Goal: Information Seeking & Learning: Learn about a topic

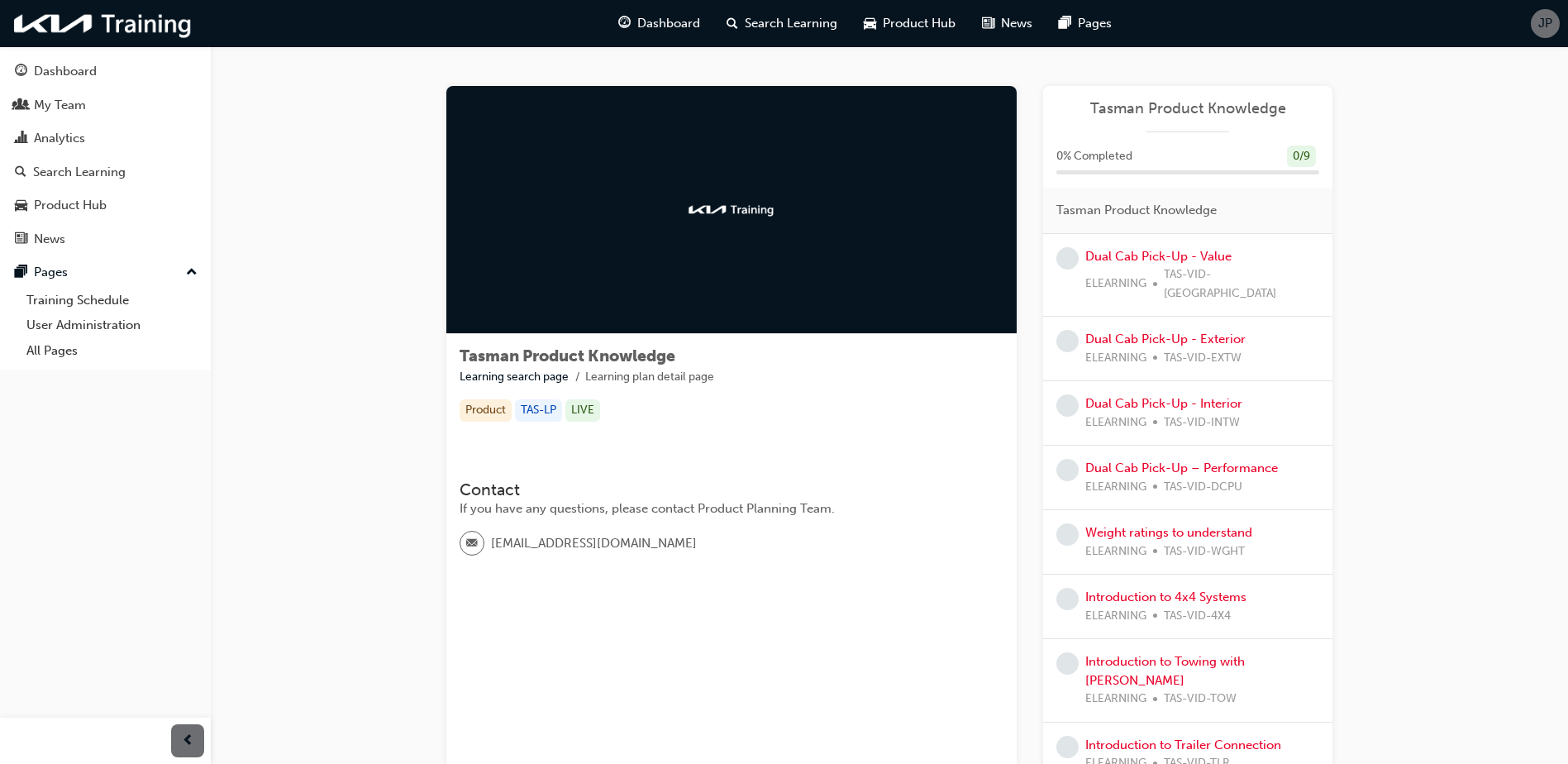
click at [472, 416] on div "Product" at bounding box center [485, 410] width 52 height 22
click at [545, 411] on div "TAS-LP" at bounding box center [538, 410] width 47 height 22
click at [591, 412] on div "LIVE" at bounding box center [582, 410] width 35 height 22
click at [682, 235] on div at bounding box center [731, 210] width 570 height 248
click at [104, 57] on link "Dashboard" at bounding box center [106, 71] width 198 height 31
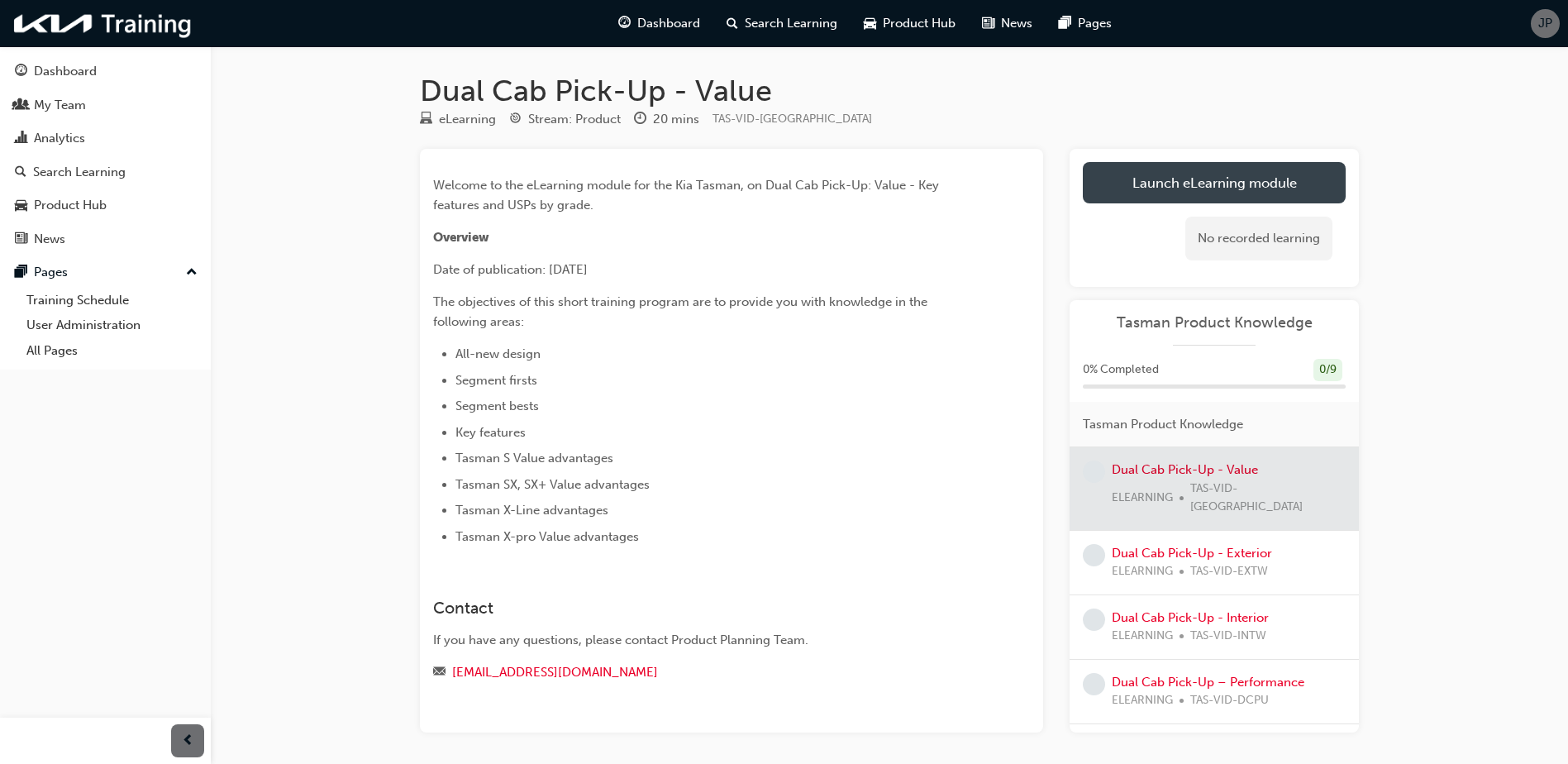
click at [1152, 172] on link "Launch eLearning module" at bounding box center [1214, 182] width 262 height 41
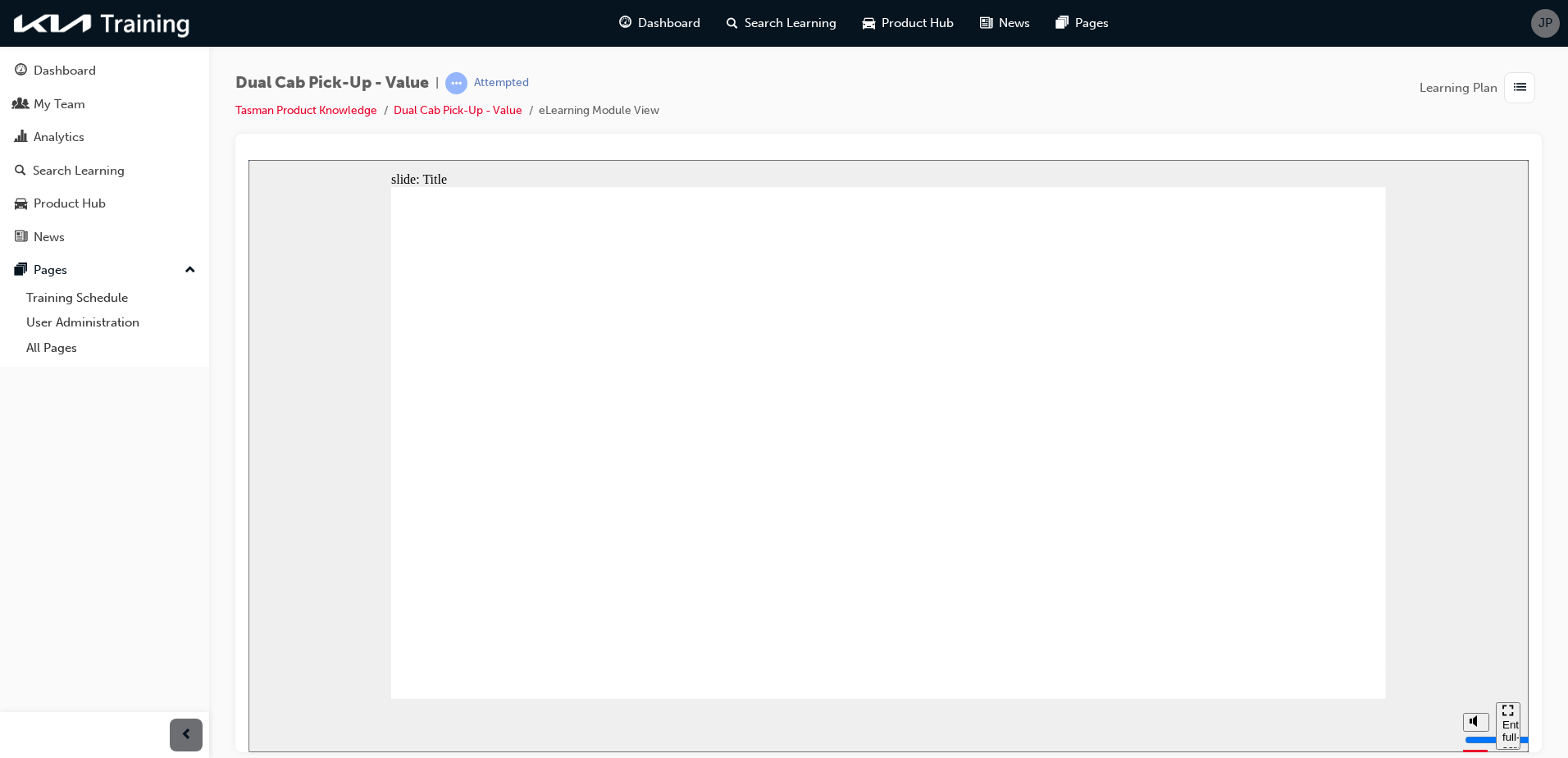
drag, startPoint x: 584, startPoint y: 547, endPoint x: 573, endPoint y: 522, distance: 27.3
drag, startPoint x: 434, startPoint y: 377, endPoint x: 538, endPoint y: 388, distance: 104.6
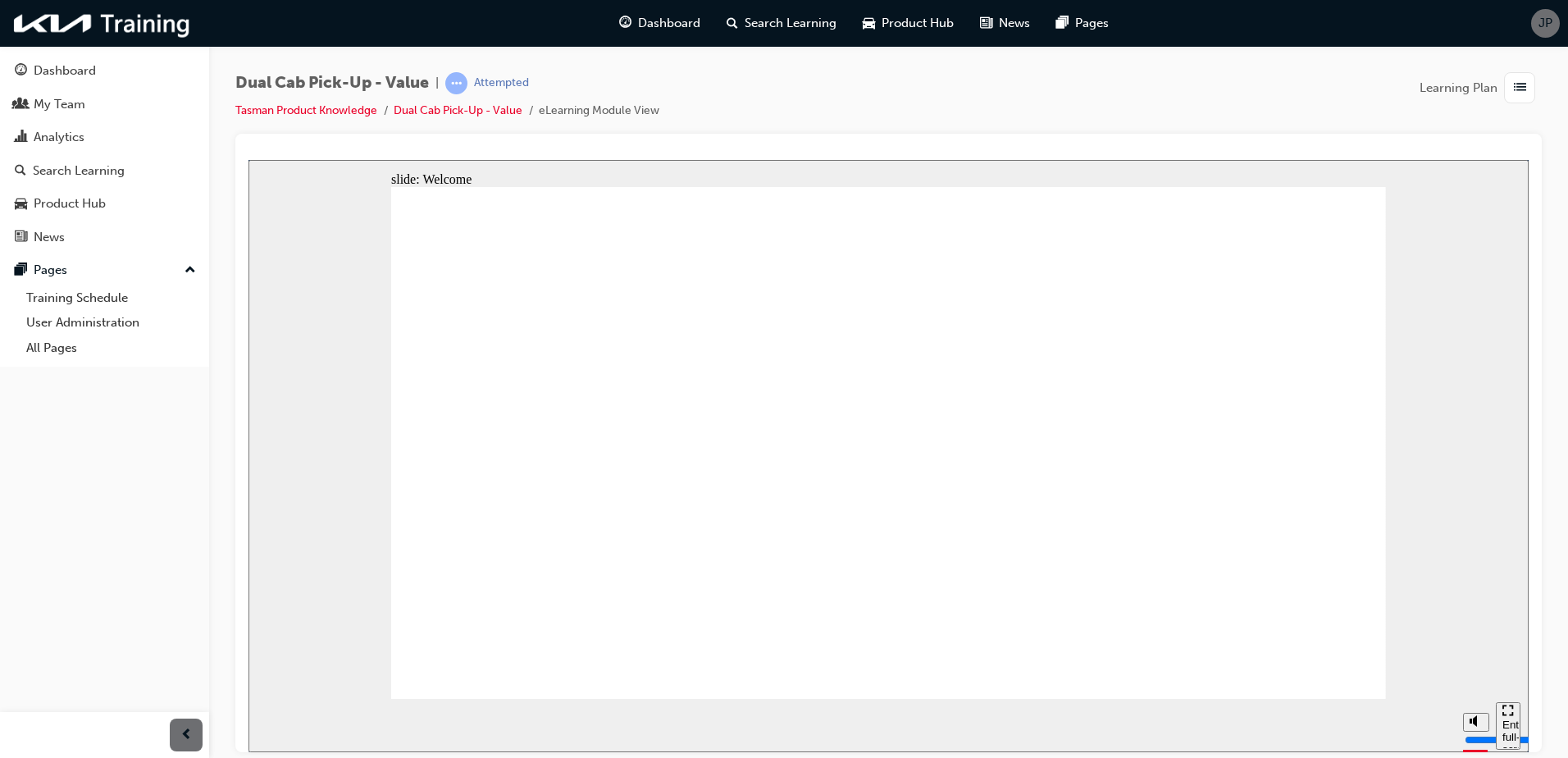
click at [274, 724] on div "pause" at bounding box center [275, 726] width 28 height 28
click at [264, 725] on div "play" at bounding box center [275, 726] width 28 height 28
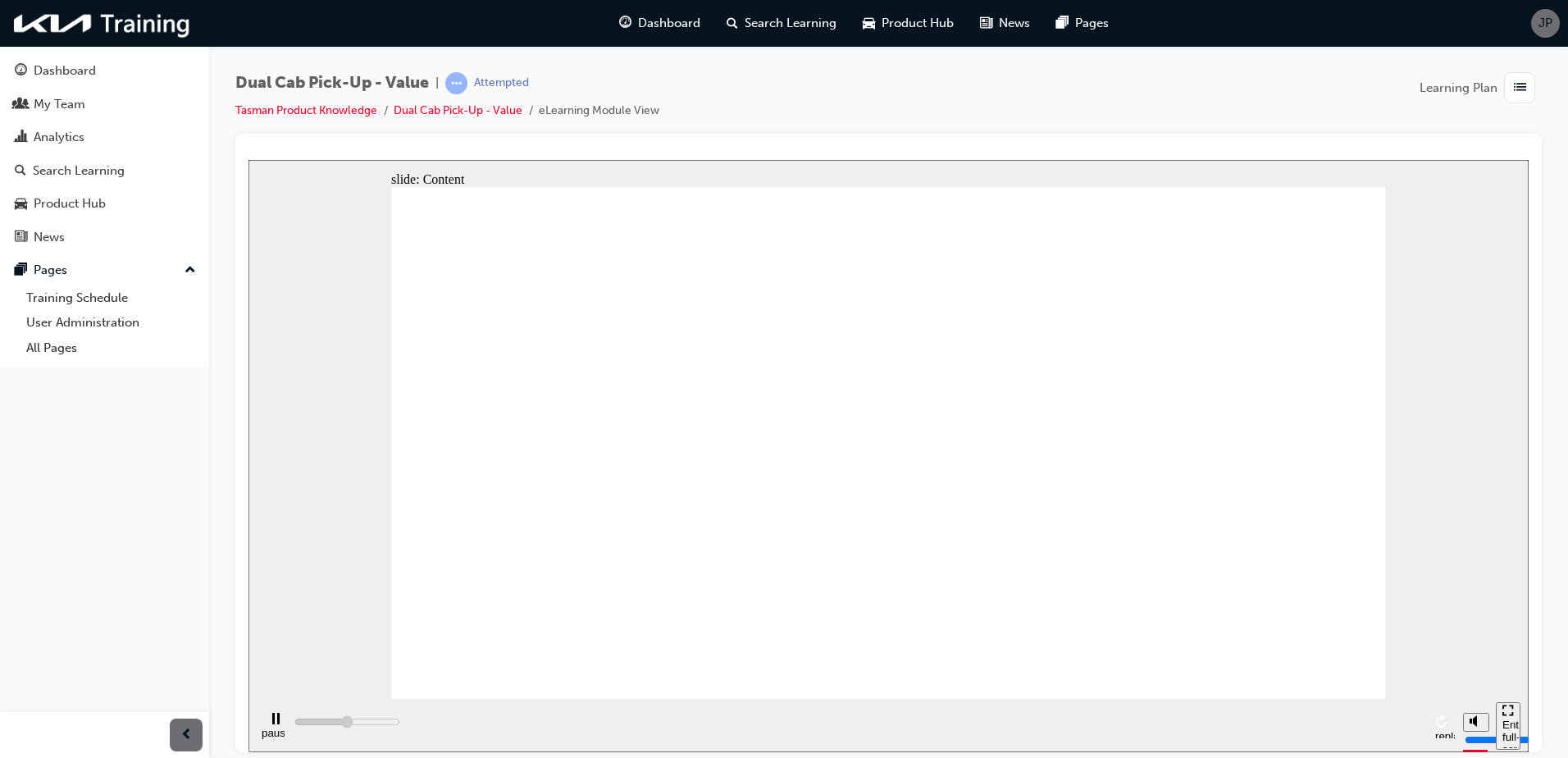
type input "399900"
radio input "true"
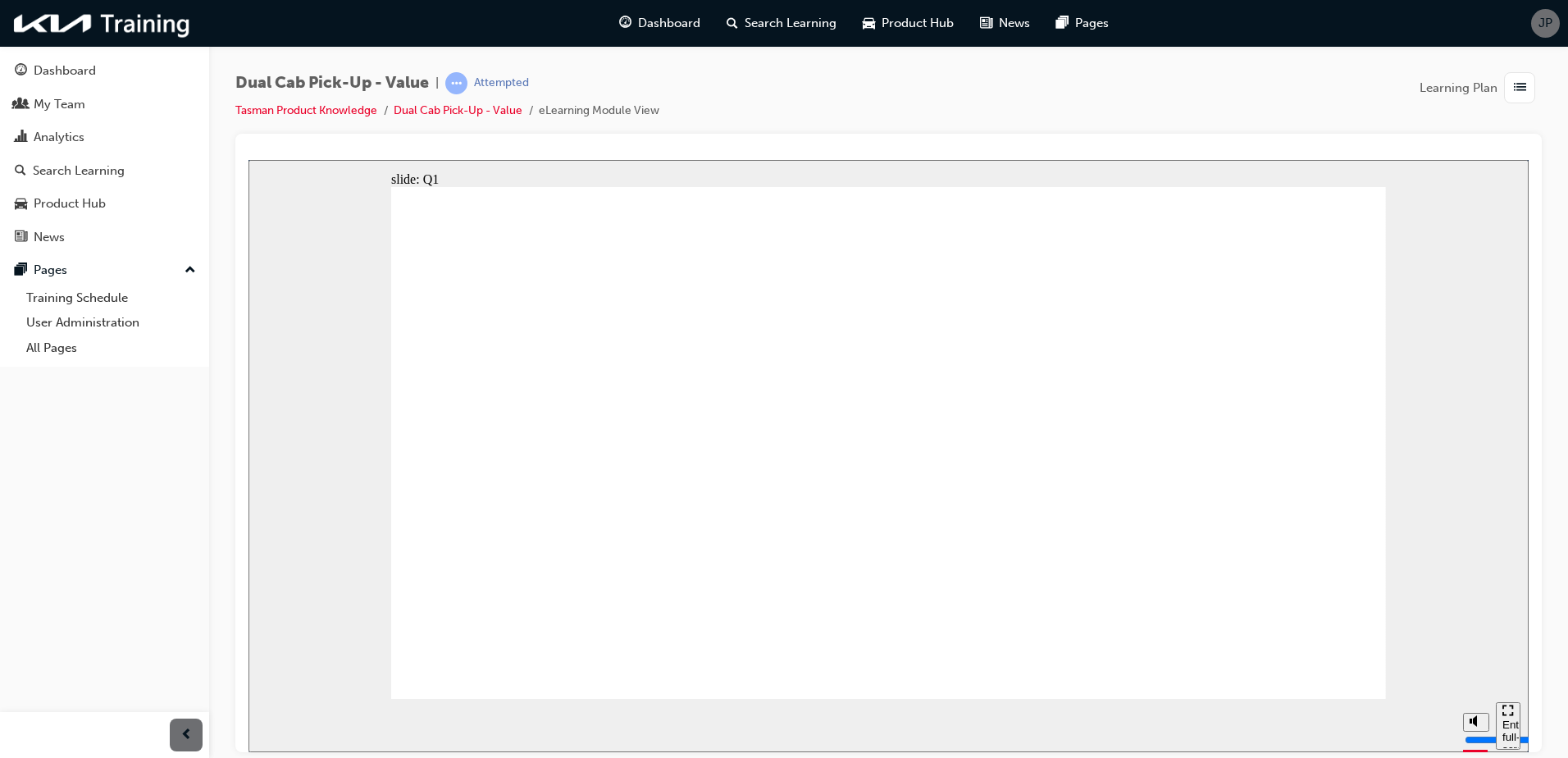
radio input "true"
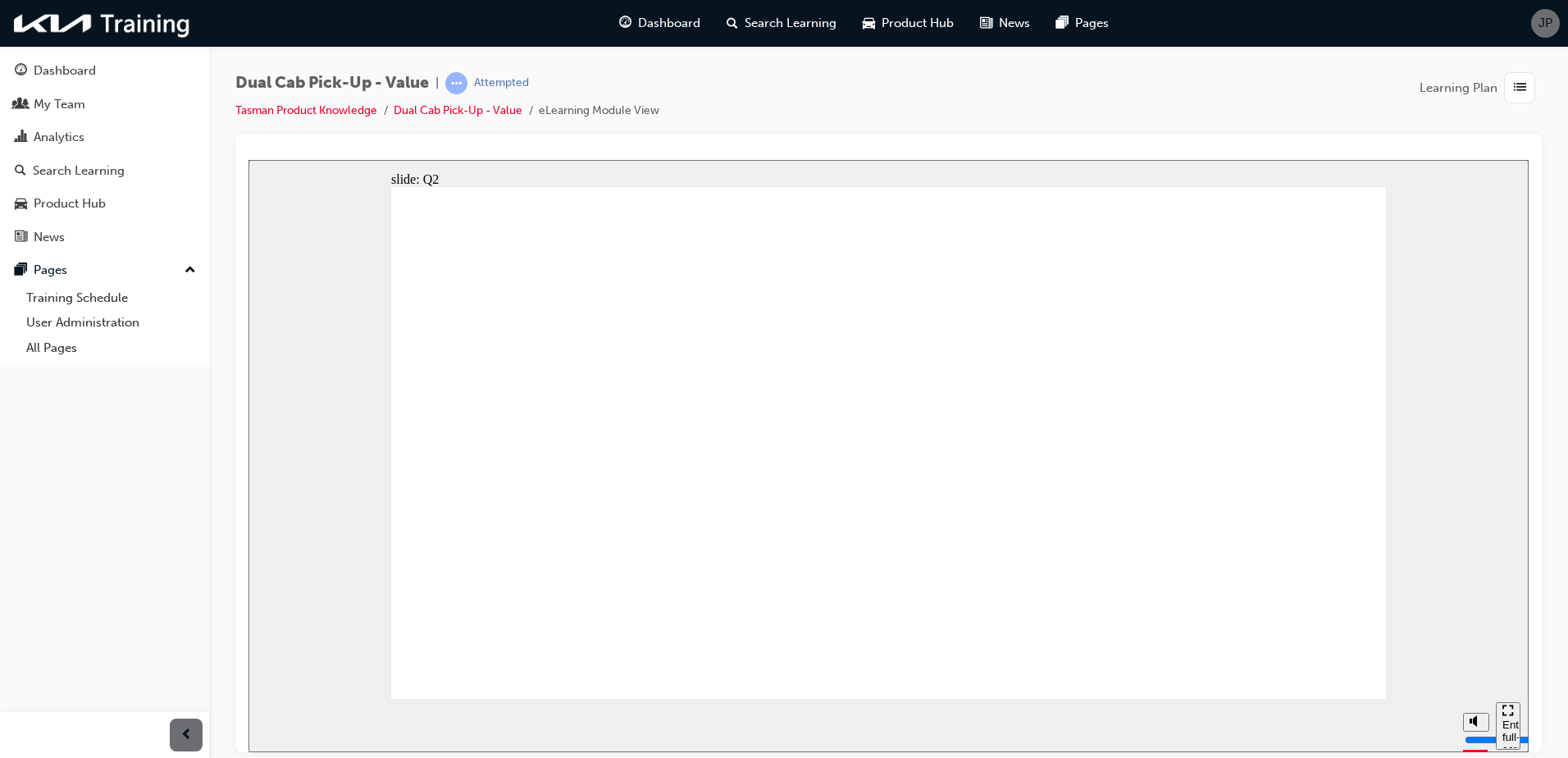
radio input "true"
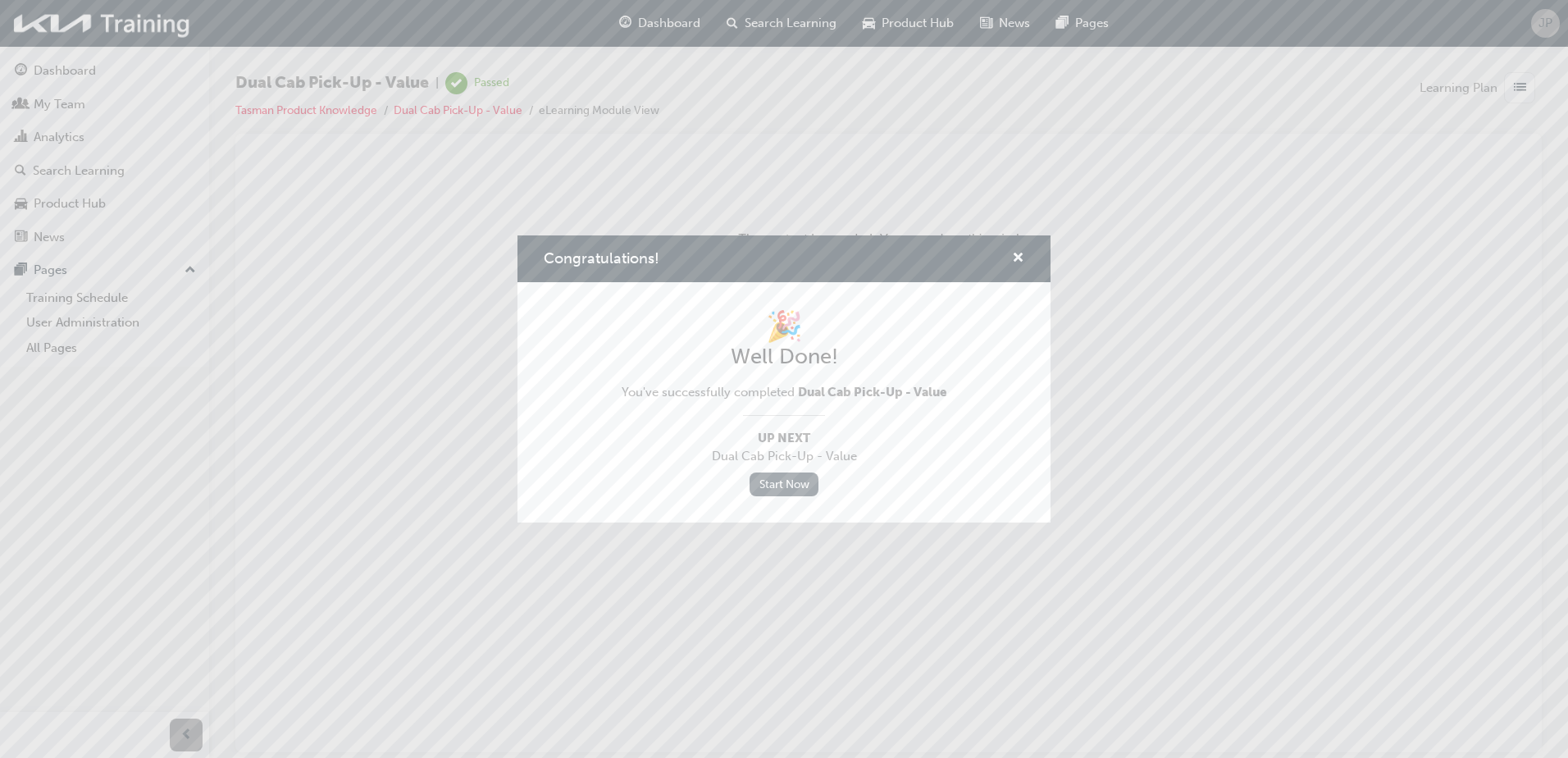
click at [799, 487] on link "Start Now" at bounding box center [784, 485] width 69 height 24
click at [1016, 256] on span "cross-icon" at bounding box center [1018, 259] width 12 height 15
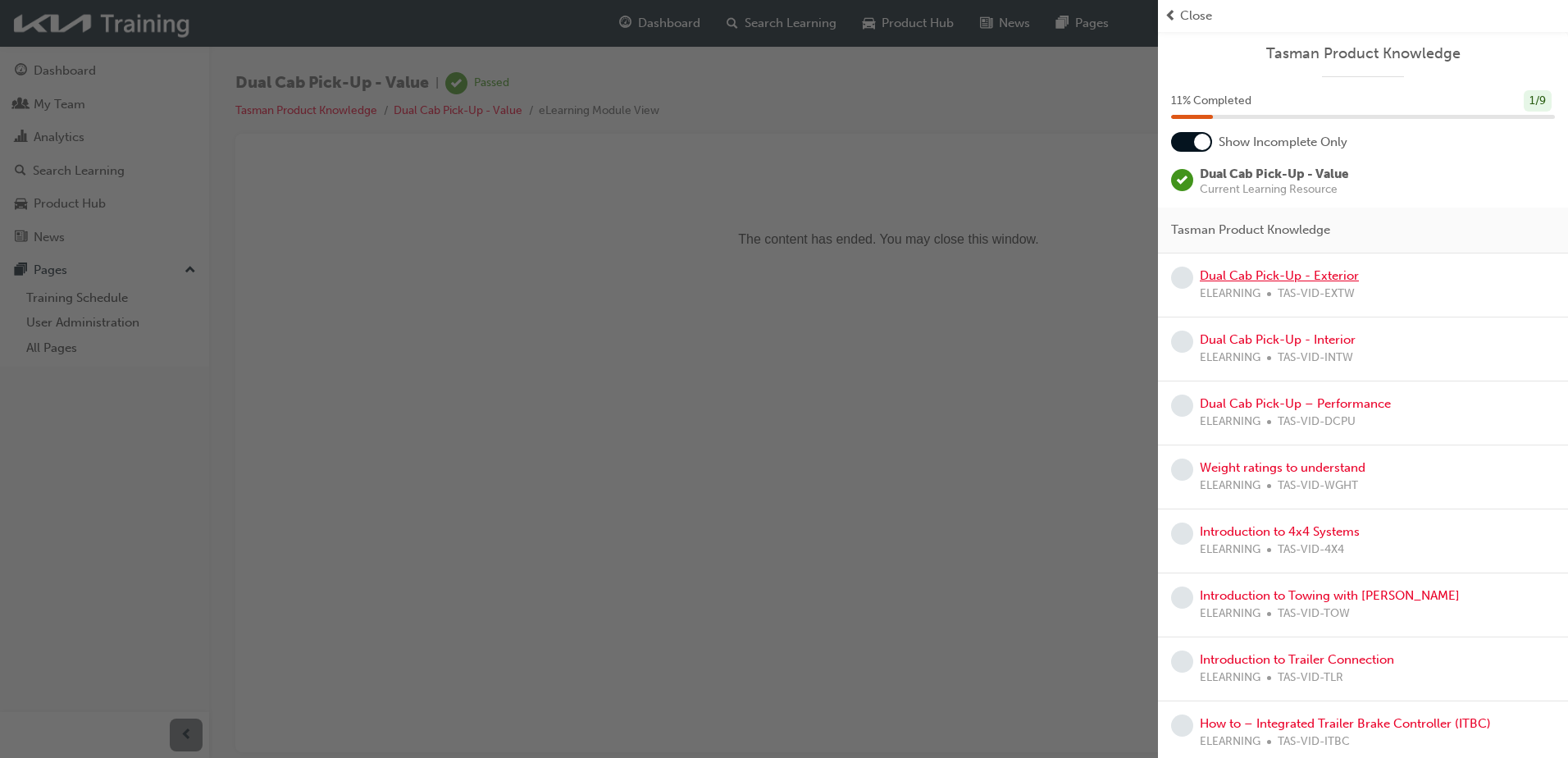
click at [1341, 274] on link "Dual Cab Pick-Up - Exterior" at bounding box center [1280, 275] width 159 height 15
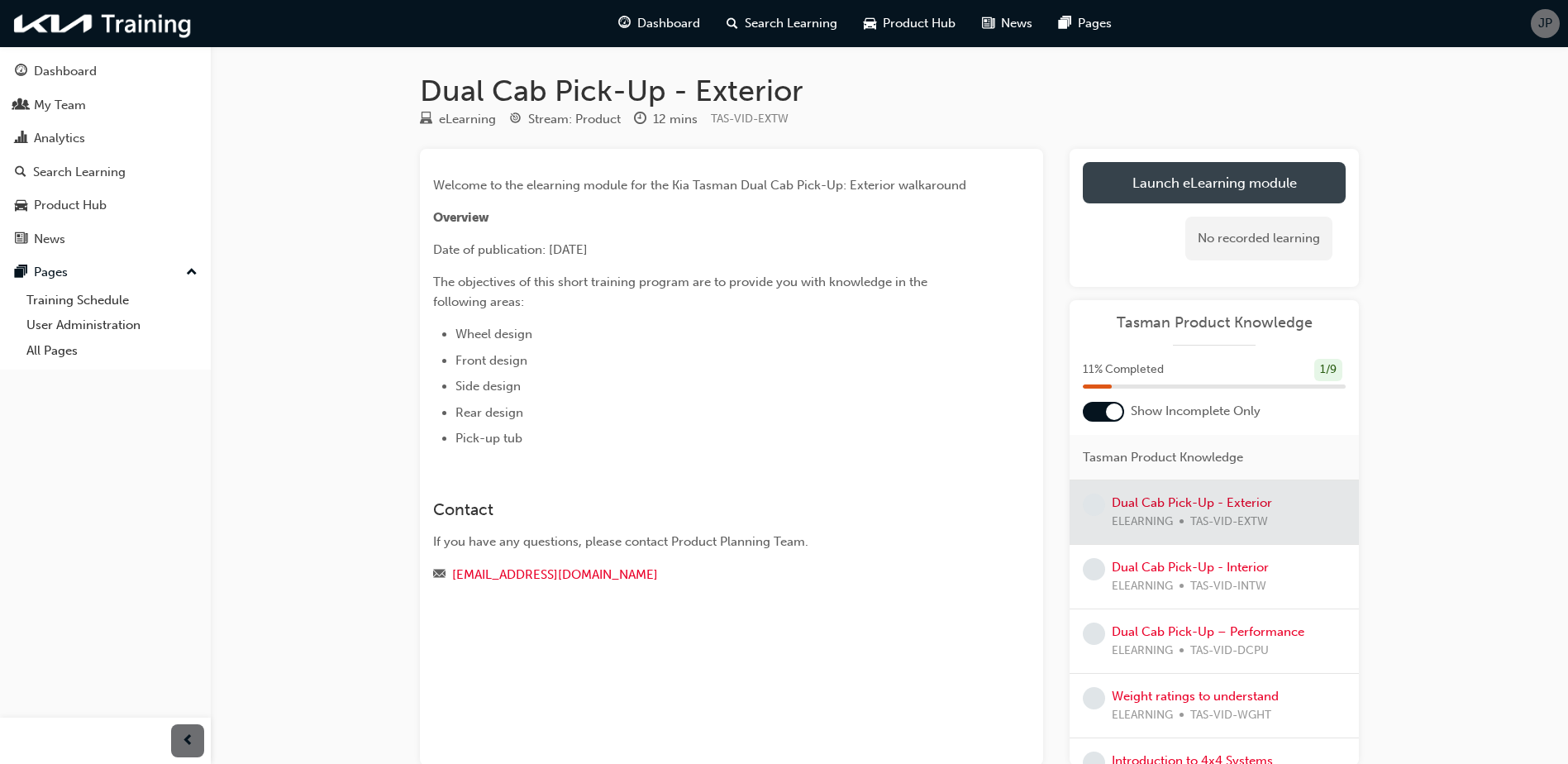
click at [1247, 174] on link "Launch eLearning module" at bounding box center [1214, 182] width 262 height 41
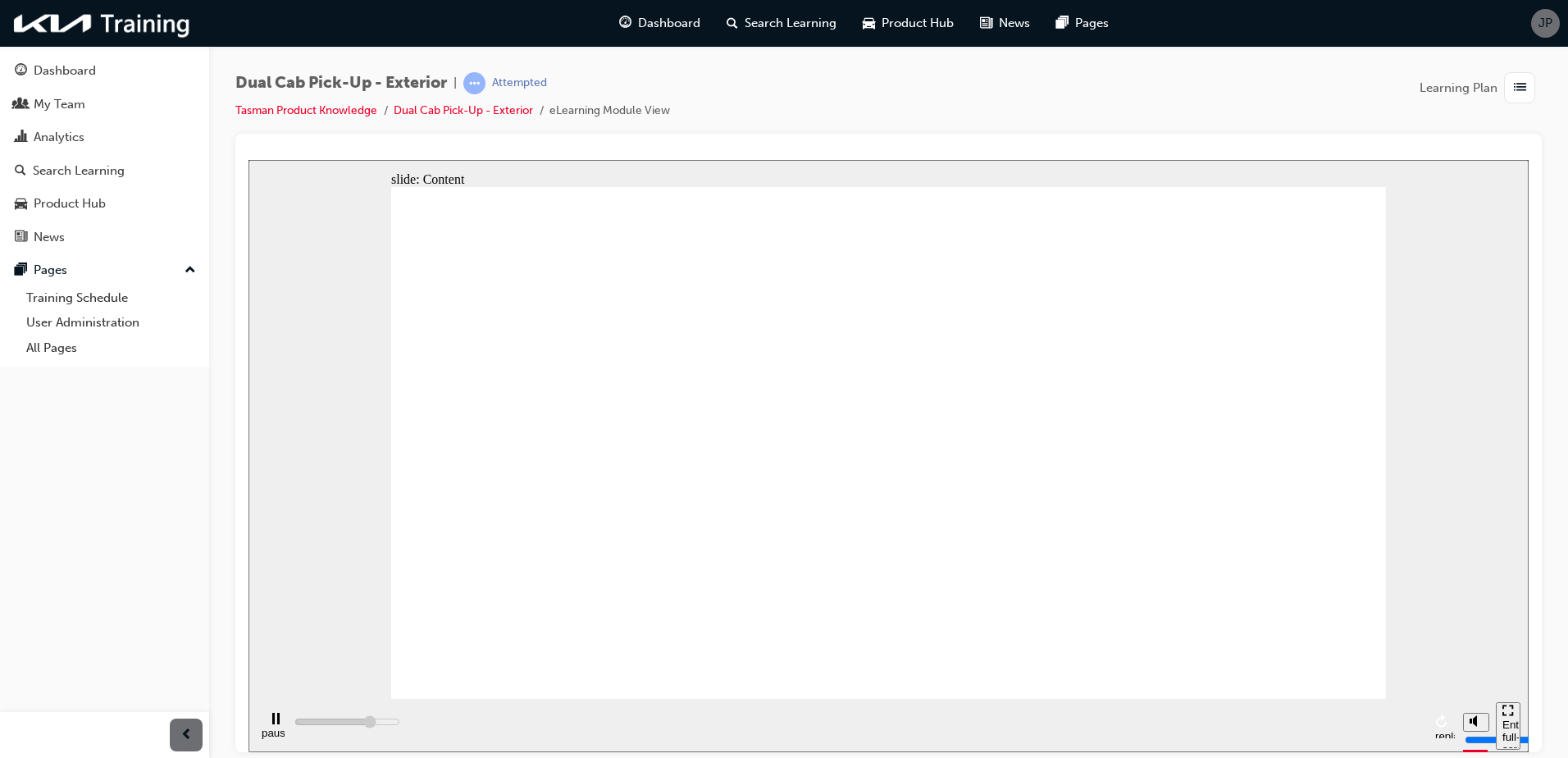
type input "241000"
radio input "true"
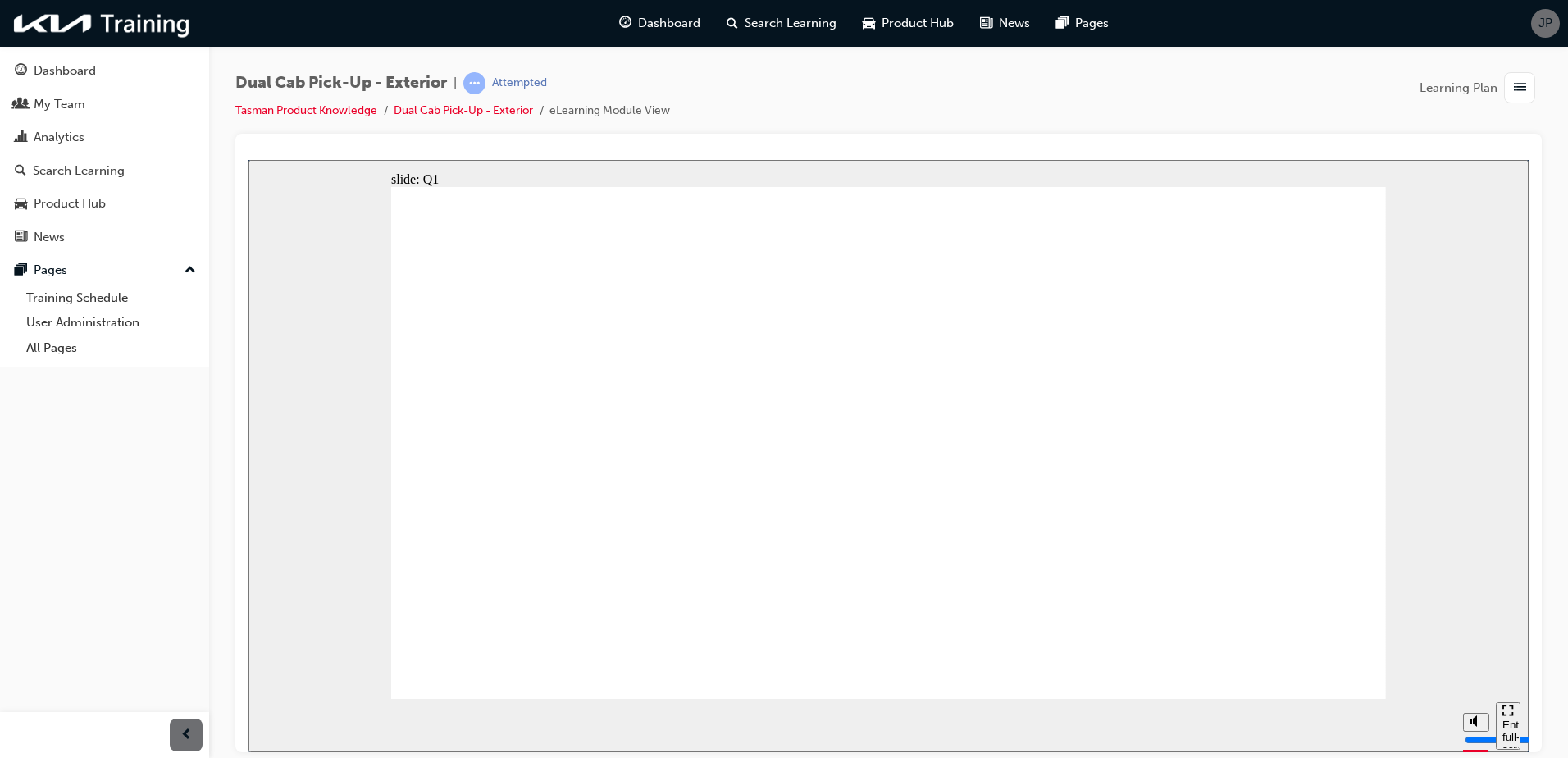
radio input "true"
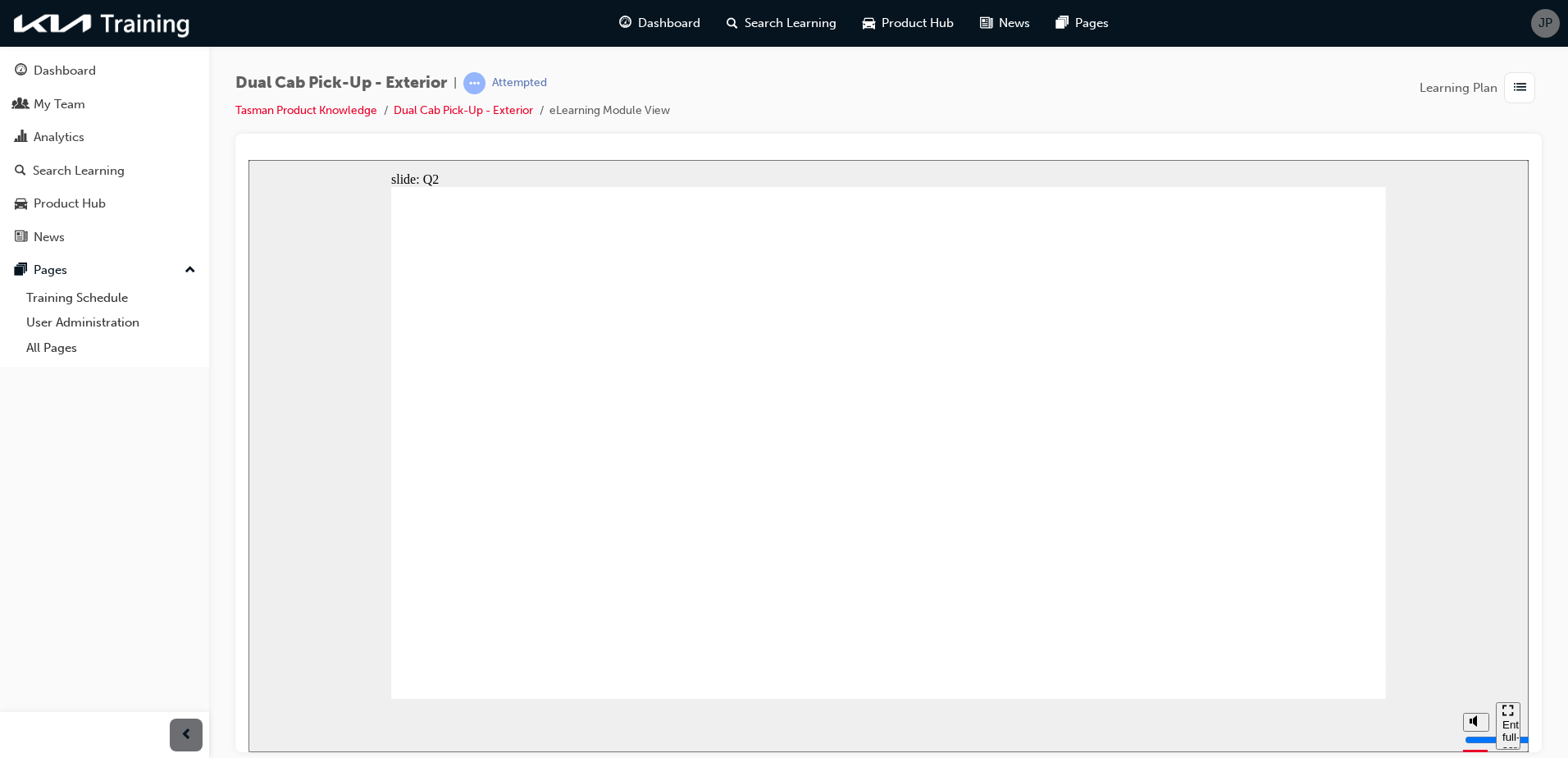
radio input "true"
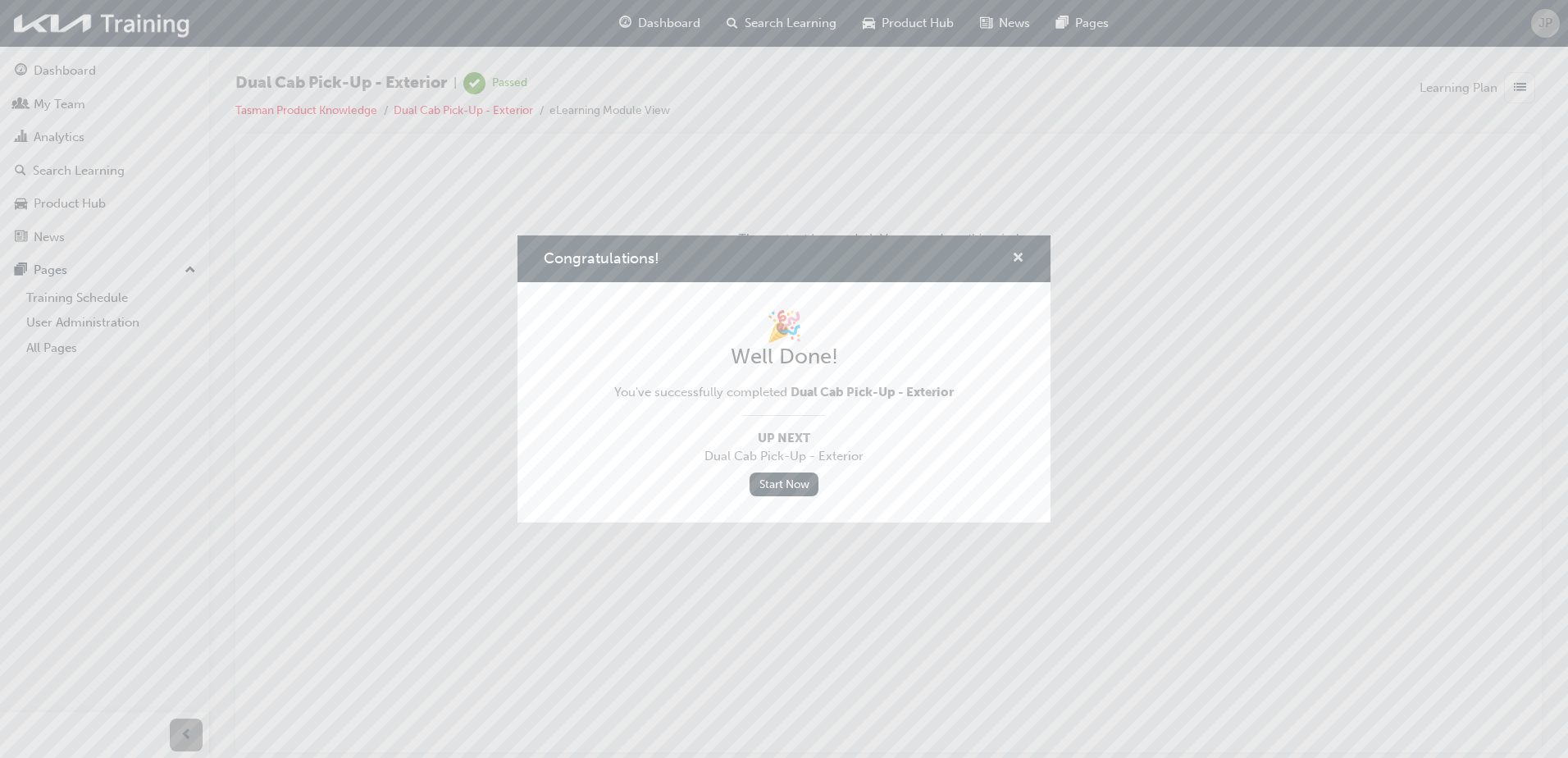
click at [1018, 257] on span "cross-icon" at bounding box center [1018, 259] width 12 height 15
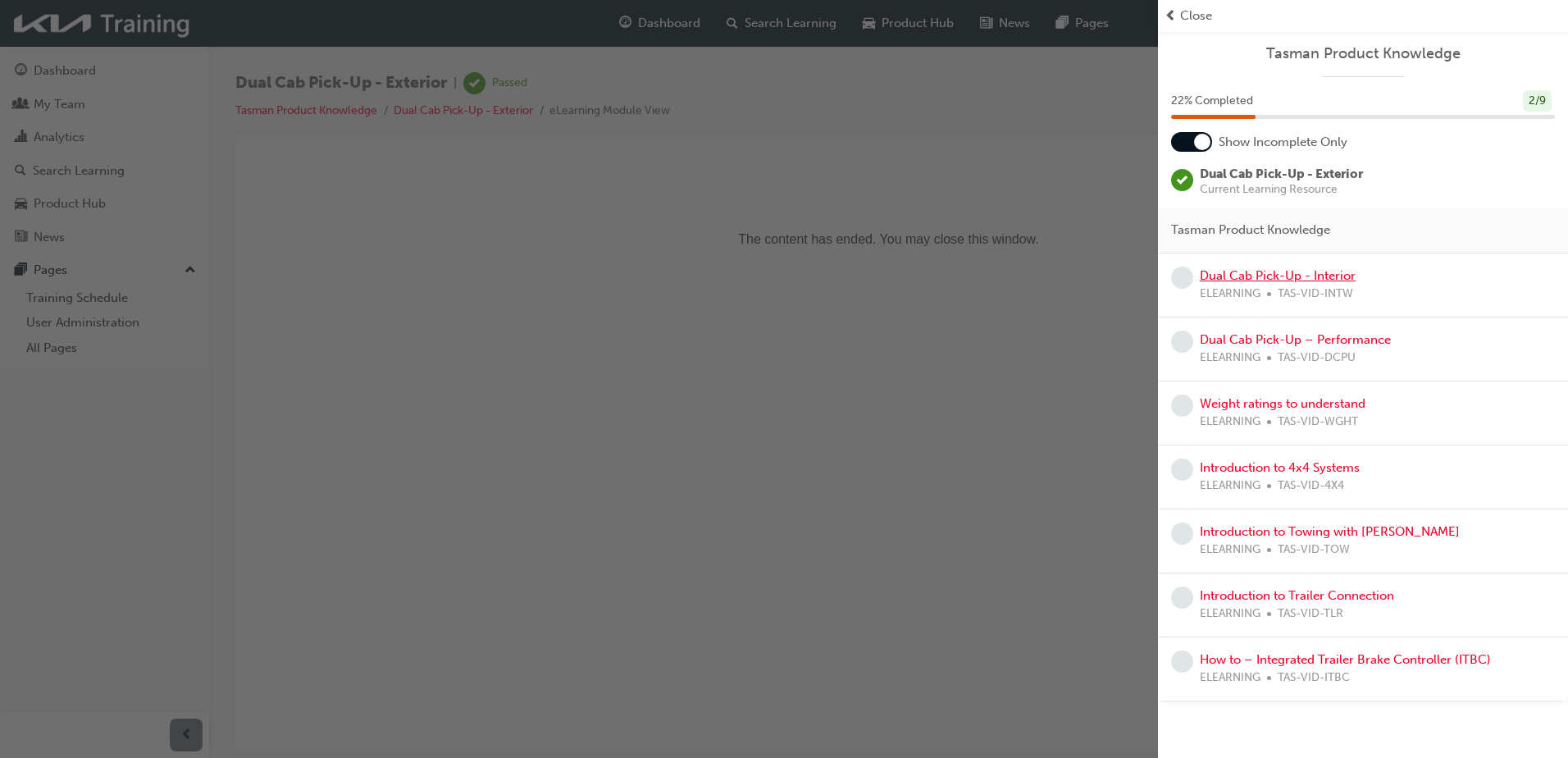
click at [1314, 277] on link "Dual Cab Pick-Up - Interior" at bounding box center [1278, 275] width 156 height 15
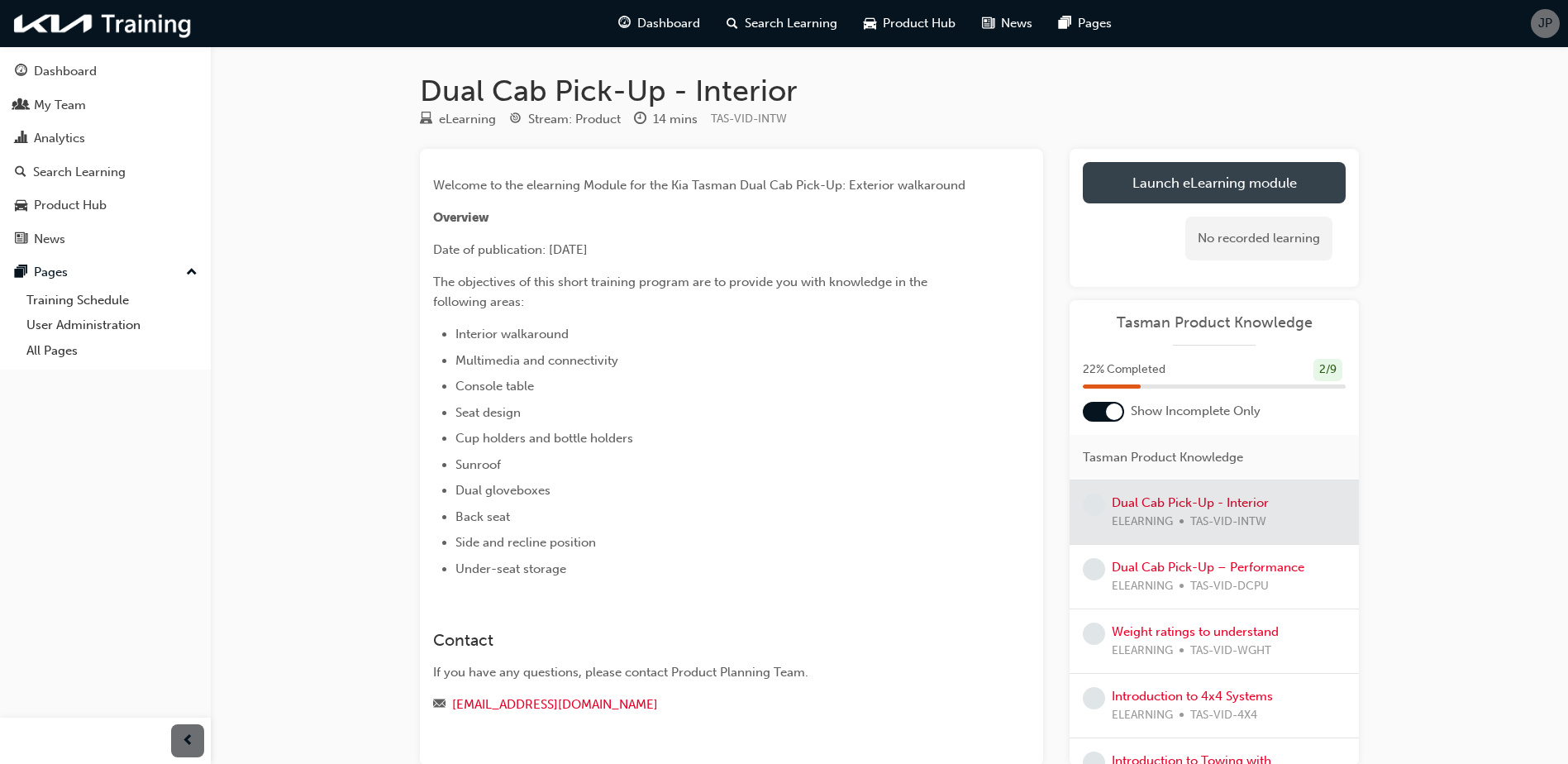
click at [1170, 195] on link "Launch eLearning module" at bounding box center [1214, 182] width 262 height 41
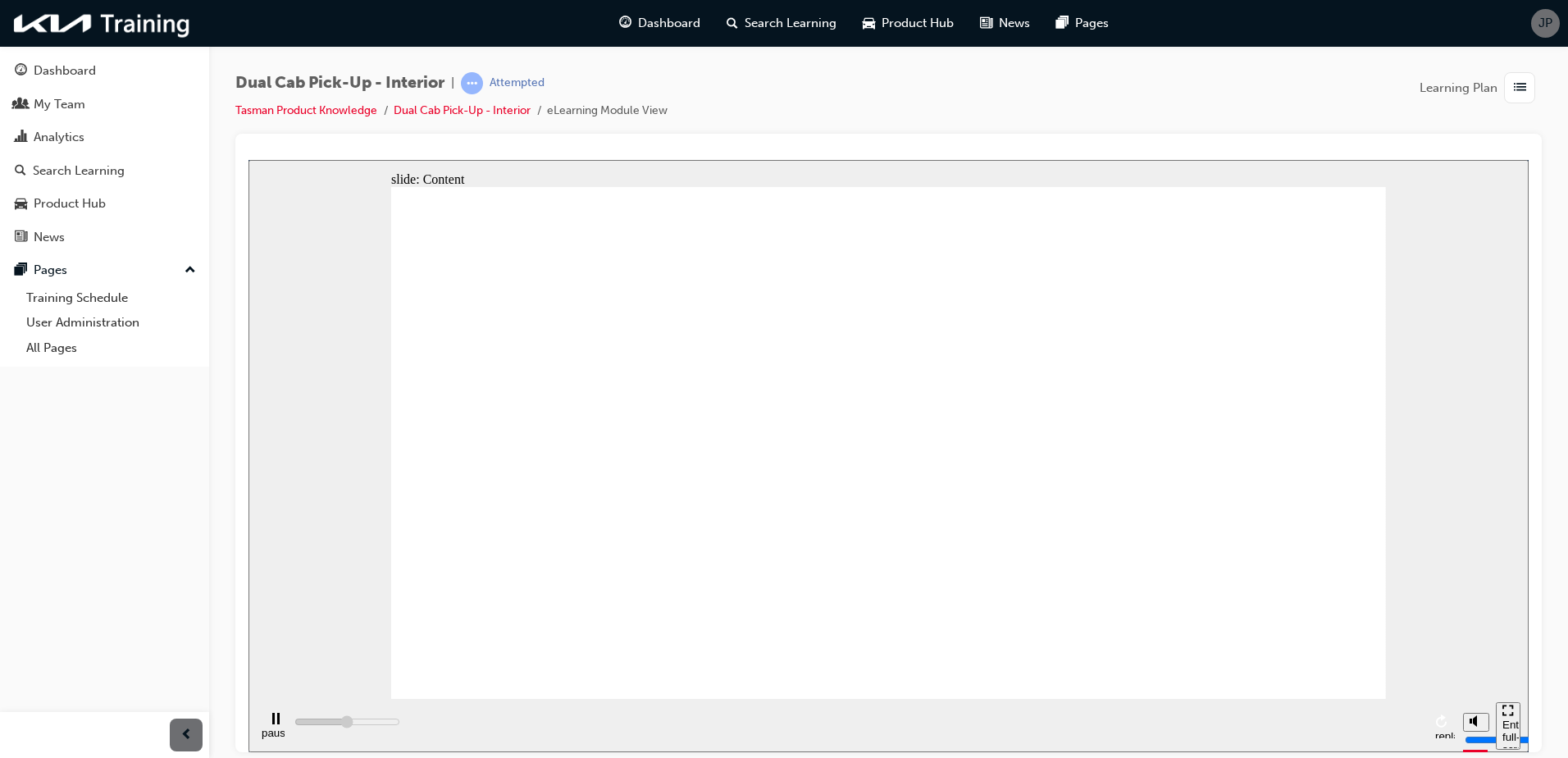
type input "342600"
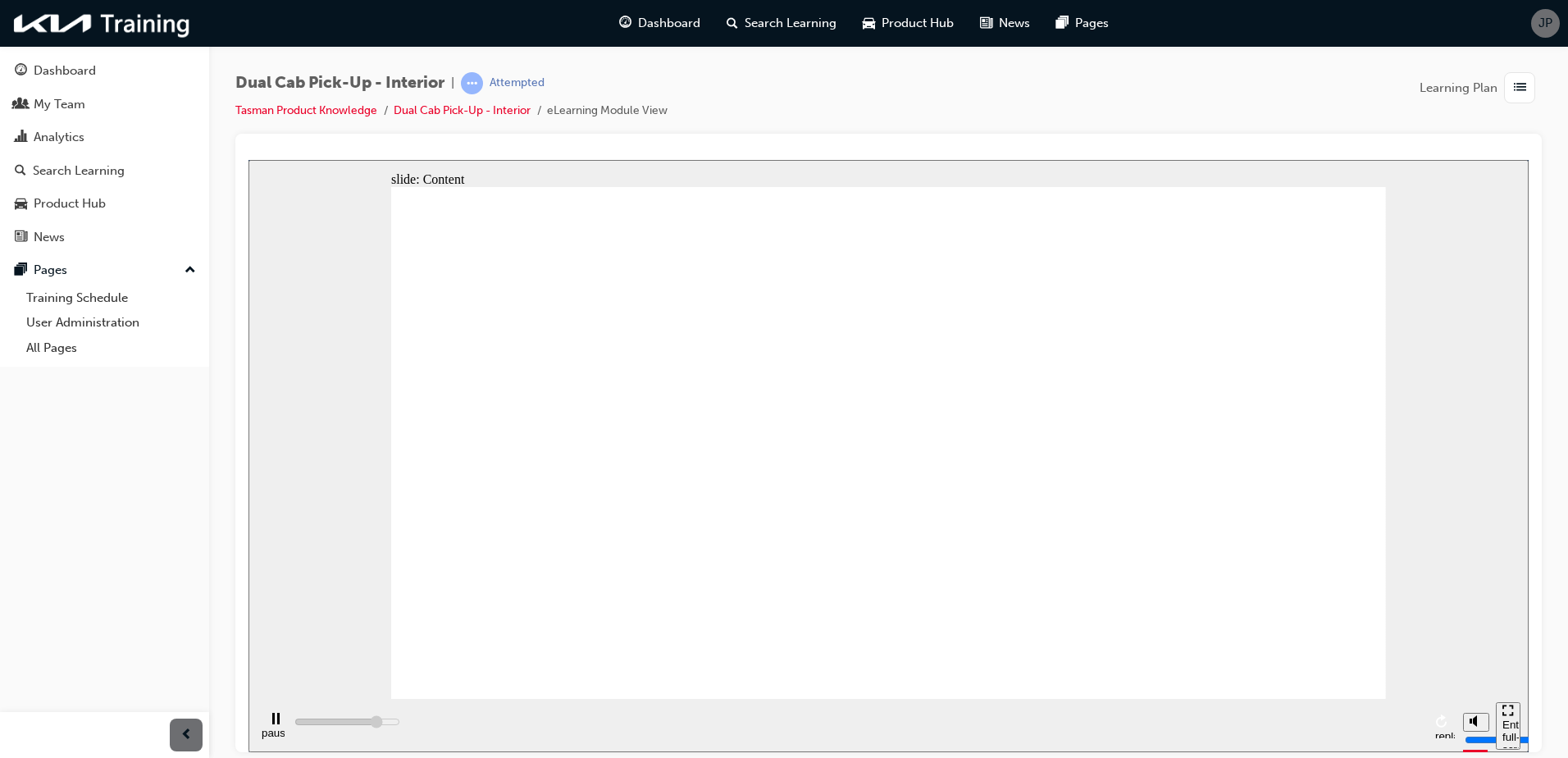
radio input "true"
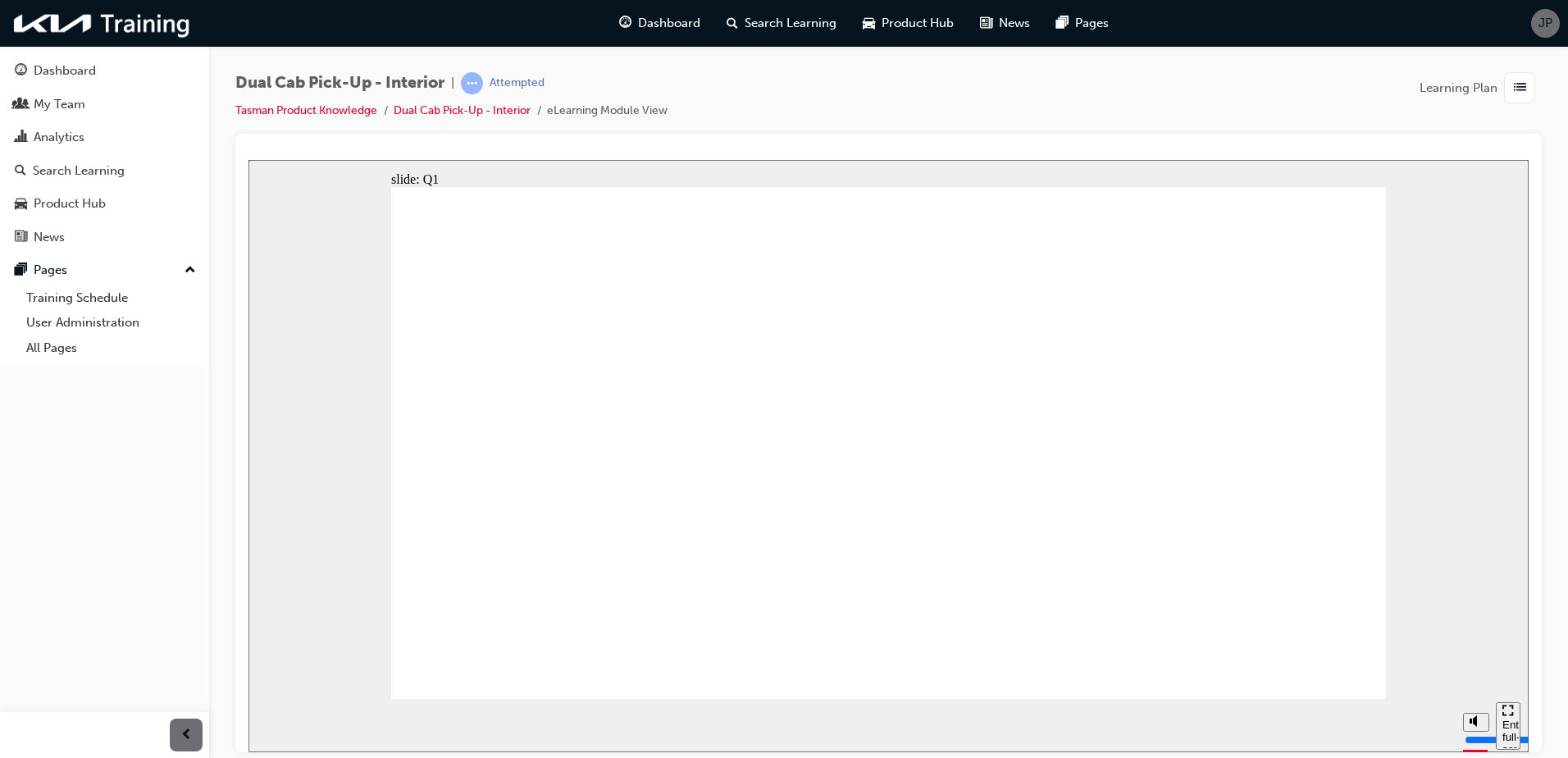
radio input "true"
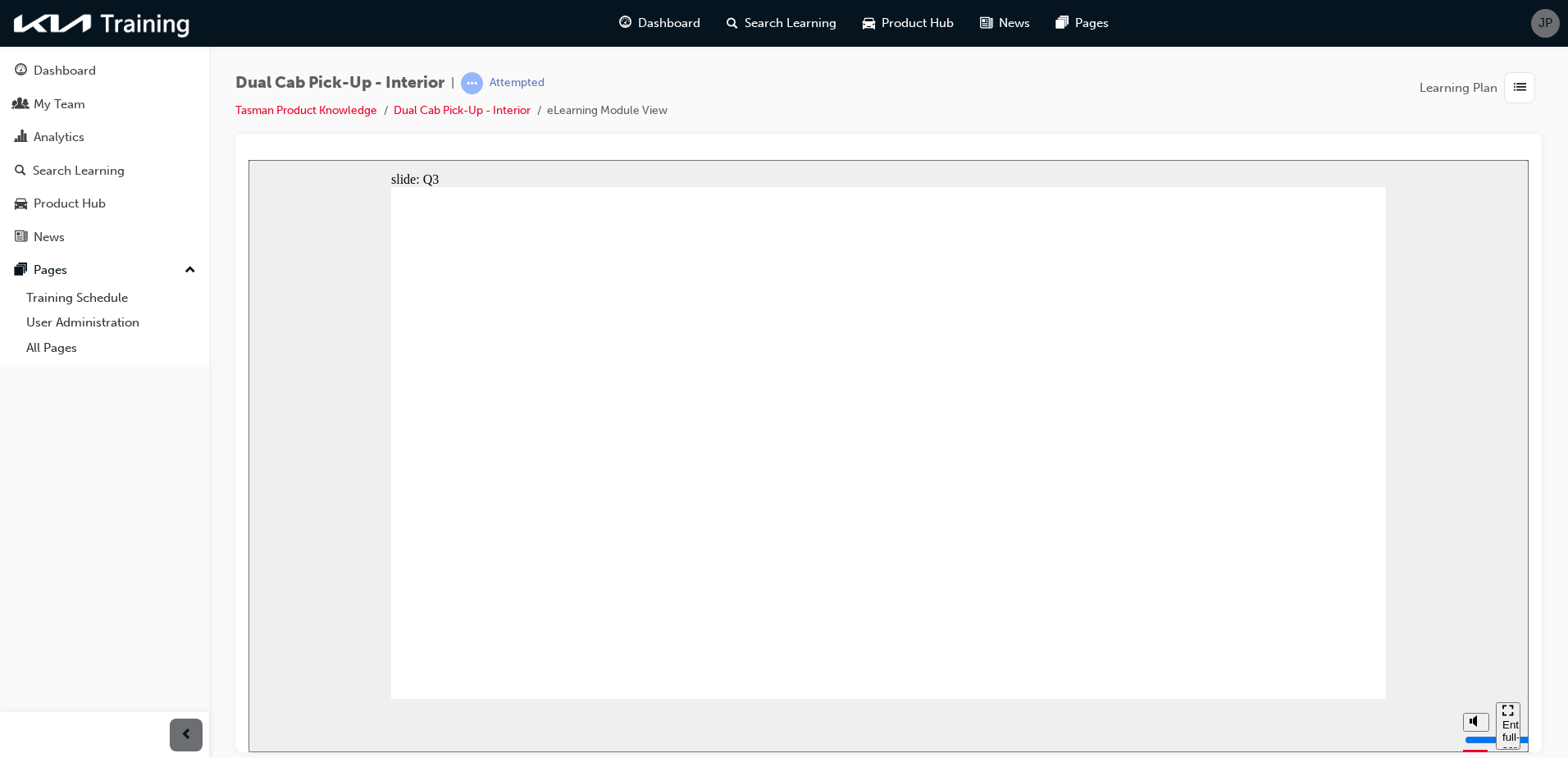
radio input "true"
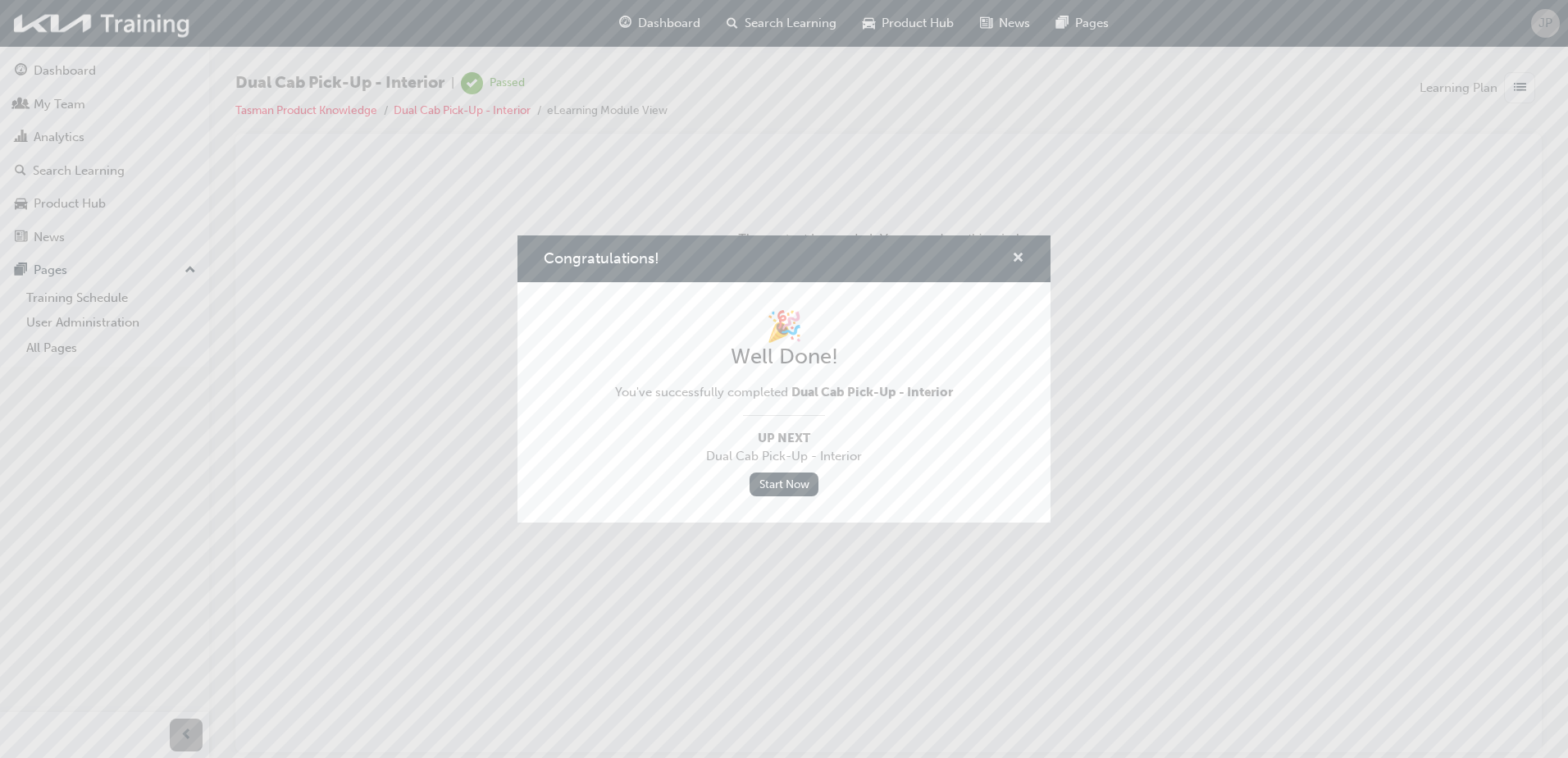
click at [1021, 256] on span "cross-icon" at bounding box center [1018, 259] width 12 height 15
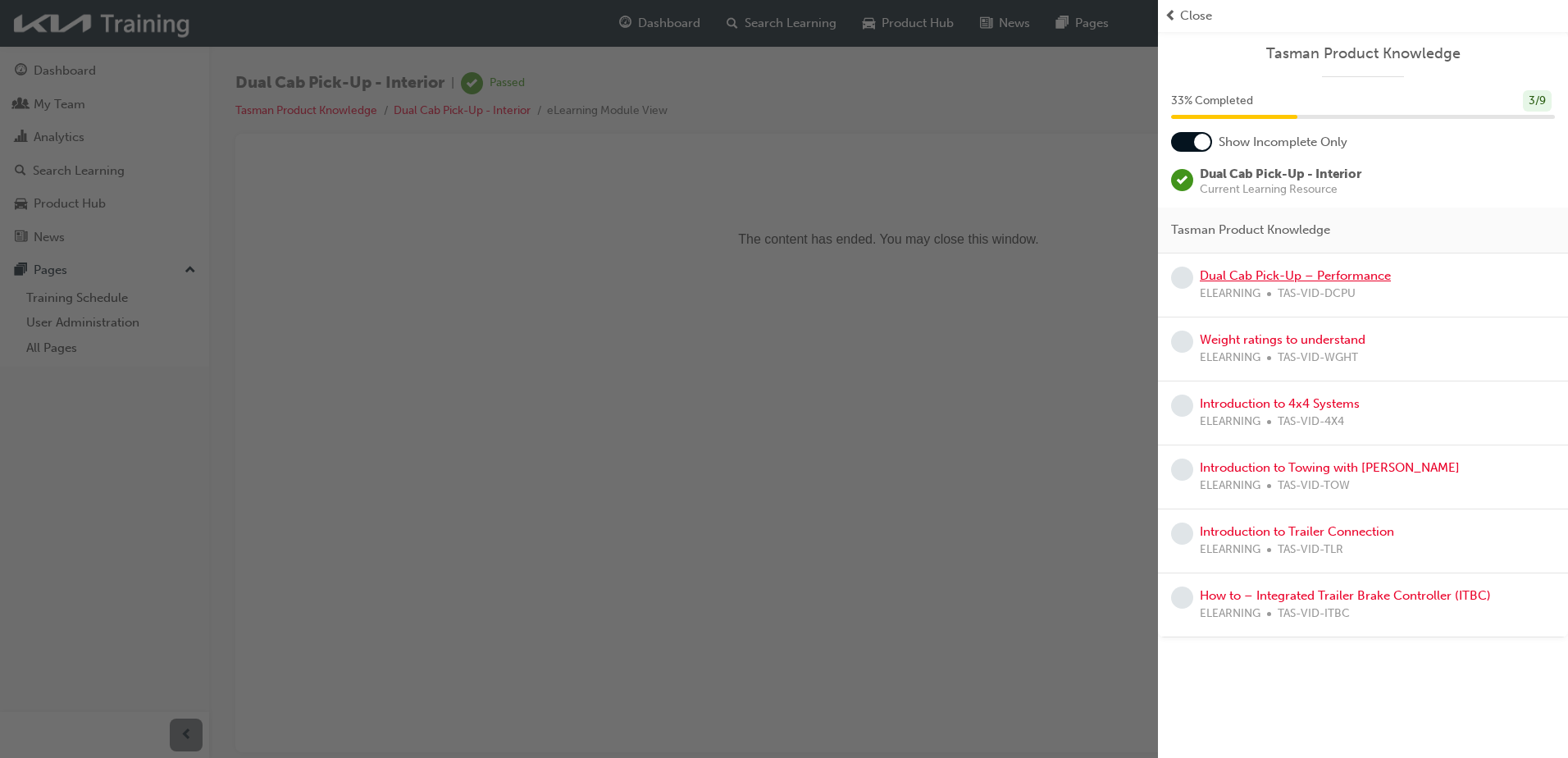
click at [1345, 277] on link "Dual Cab Pick-Up – Performance" at bounding box center [1296, 275] width 191 height 15
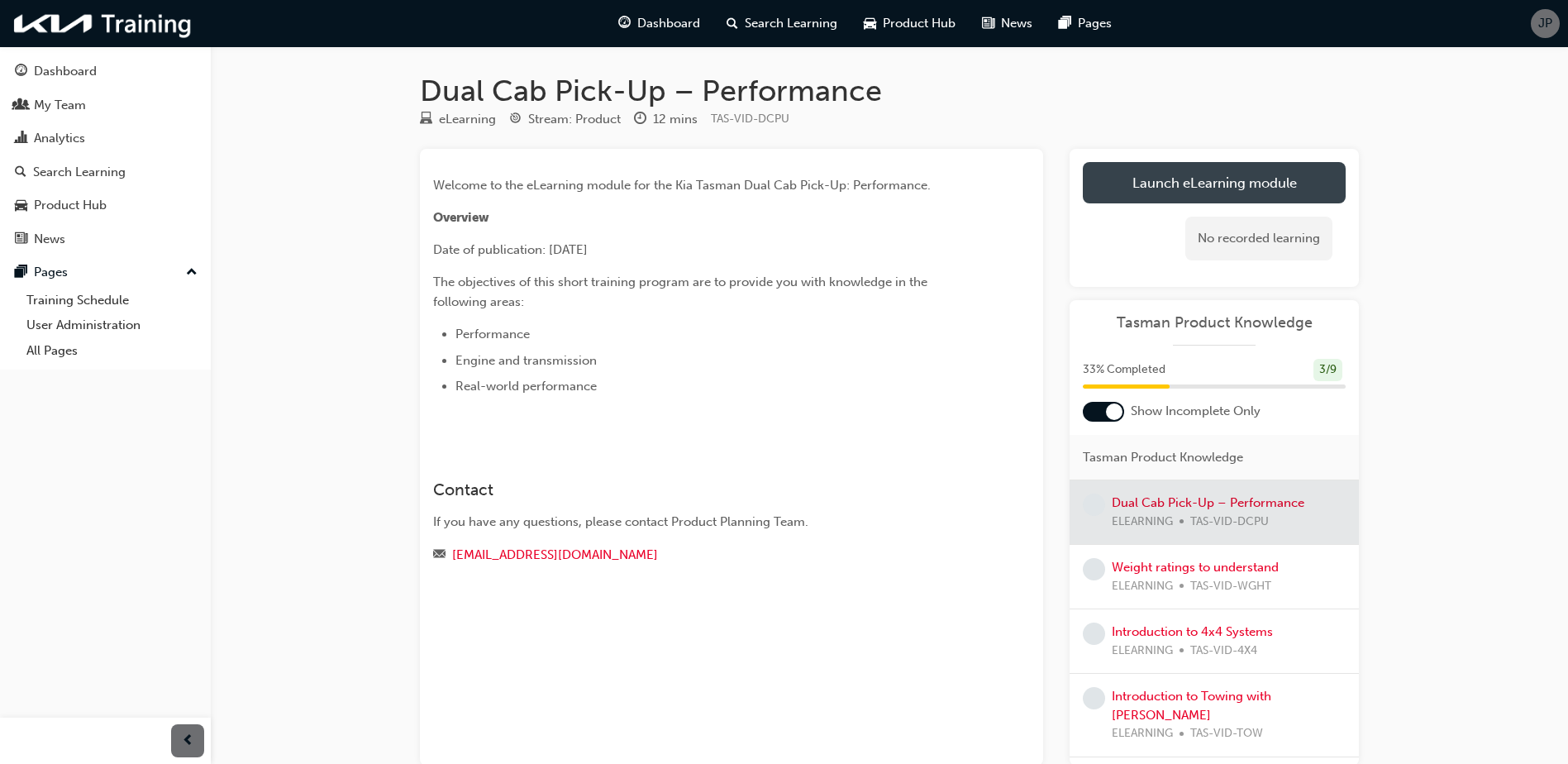
click at [1238, 176] on link "Launch eLearning module" at bounding box center [1214, 182] width 262 height 41
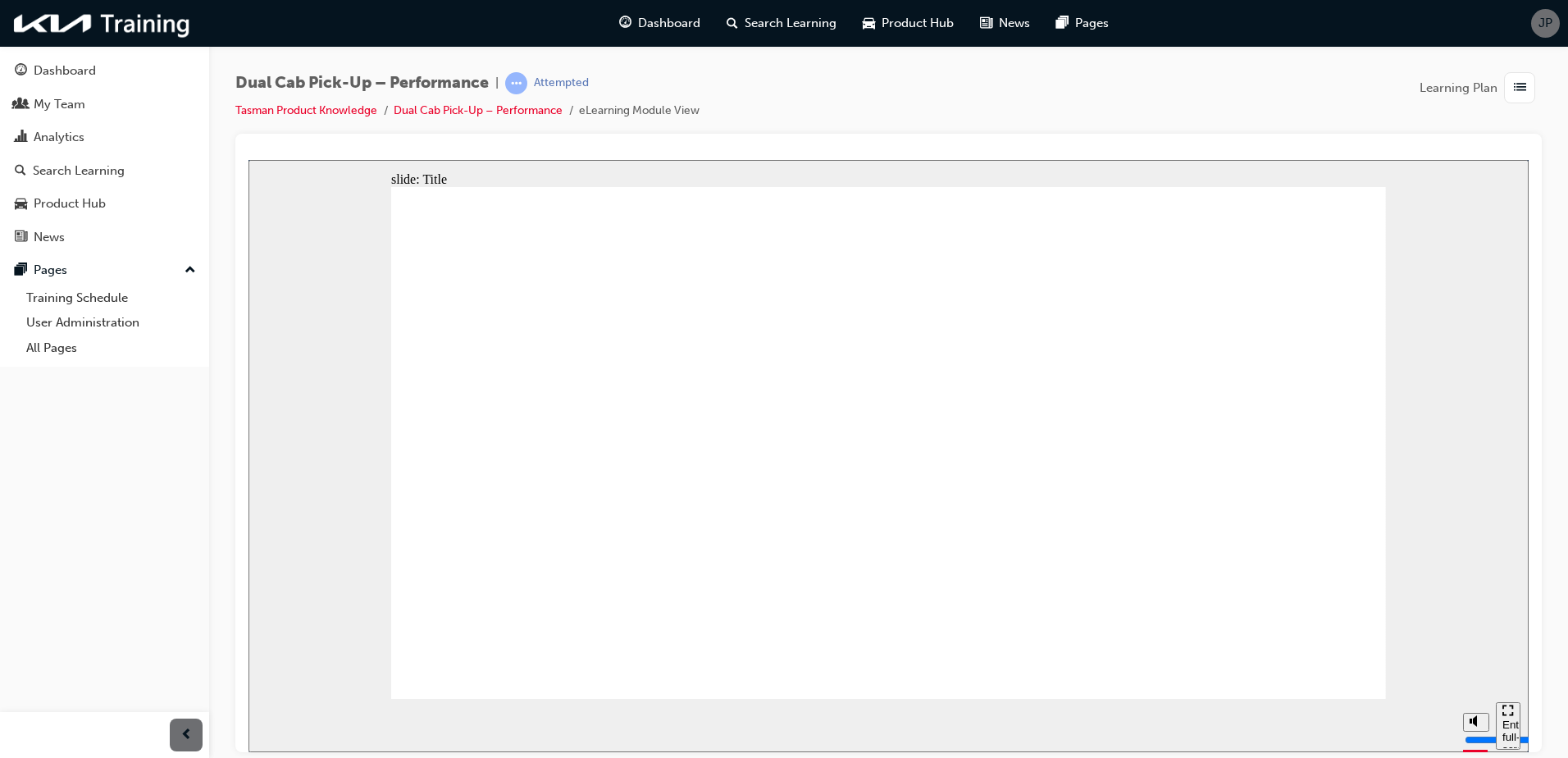
type input "6500"
type input "9"
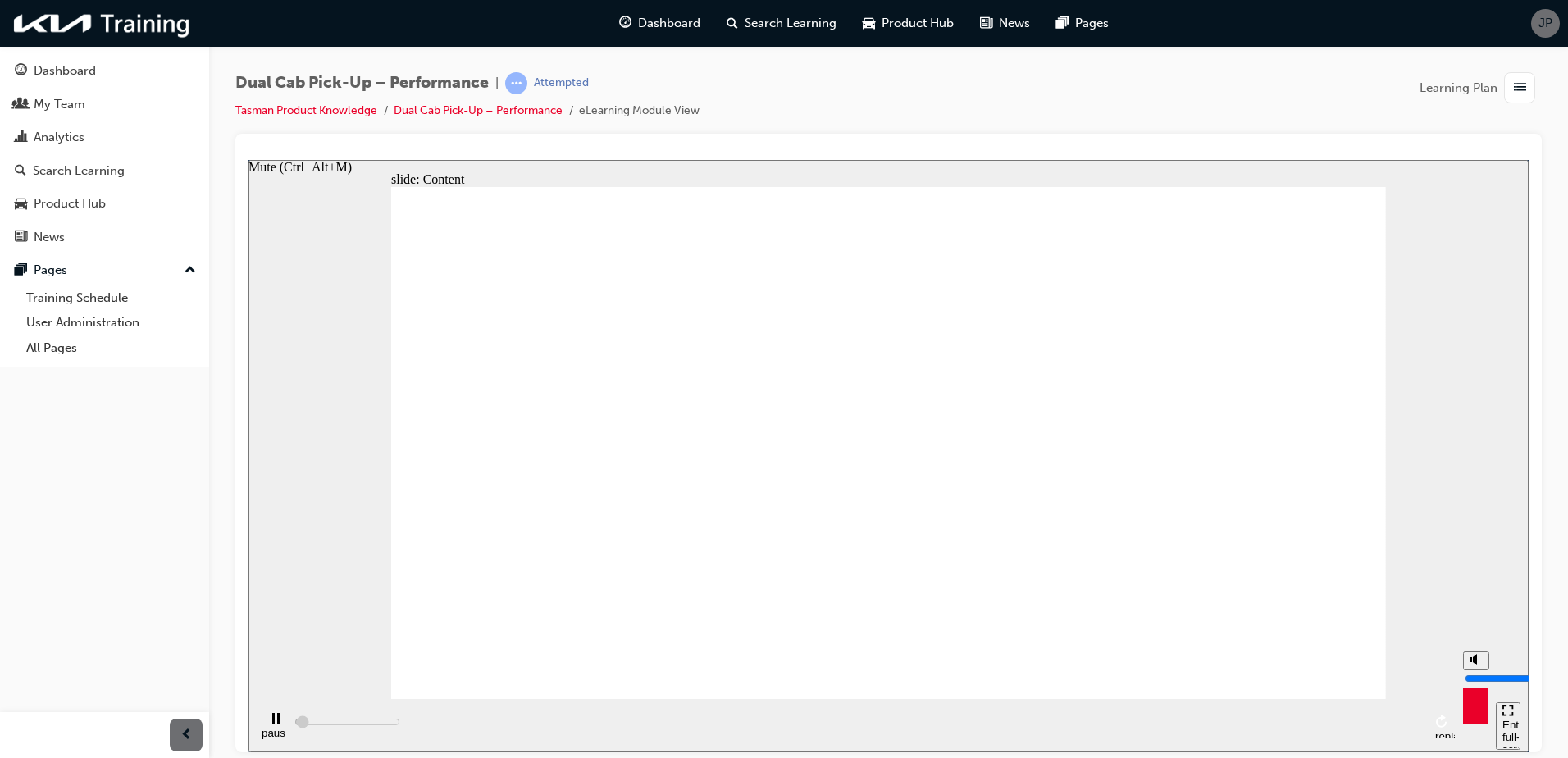
type input "6500"
type input "10"
type input "6900"
drag, startPoint x: 1477, startPoint y: 666, endPoint x: 1480, endPoint y: 648, distance: 18.2
type input "10"
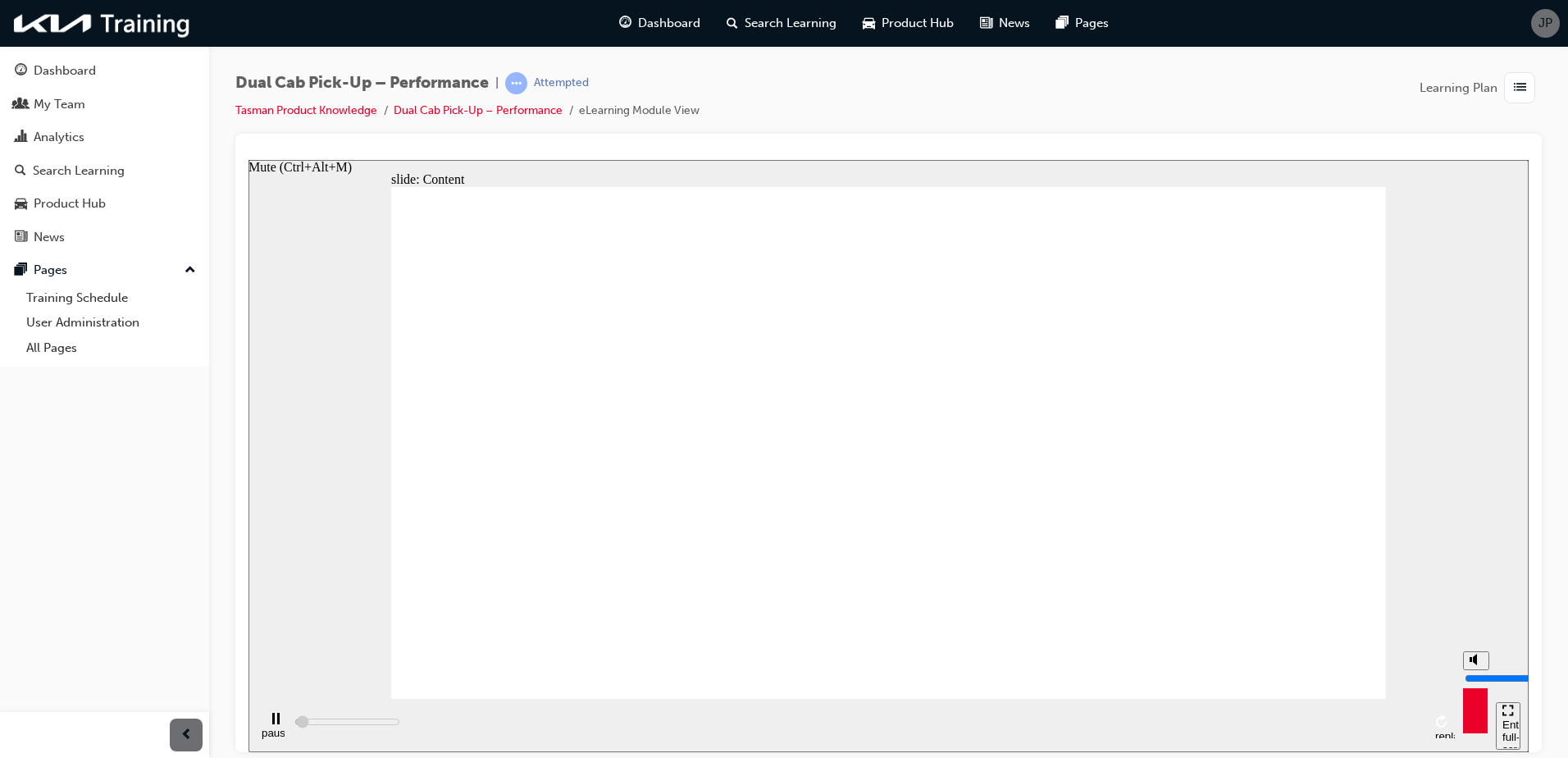
click at [1480, 671] on input "volume" at bounding box center [1517, 677] width 106 height 13
type input "80800"
click at [261, 726] on div "pause" at bounding box center [275, 732] width 28 height 12
click at [991, 97] on div "Dual Cab Pick-Up – Performance | Attempted Tasman Product Knowledge Dual Cab Pi…" at bounding box center [889, 103] width 1307 height 61
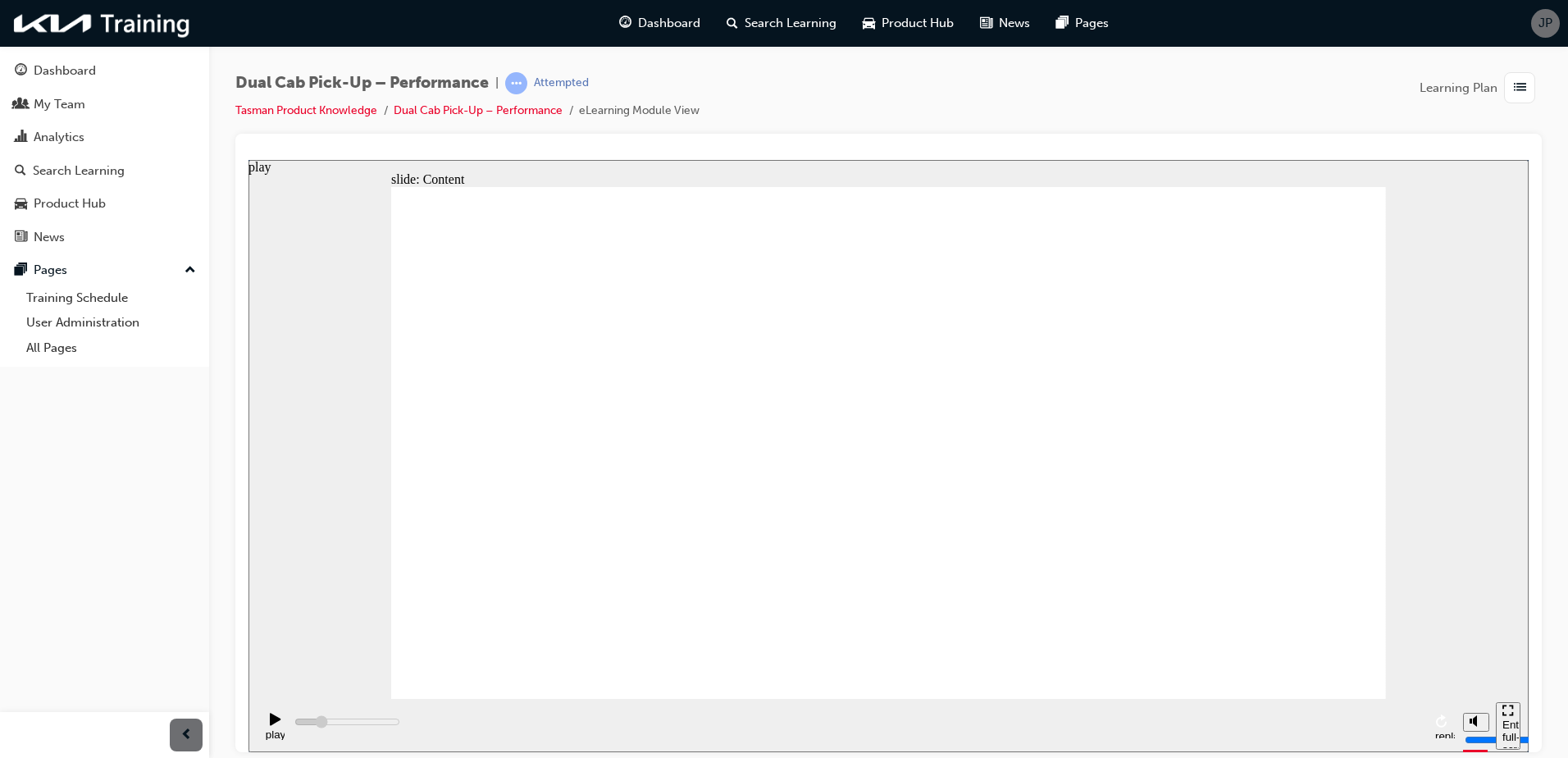
click at [262, 724] on div "play" at bounding box center [275, 726] width 28 height 28
click at [264, 724] on div "pause" at bounding box center [275, 726] width 28 height 28
click at [527, 725] on div "play replay" at bounding box center [856, 725] width 1199 height 54
drag, startPoint x: 538, startPoint y: 725, endPoint x: 526, endPoint y: 725, distance: 12.0
click at [526, 725] on div "play replay" at bounding box center [856, 725] width 1199 height 54
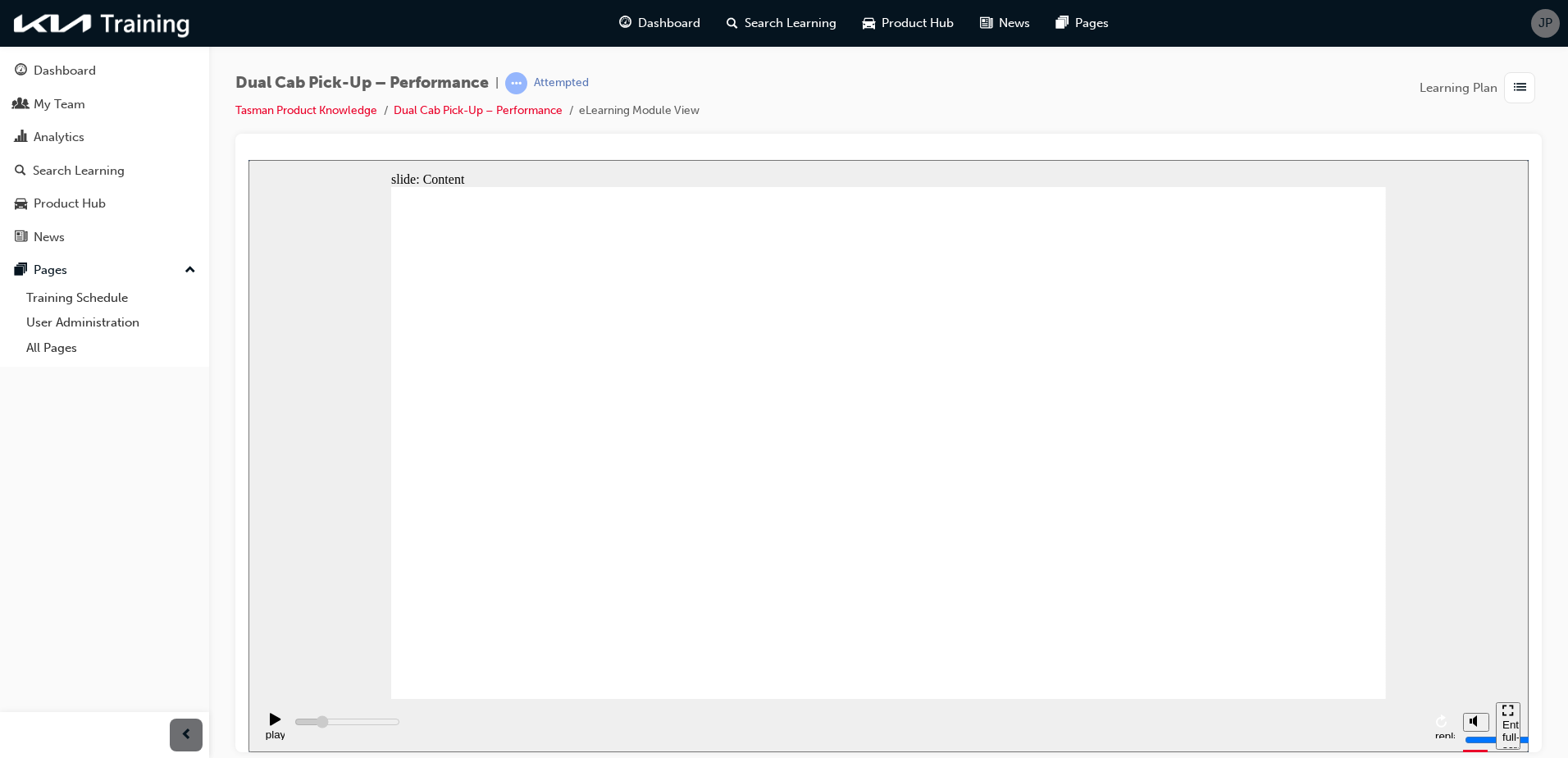
drag, startPoint x: 525, startPoint y: 727, endPoint x: 538, endPoint y: 728, distance: 13.0
click at [526, 727] on div "play replay" at bounding box center [856, 725] width 1199 height 54
click at [544, 728] on div "play replay" at bounding box center [856, 725] width 1199 height 54
drag, startPoint x: 553, startPoint y: 718, endPoint x: 317, endPoint y: 714, distance: 236.0
click at [317, 714] on div "play replay" at bounding box center [856, 725] width 1199 height 54
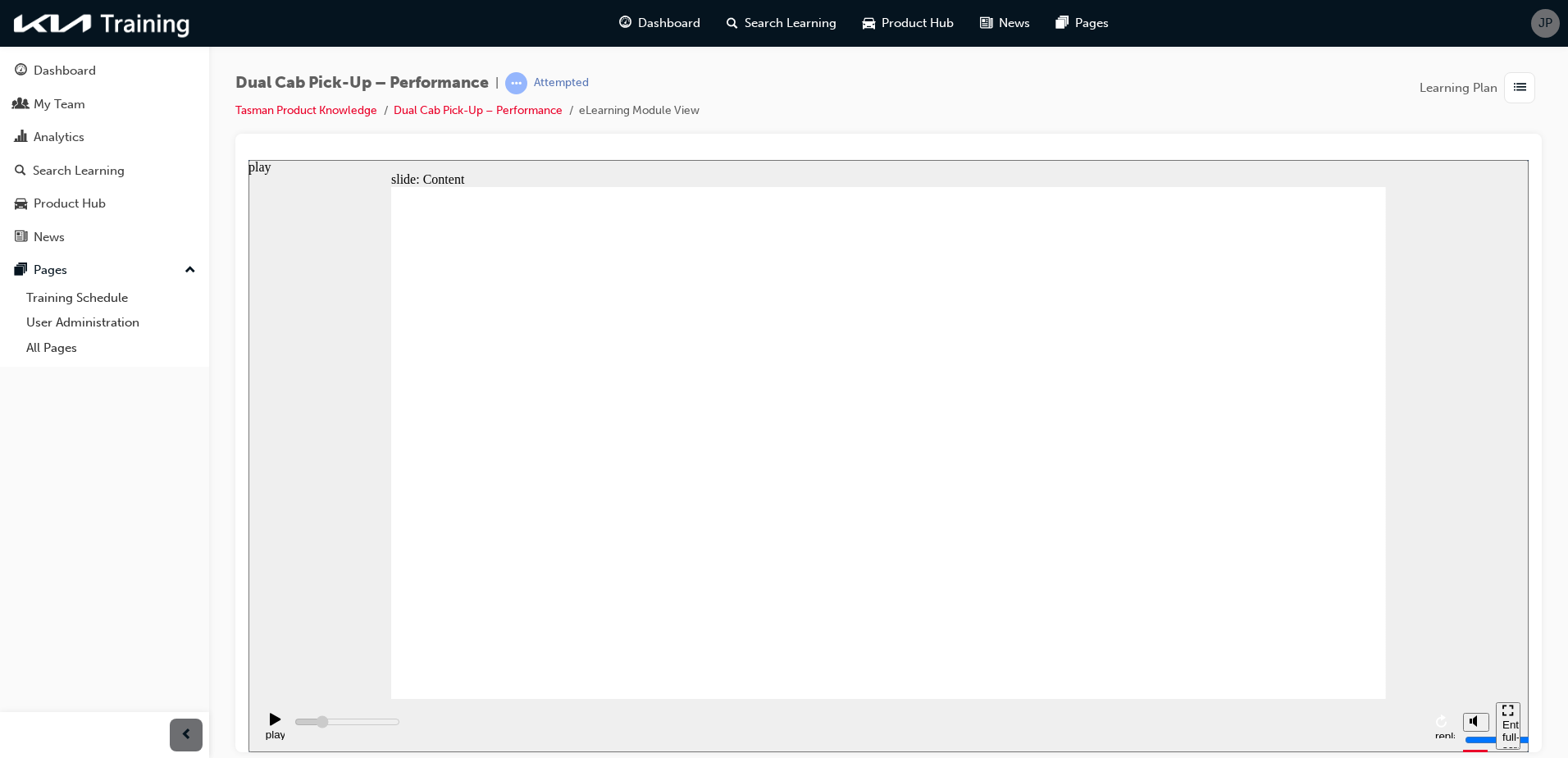
click at [270, 728] on div "play" at bounding box center [275, 734] width 28 height 12
click at [558, 723] on div "pause replay" at bounding box center [856, 725] width 1199 height 54
click at [554, 723] on div "pause replay" at bounding box center [856, 725] width 1199 height 54
click at [550, 723] on div "pause replay" at bounding box center [856, 725] width 1199 height 54
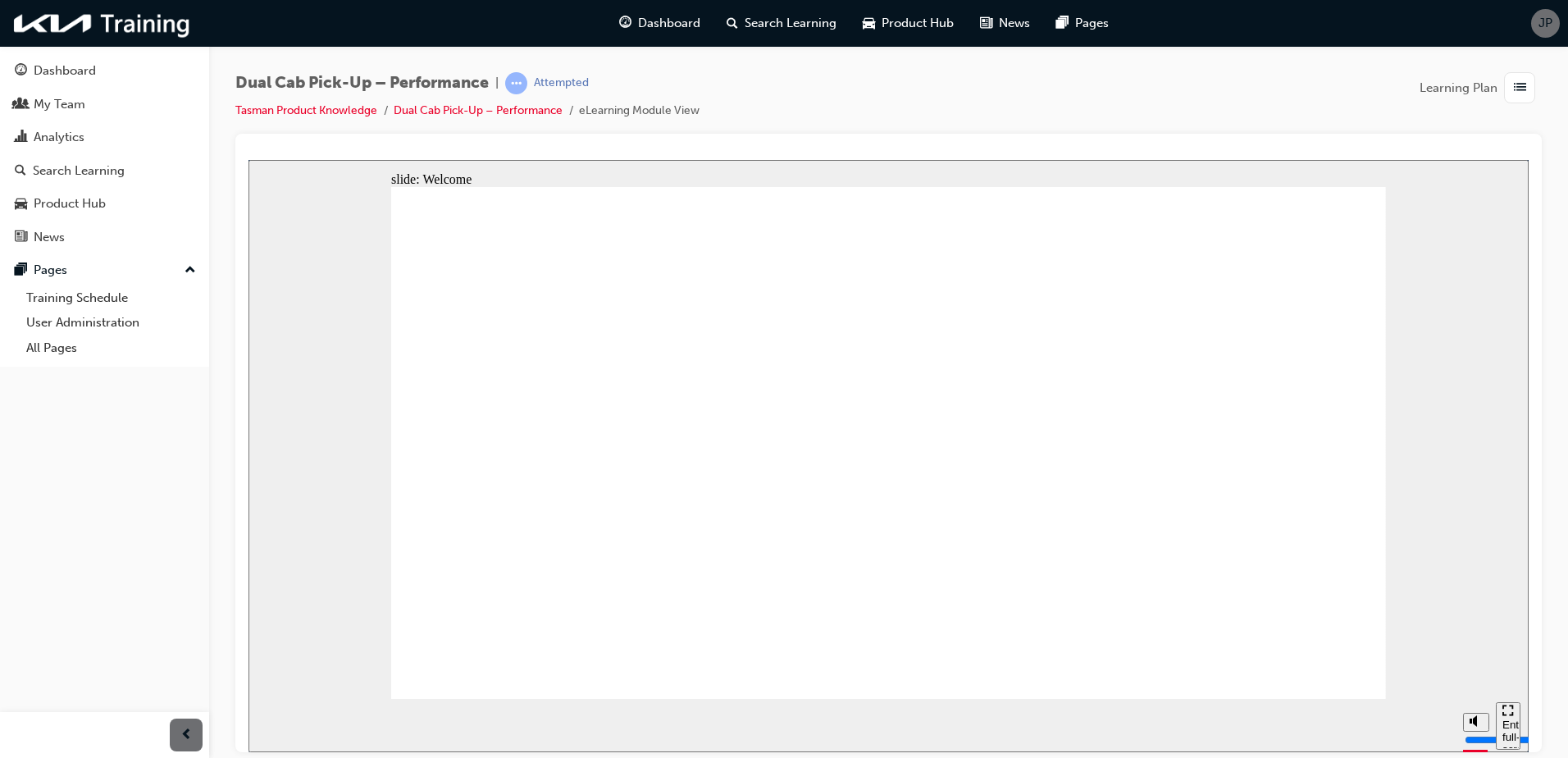
click at [261, 723] on div "pause" at bounding box center [275, 726] width 28 height 28
click at [269, 724] on icon "play" at bounding box center [274, 718] width 11 height 12
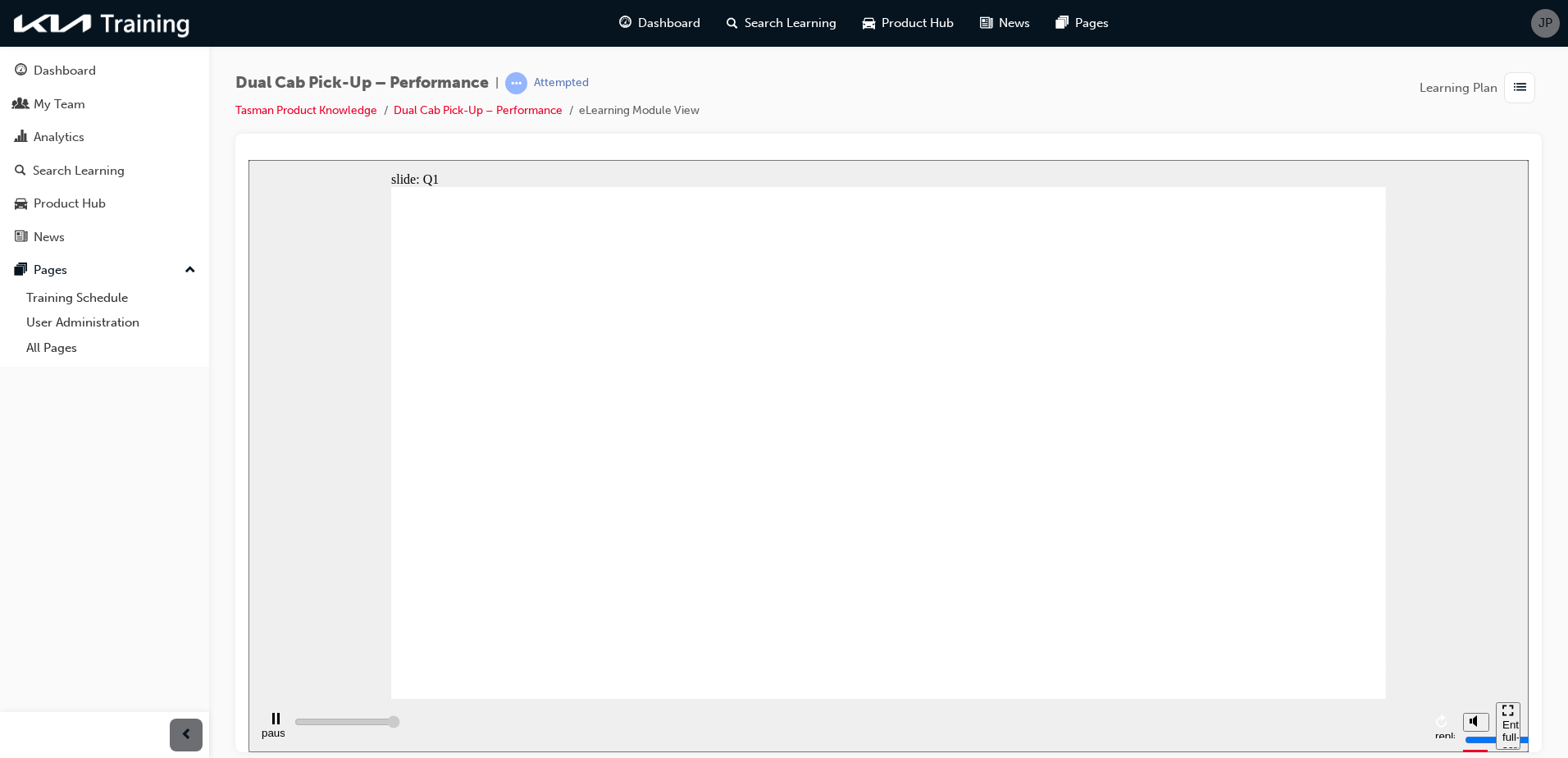
type input "5000"
radio input "true"
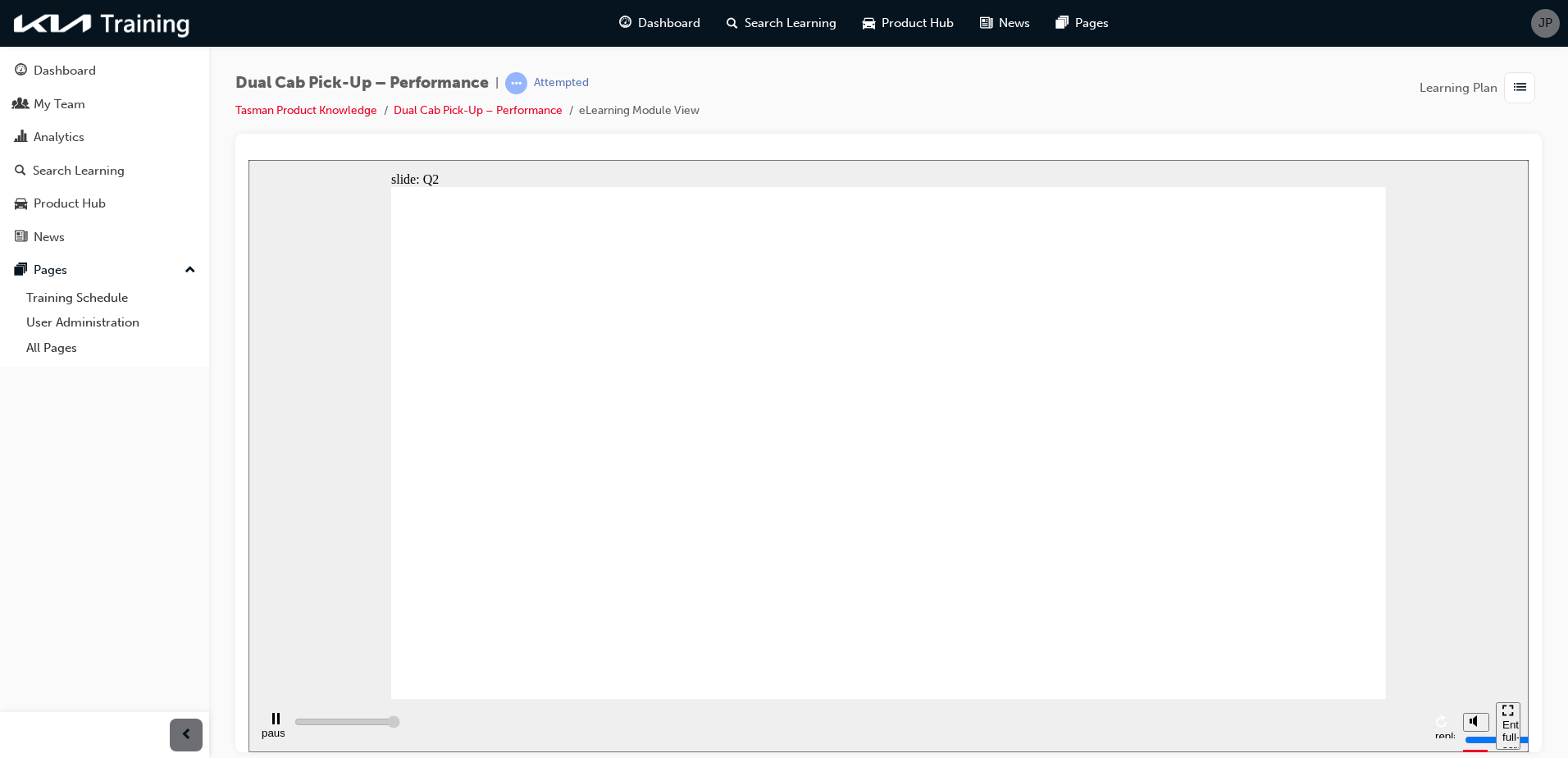
type input "5000"
radio input "true"
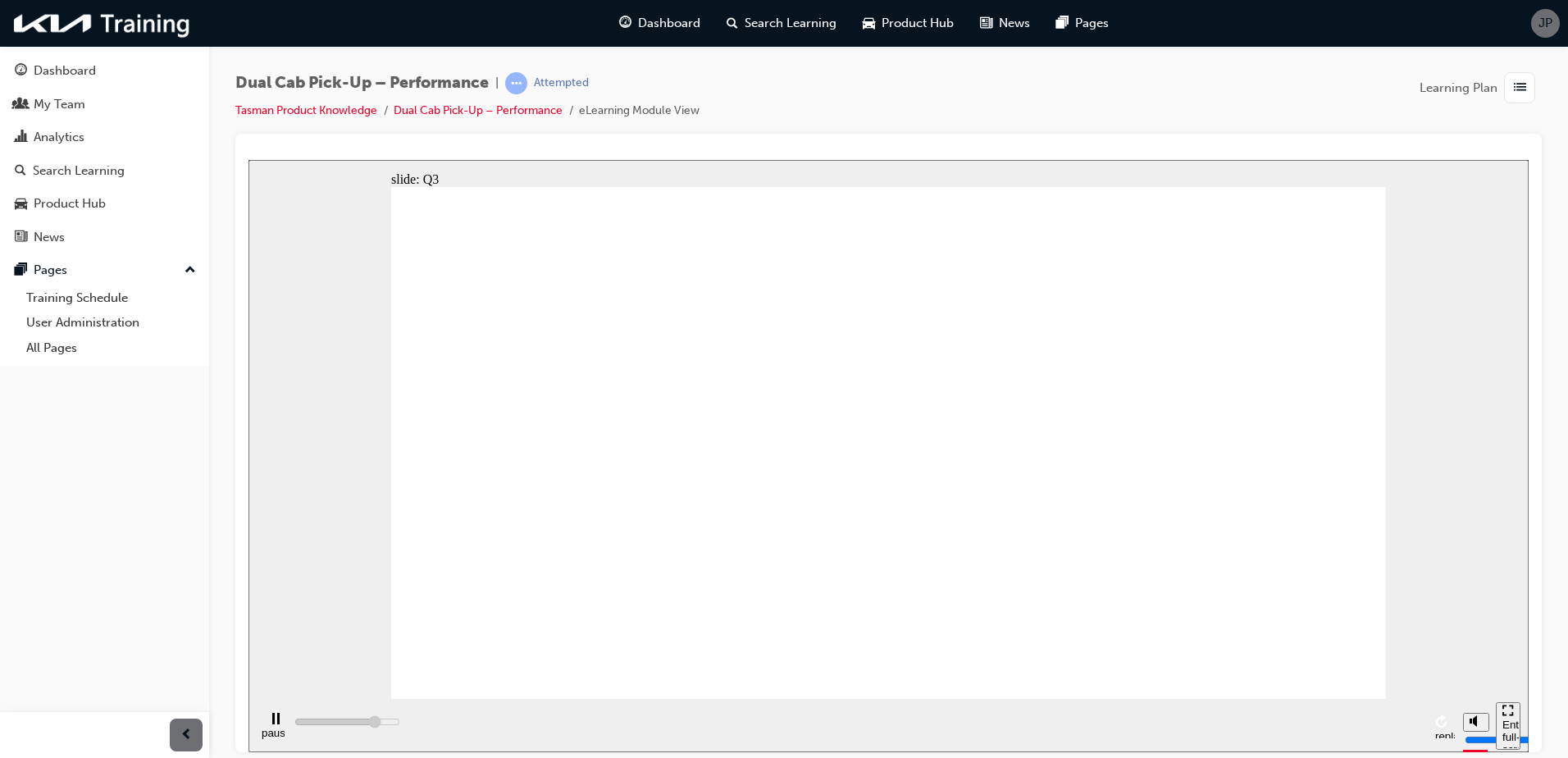
type input "4100"
radio input "true"
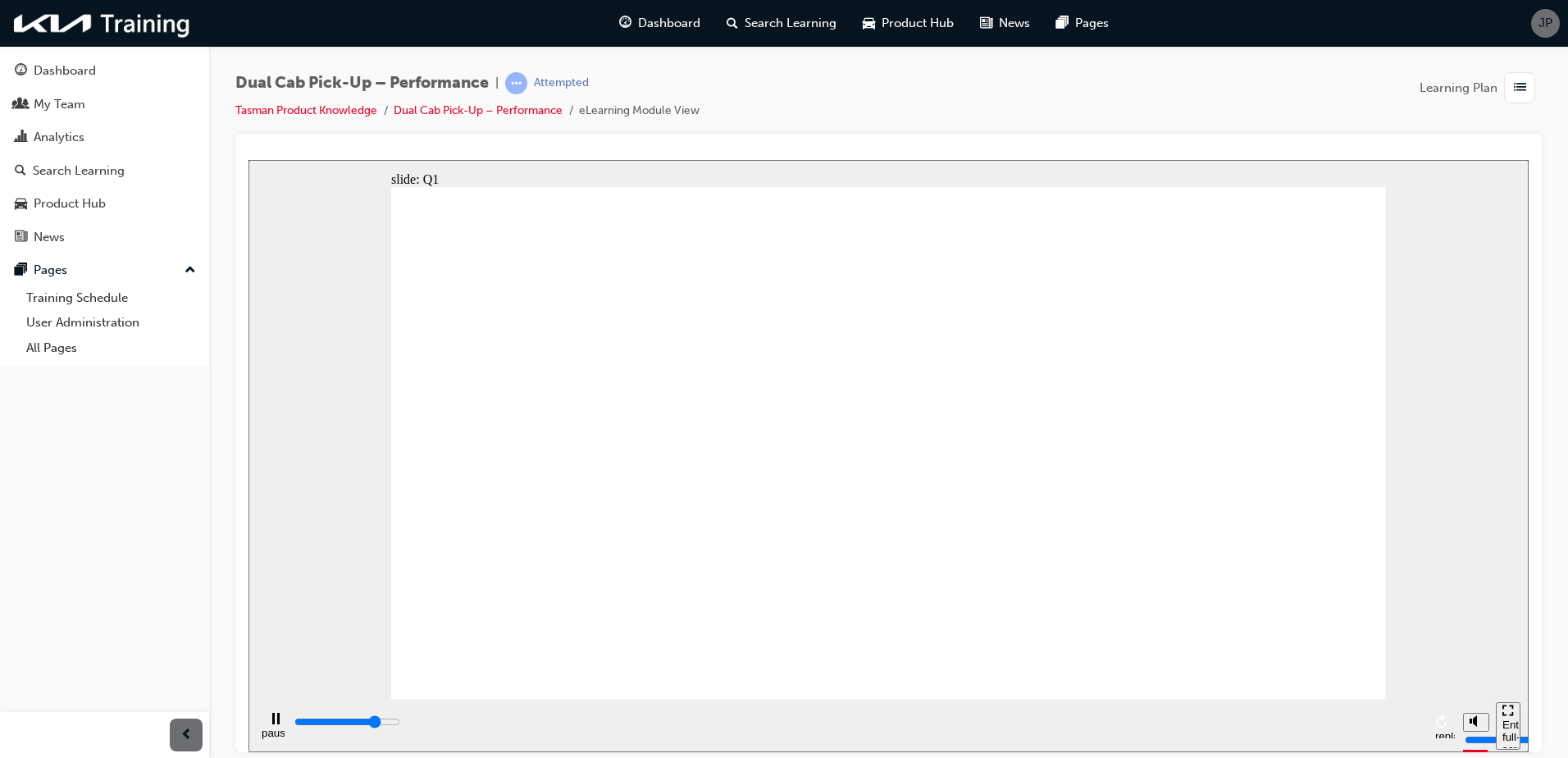
type input "4000"
radio input "true"
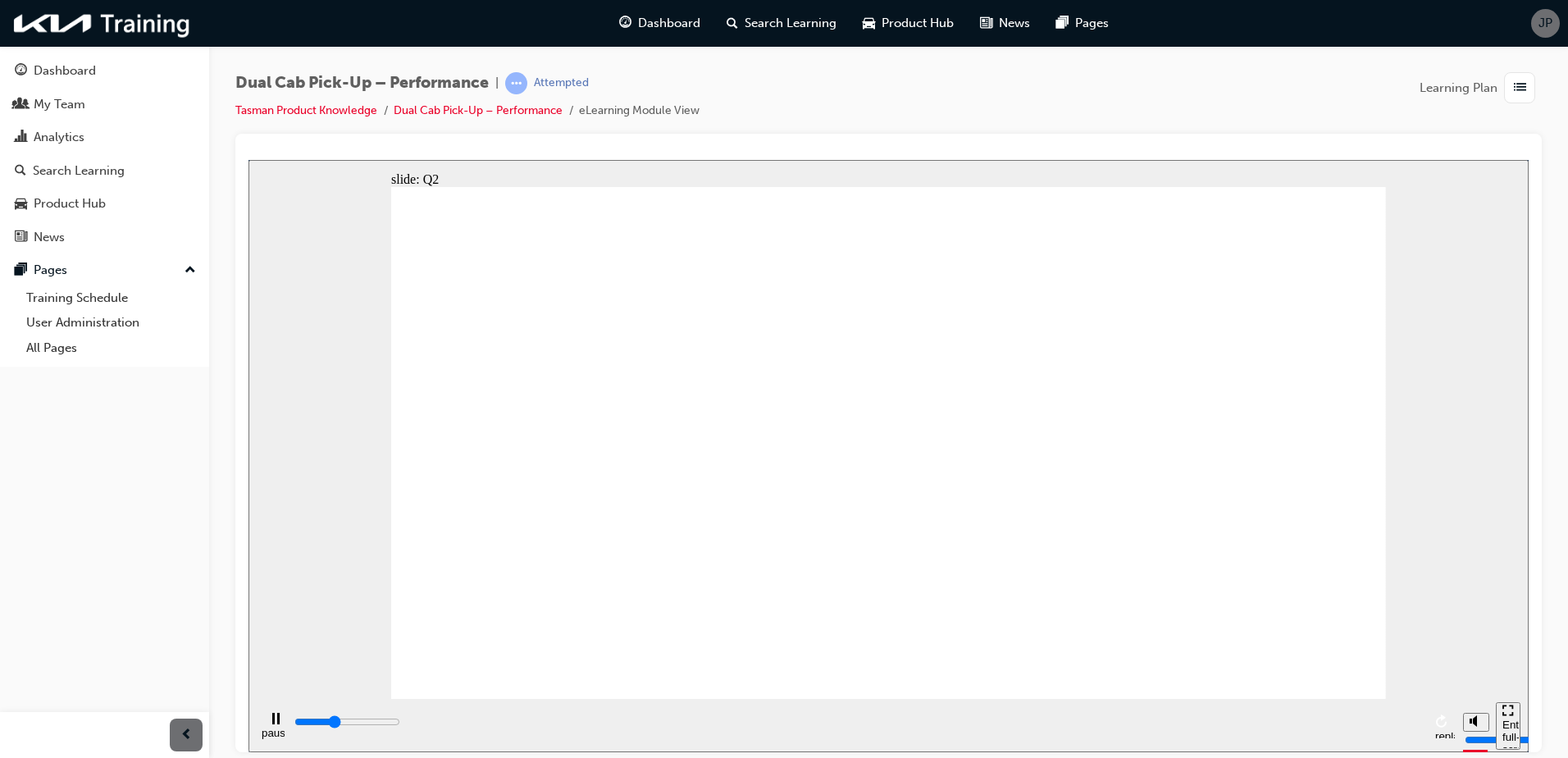
type input "1800"
radio input "true"
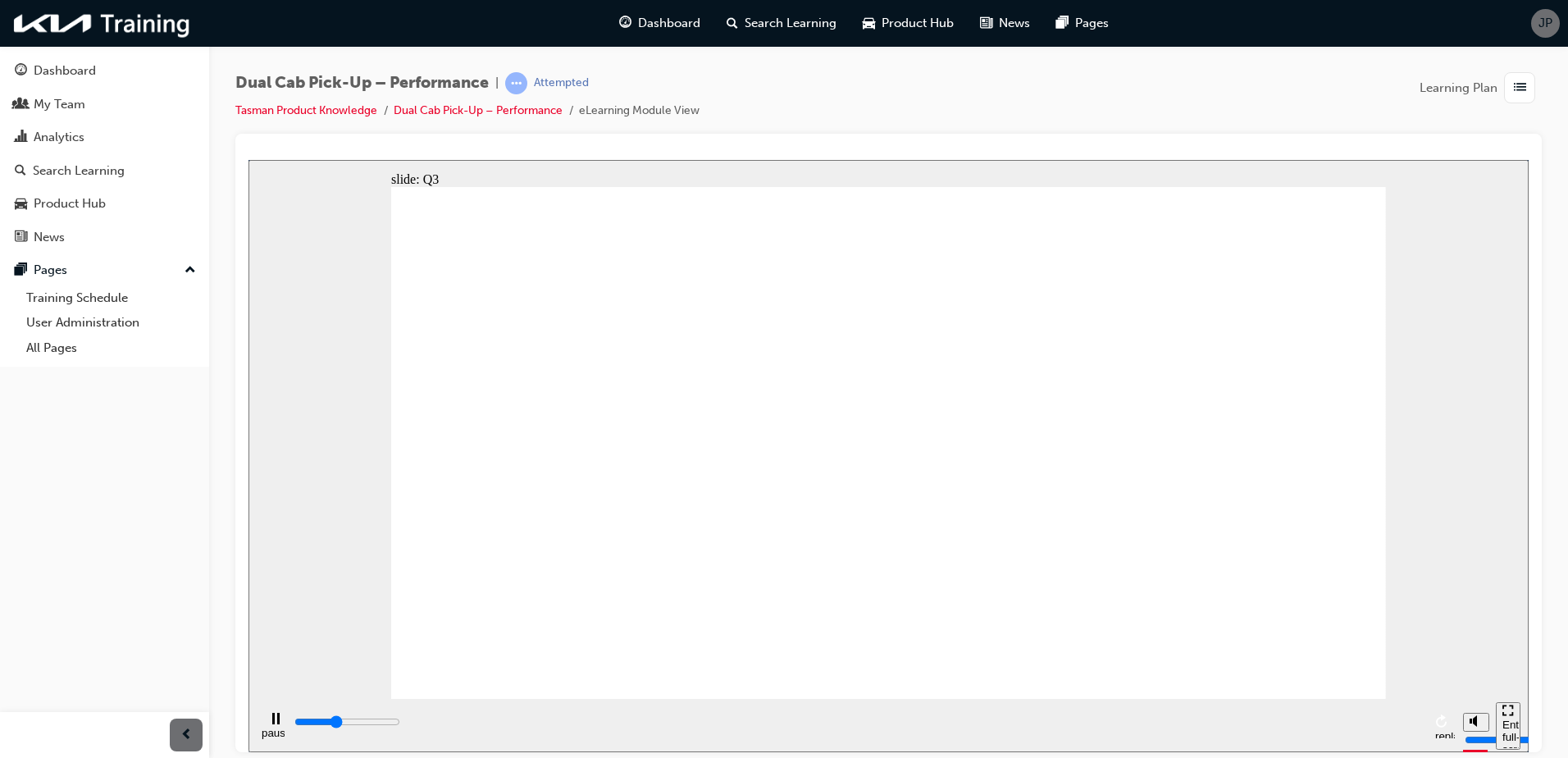
type input "1900"
radio input "true"
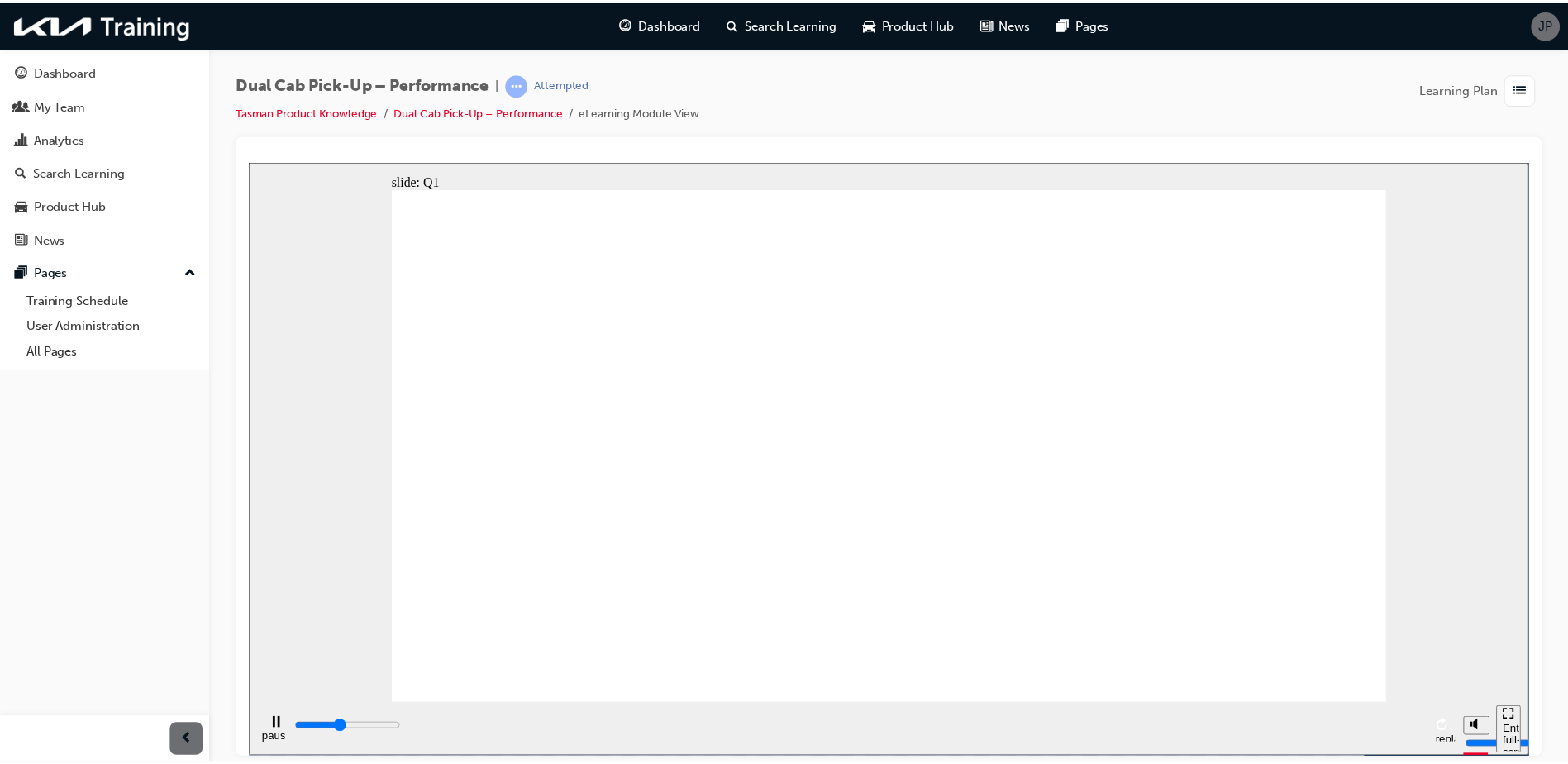
type input "2100"
radio input "true"
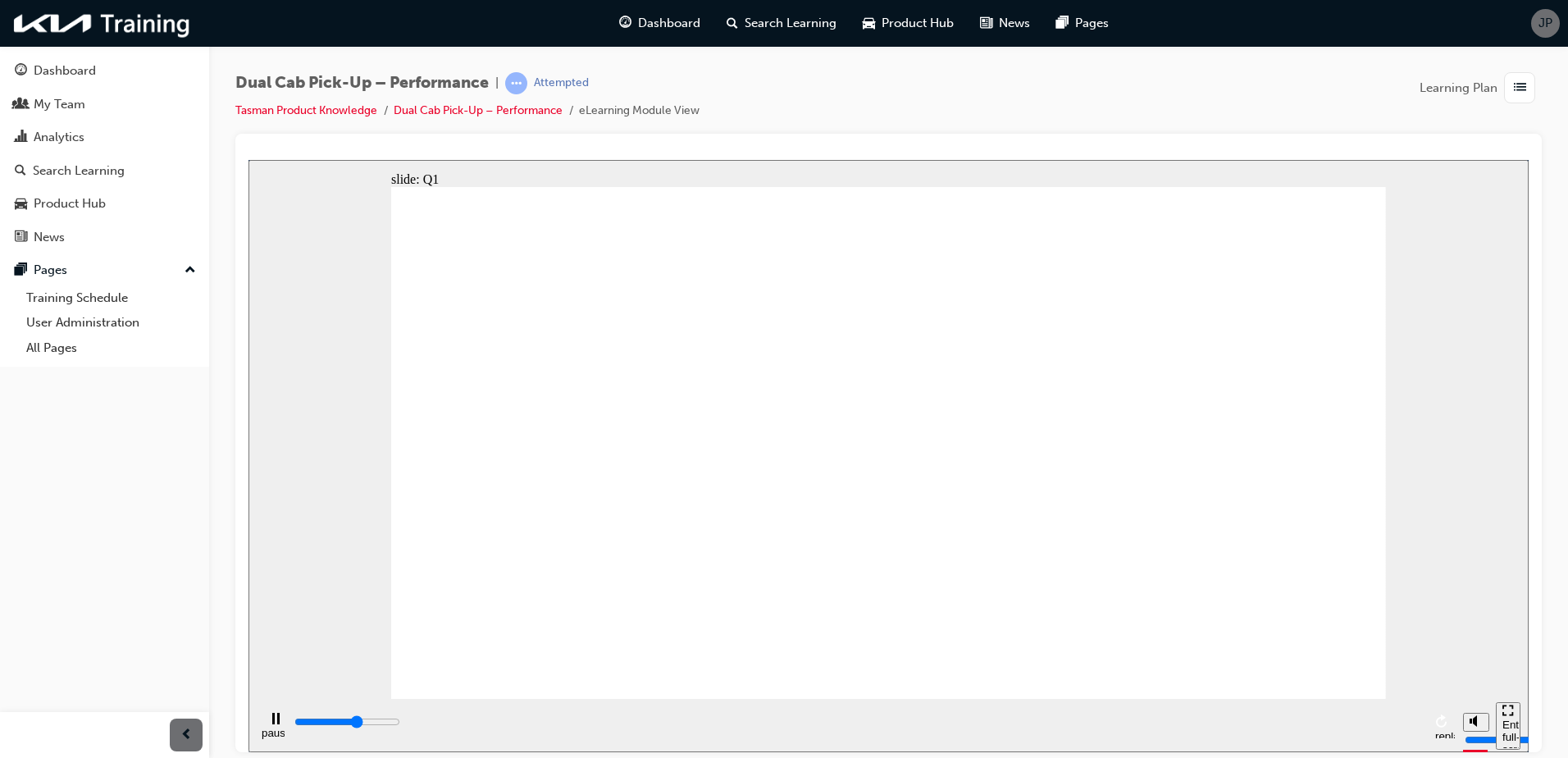
type input "1900"
radio input "true"
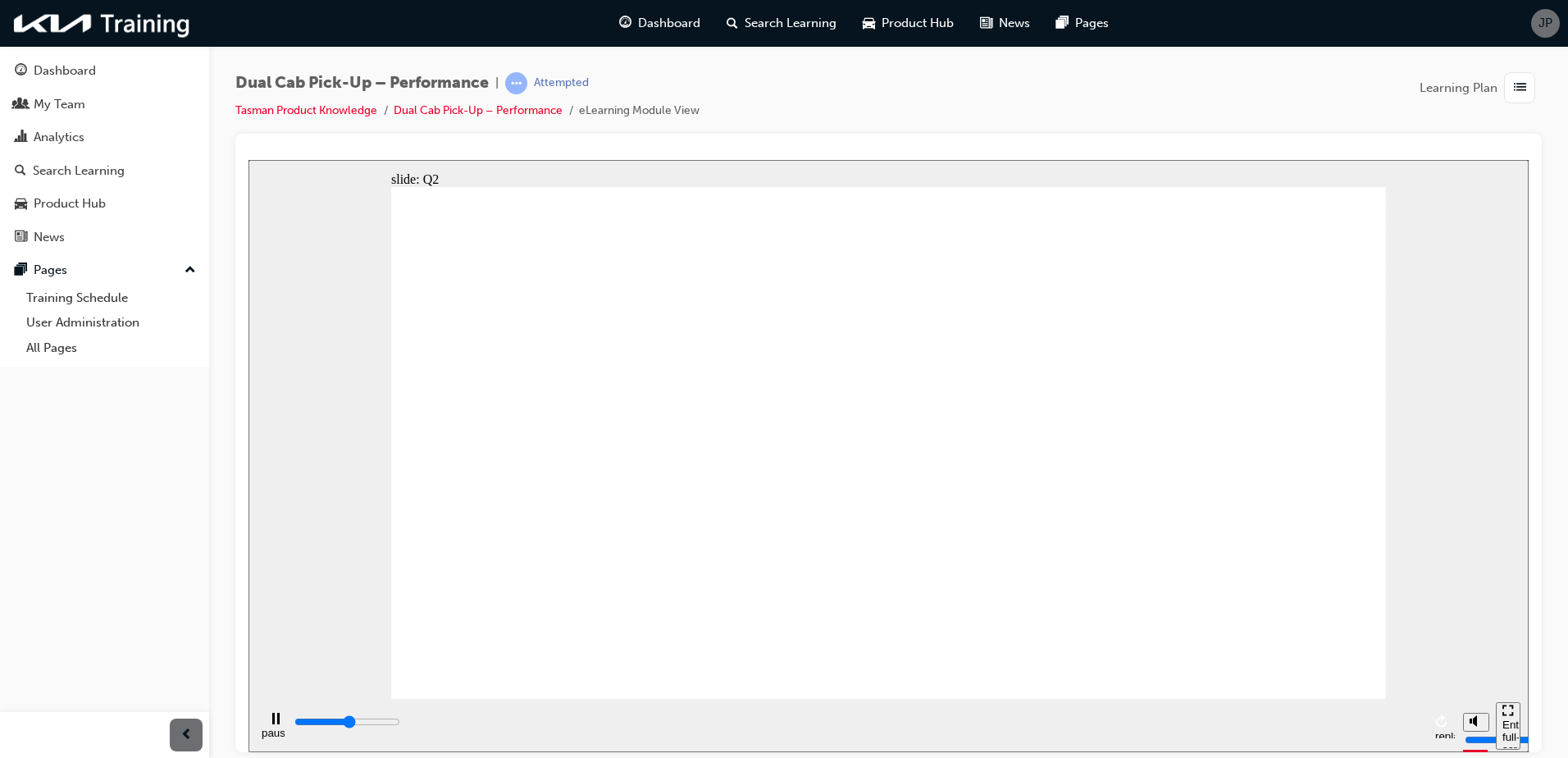
type input "2400"
radio input "true"
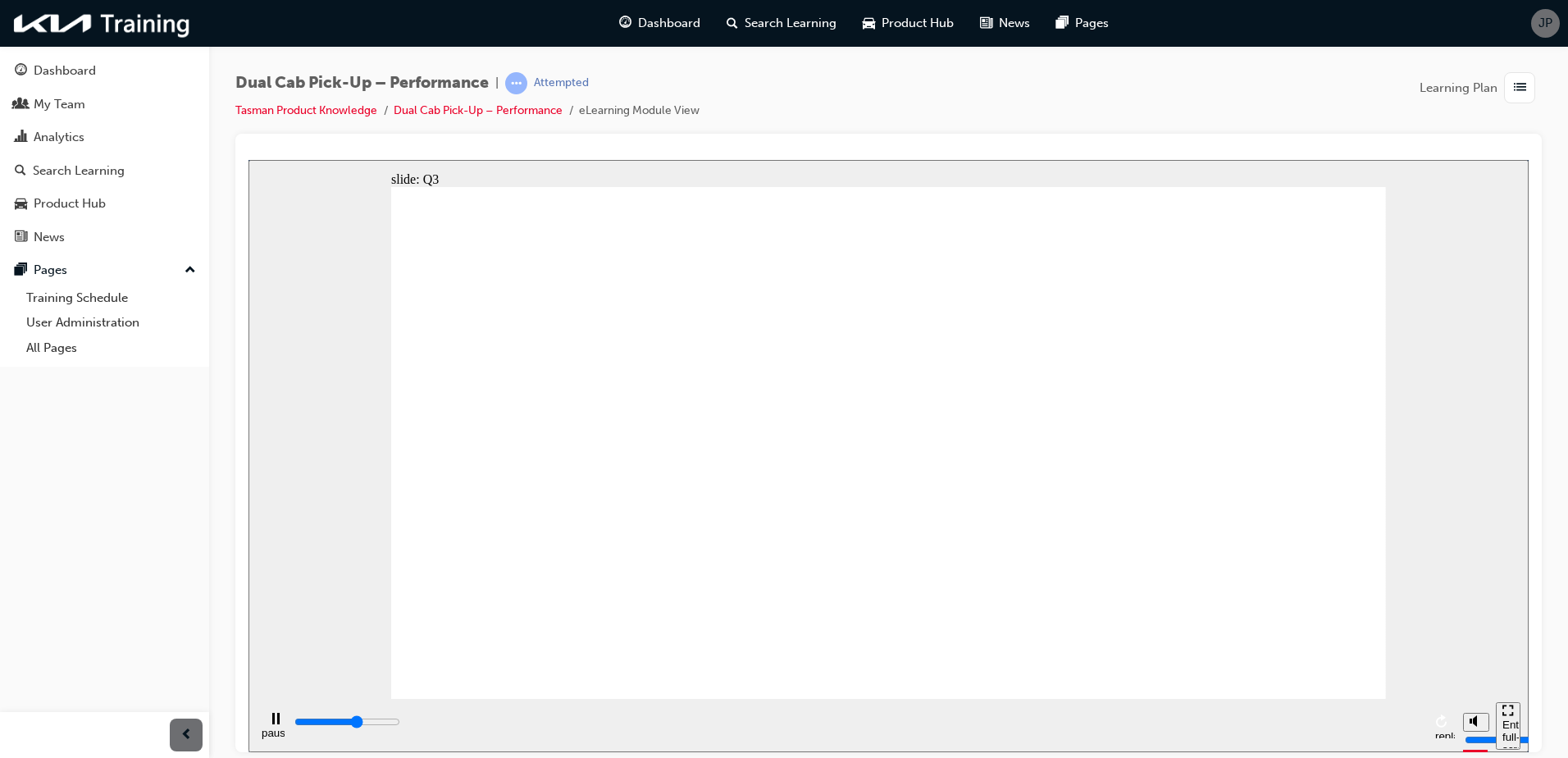
type input "2800"
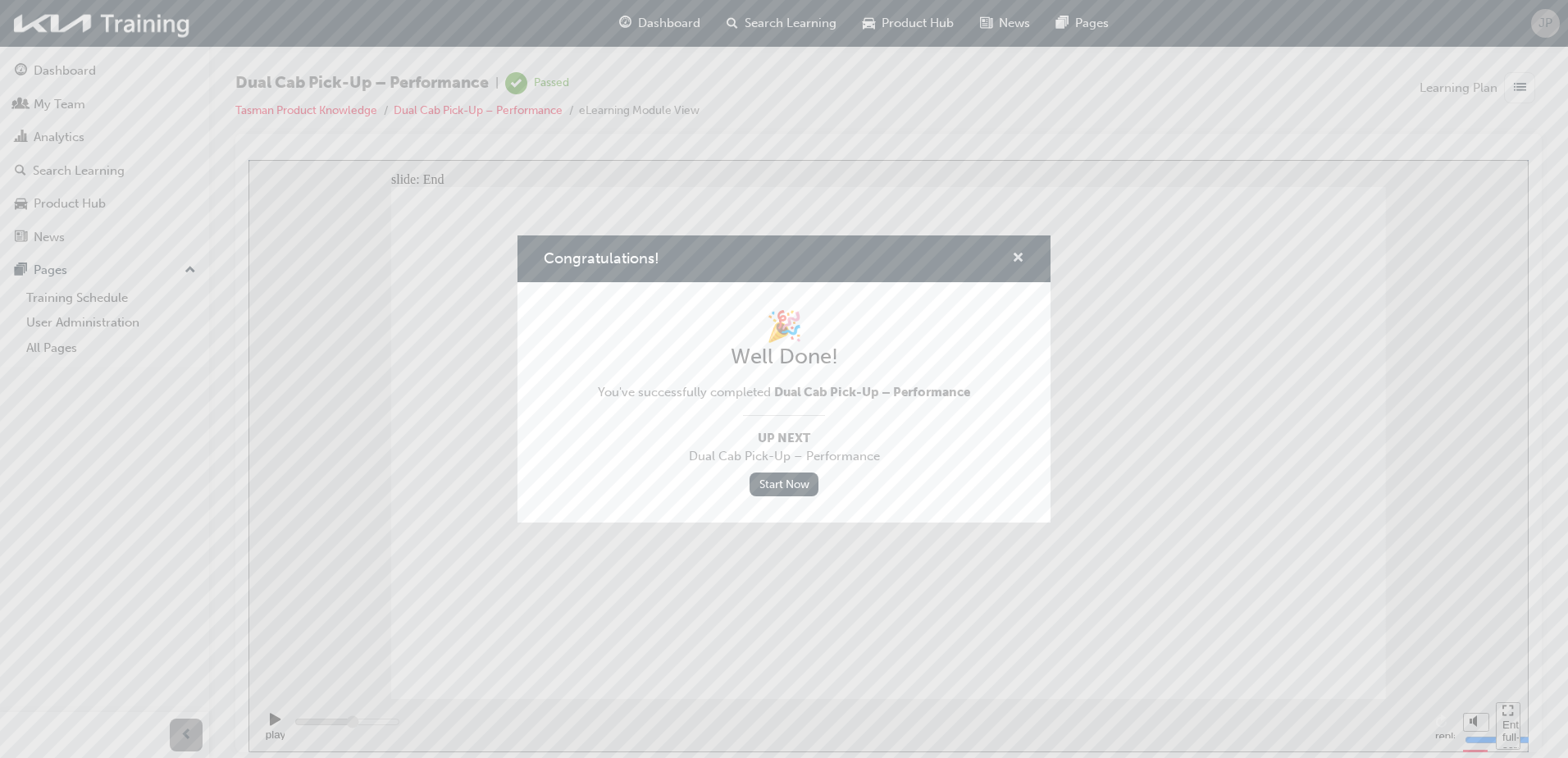
click at [1017, 257] on span "cross-icon" at bounding box center [1018, 259] width 12 height 15
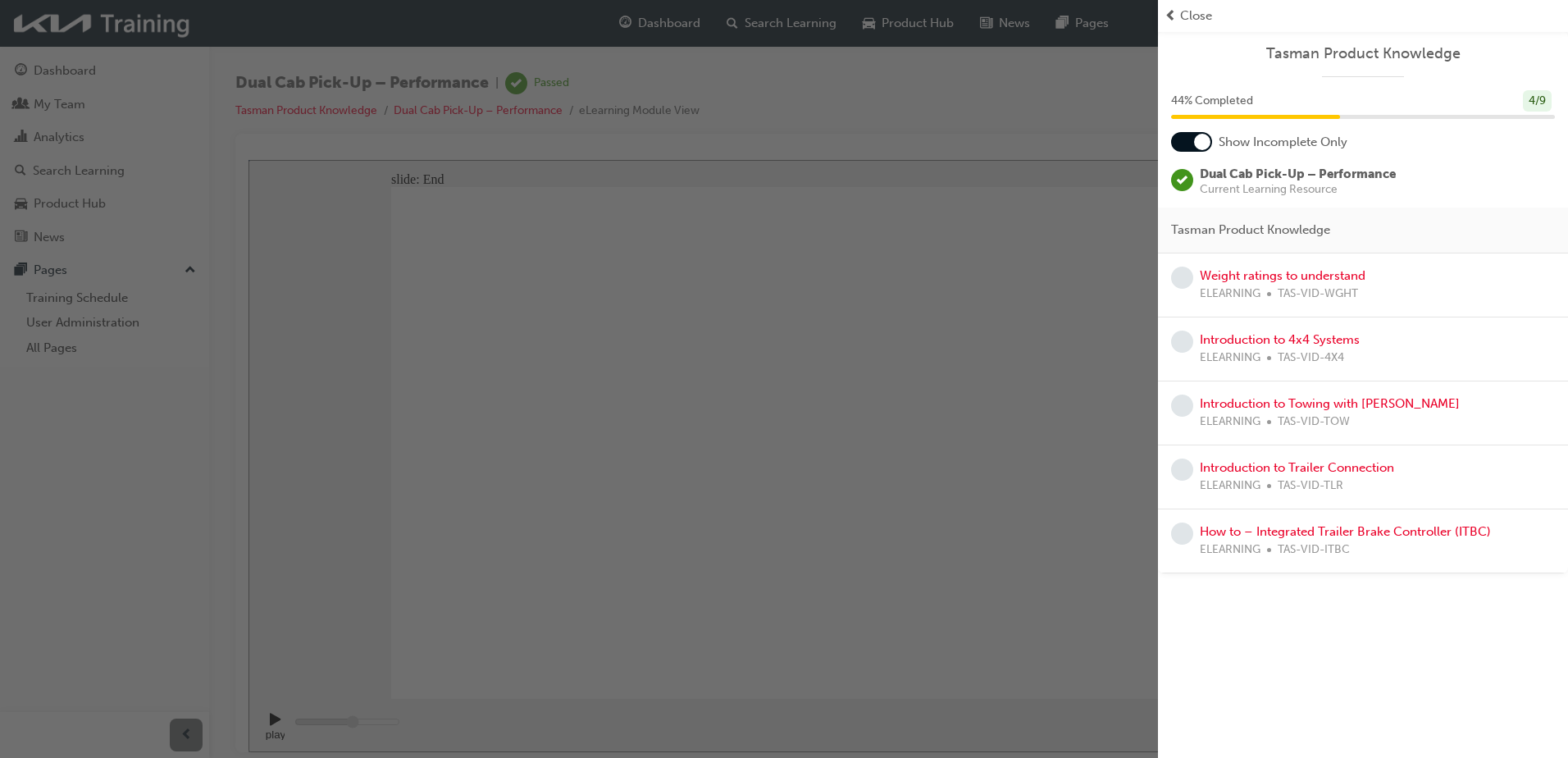
click at [1191, 146] on div at bounding box center [1192, 142] width 41 height 20
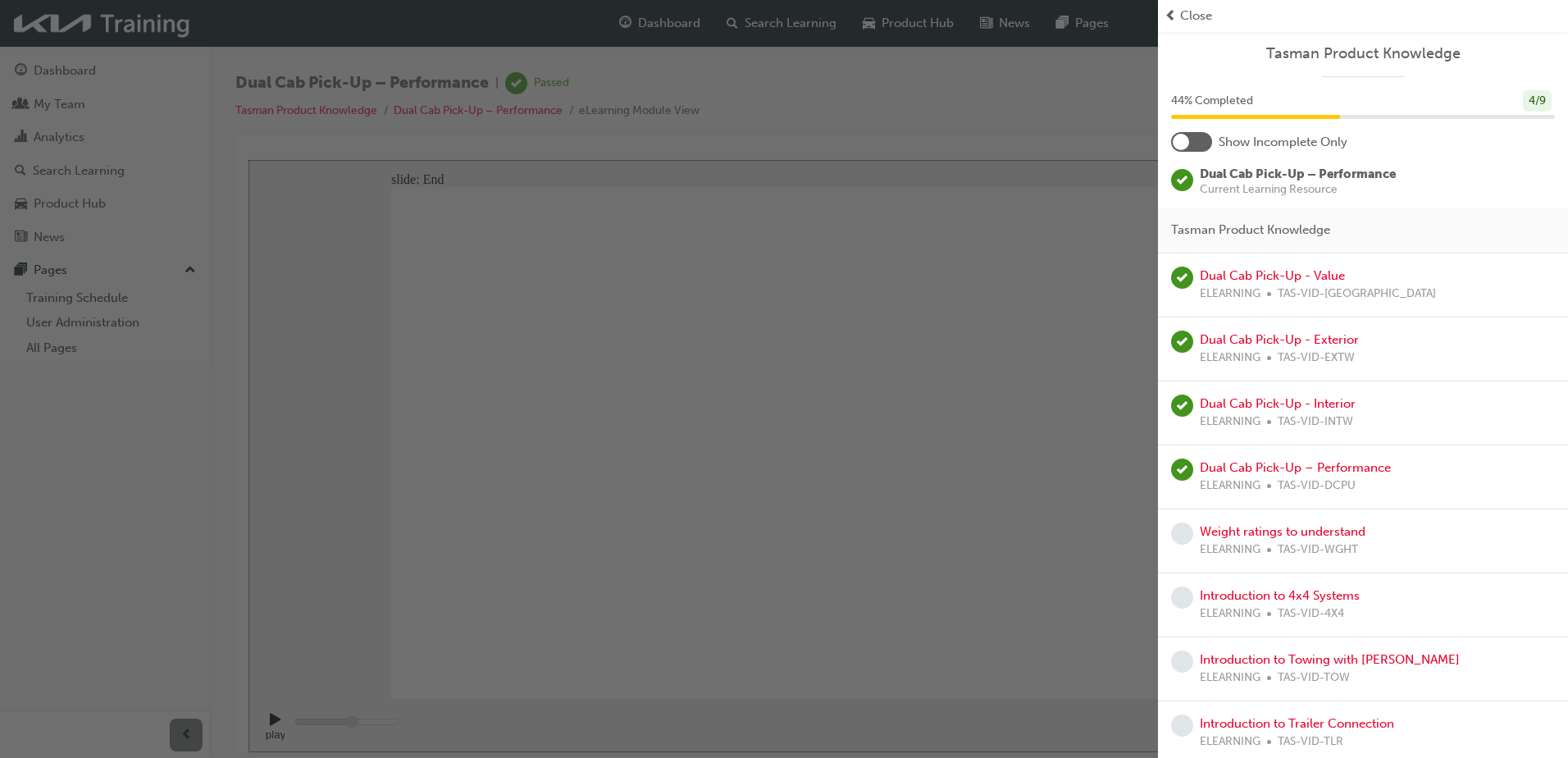
click at [1191, 146] on div at bounding box center [1192, 142] width 41 height 20
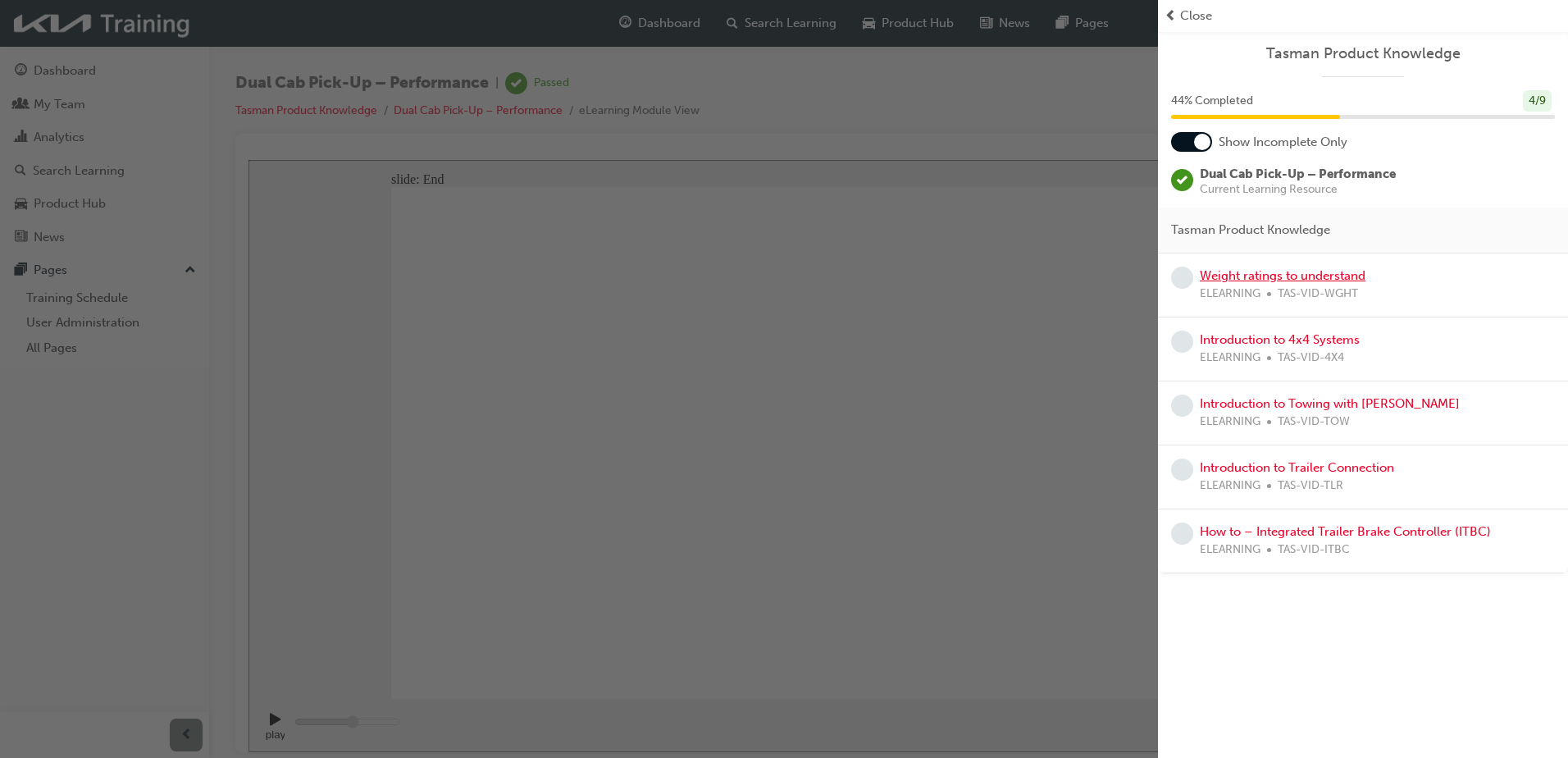
click at [1342, 275] on link "Weight ratings to understand" at bounding box center [1283, 275] width 165 height 15
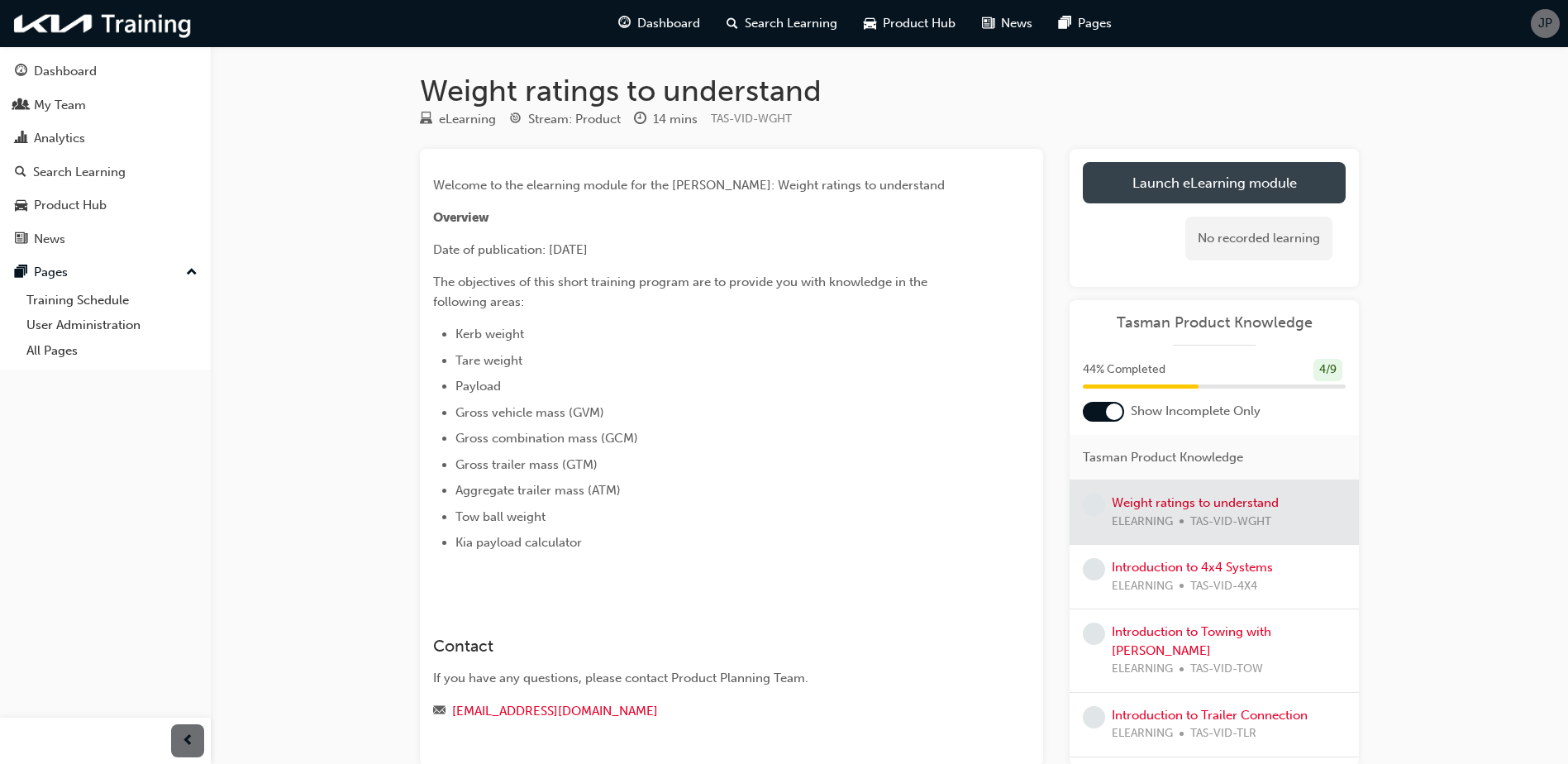
click at [1200, 186] on link "Launch eLearning module" at bounding box center [1214, 182] width 262 height 41
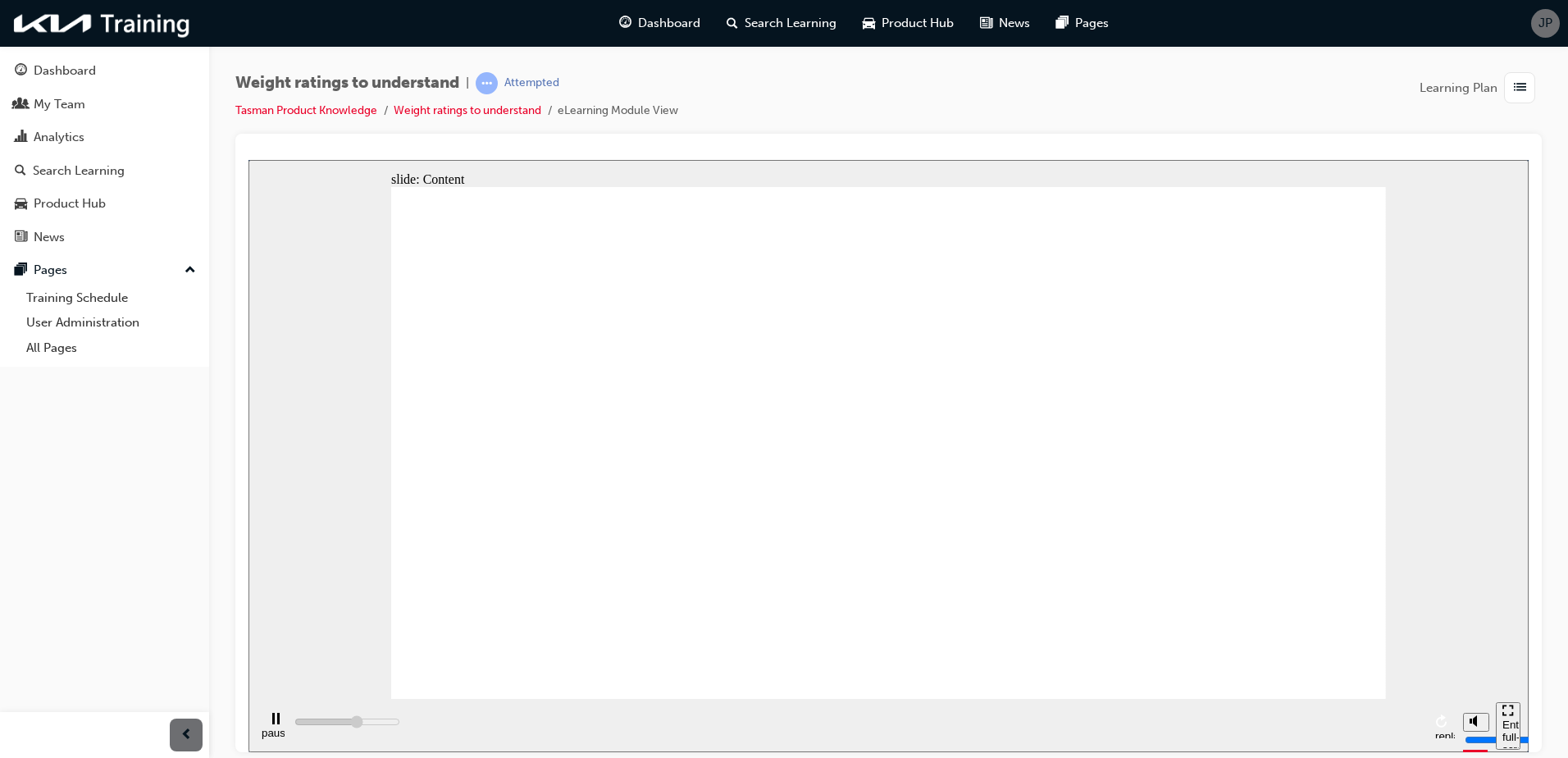
type input "342800"
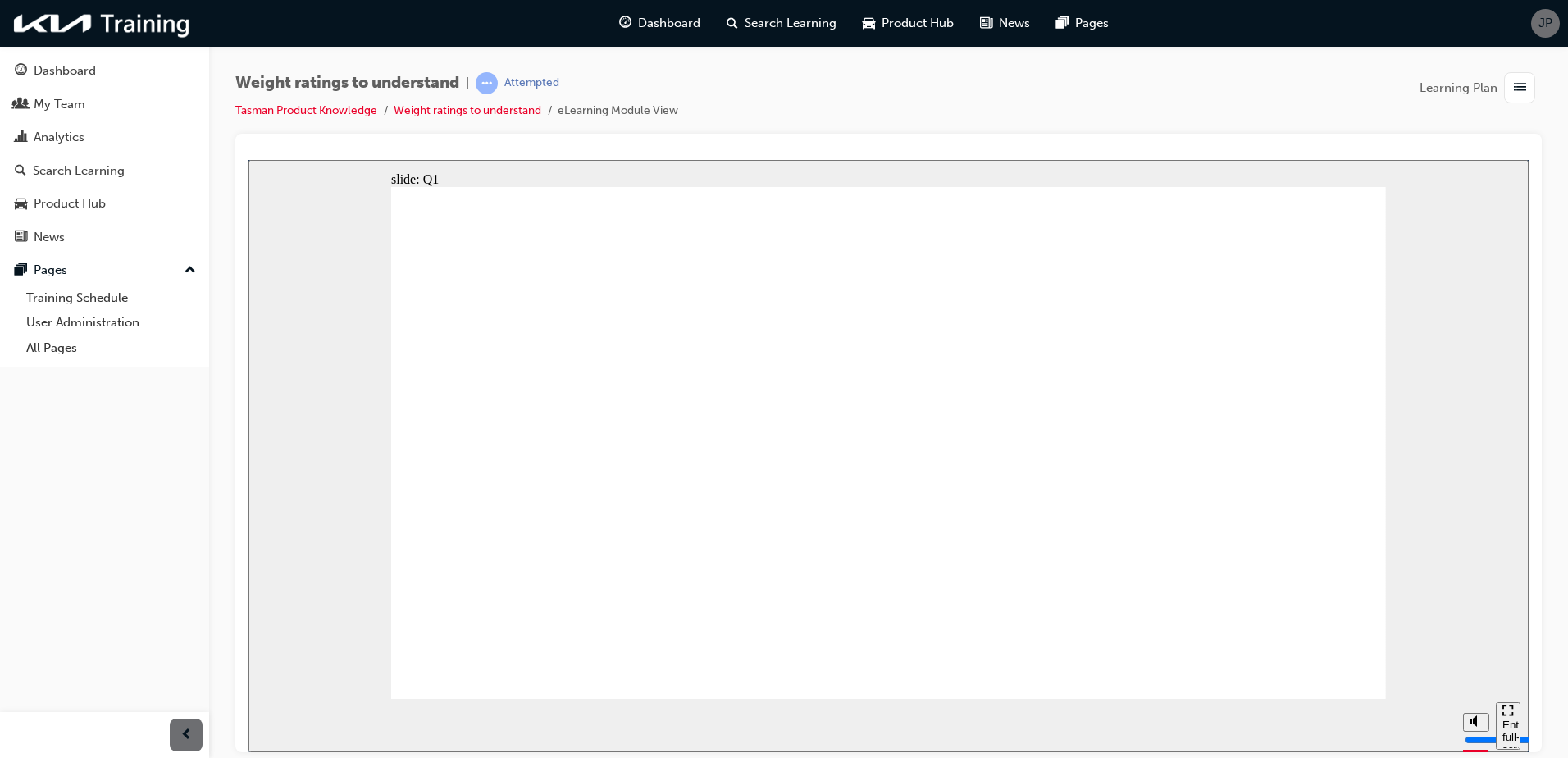
radio input "true"
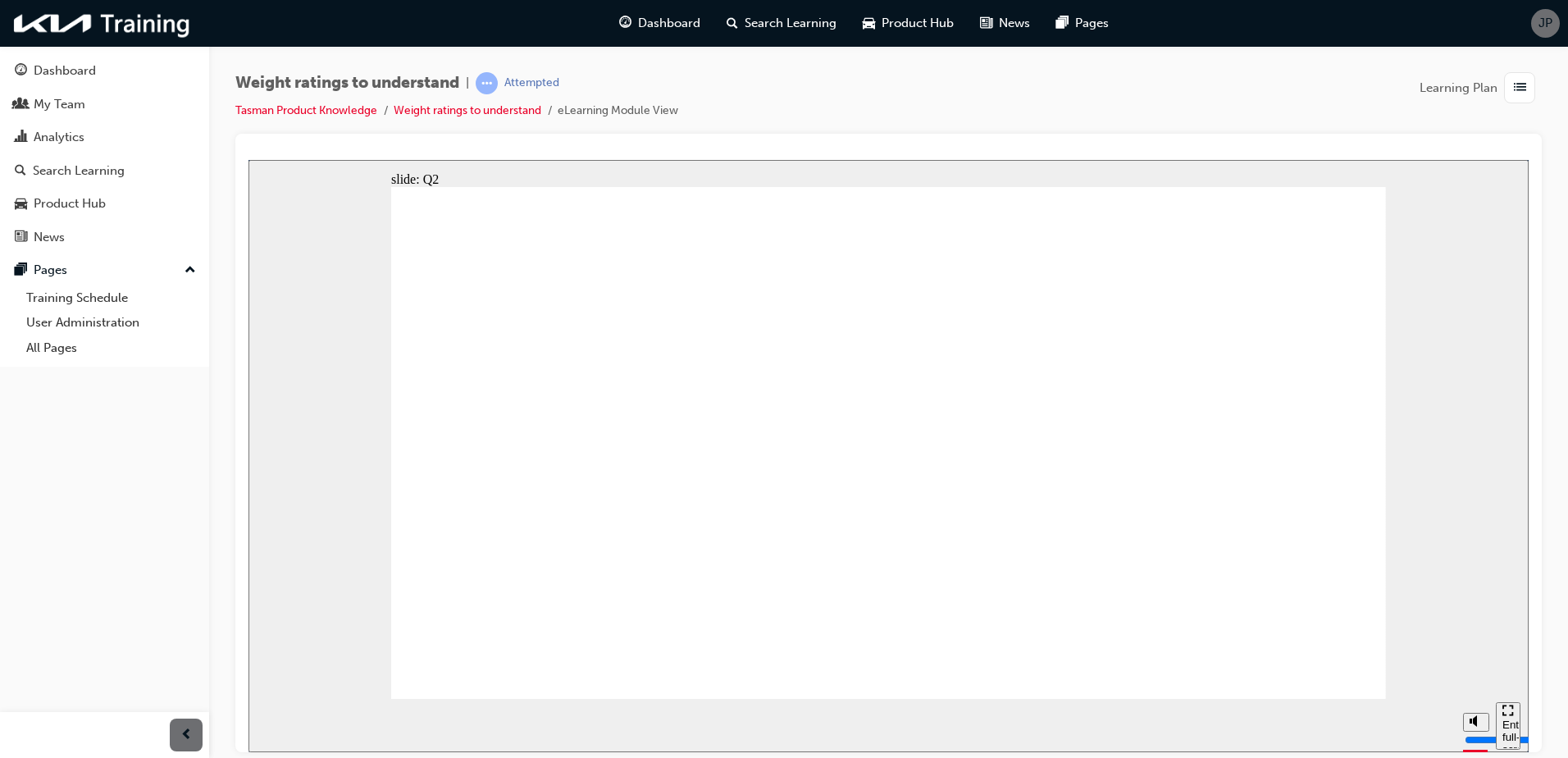
drag, startPoint x: 616, startPoint y: 399, endPoint x: 449, endPoint y: 386, distance: 167.5
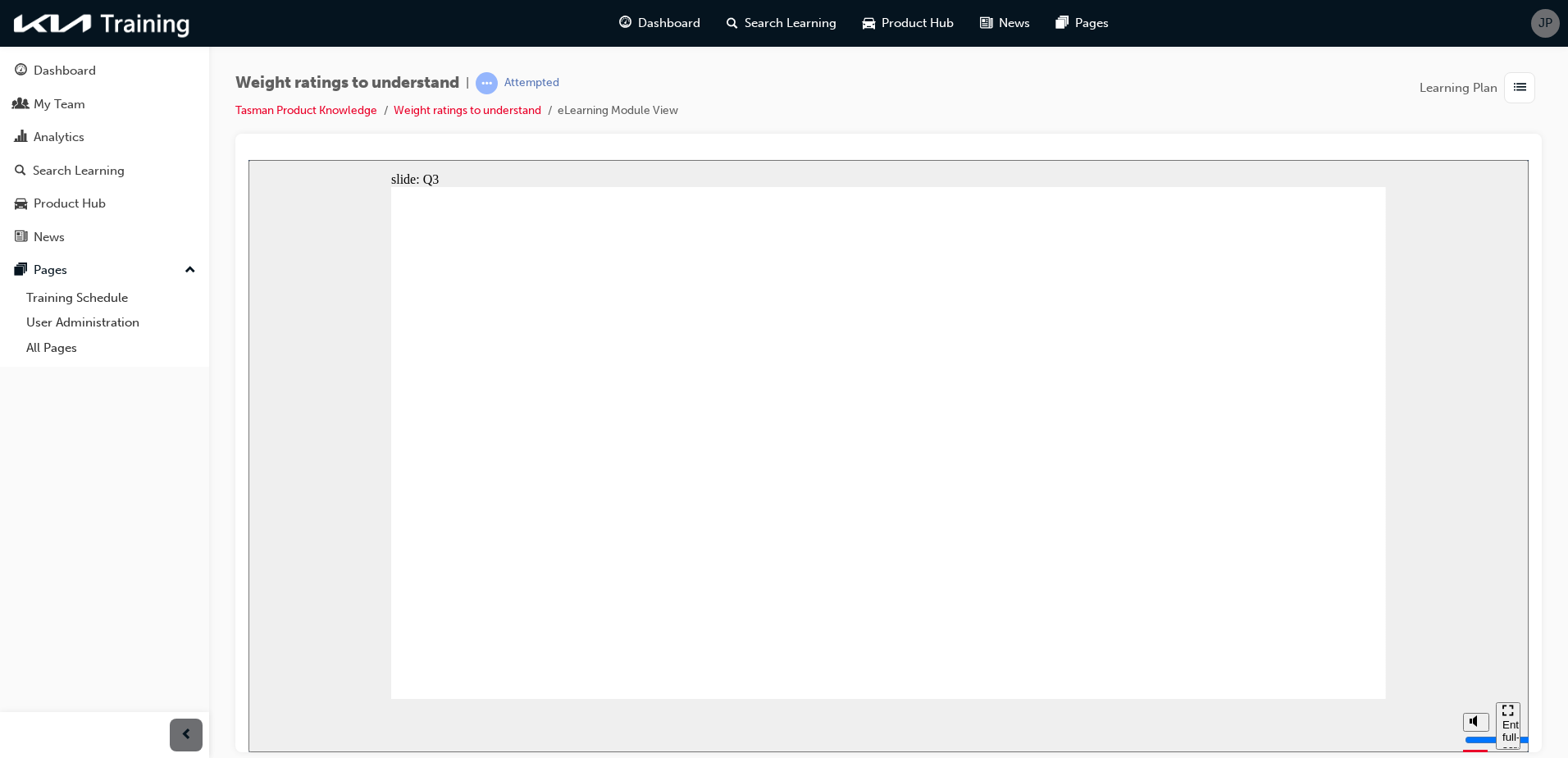
radio input "true"
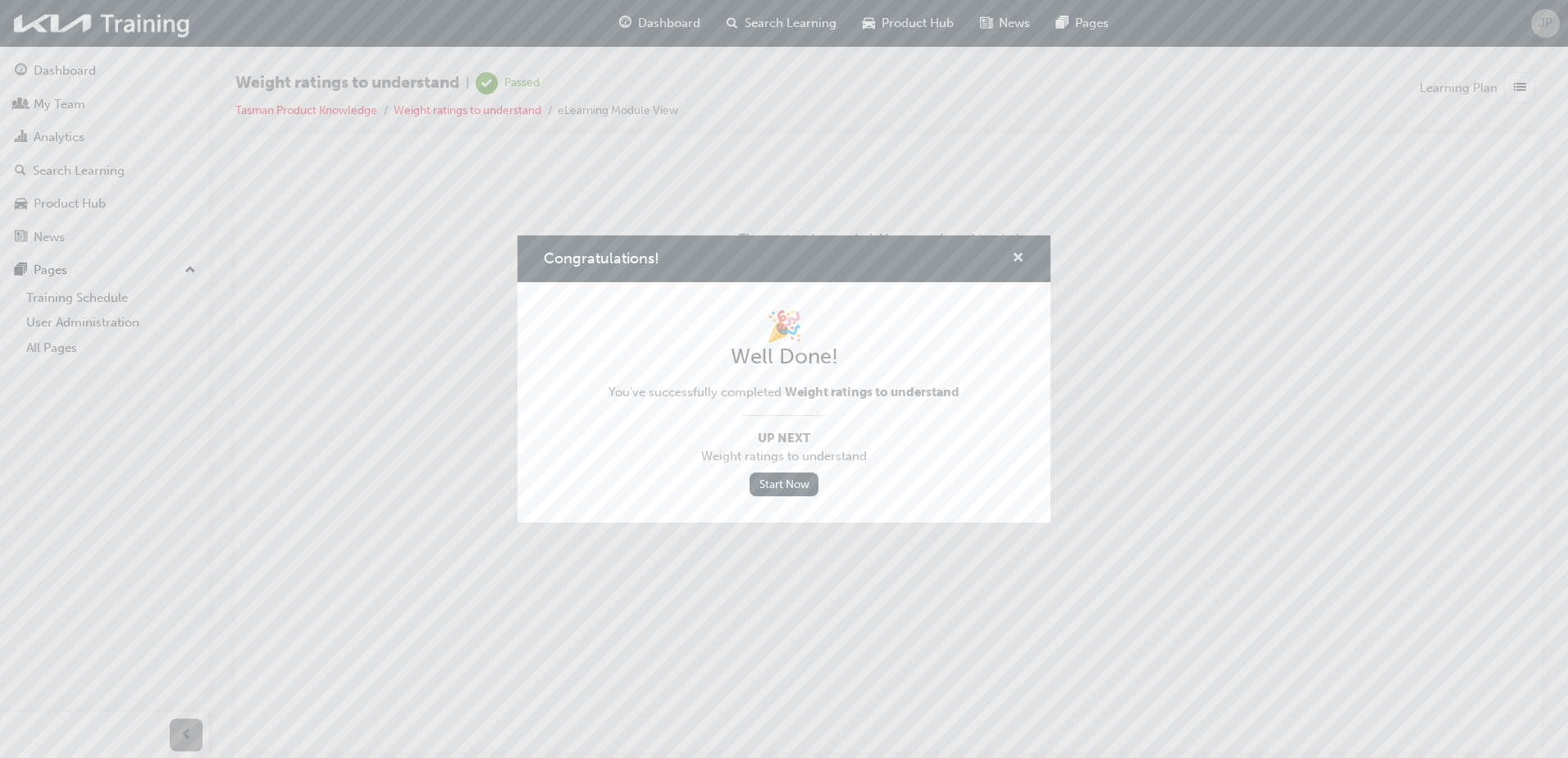
click at [1013, 254] on span "cross-icon" at bounding box center [1018, 259] width 12 height 15
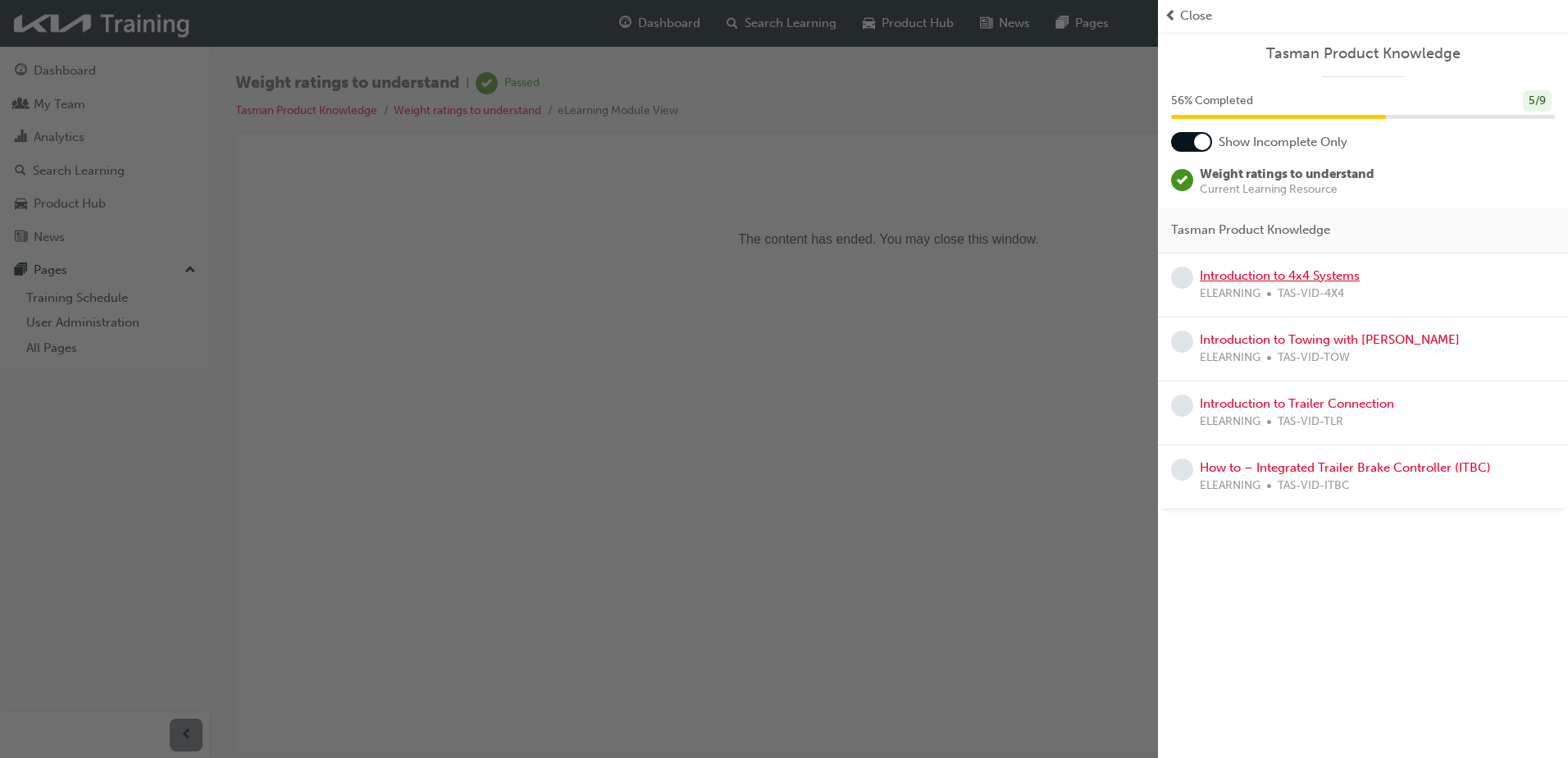
click at [1341, 279] on link "Introduction to 4x4 Systems" at bounding box center [1280, 275] width 159 height 15
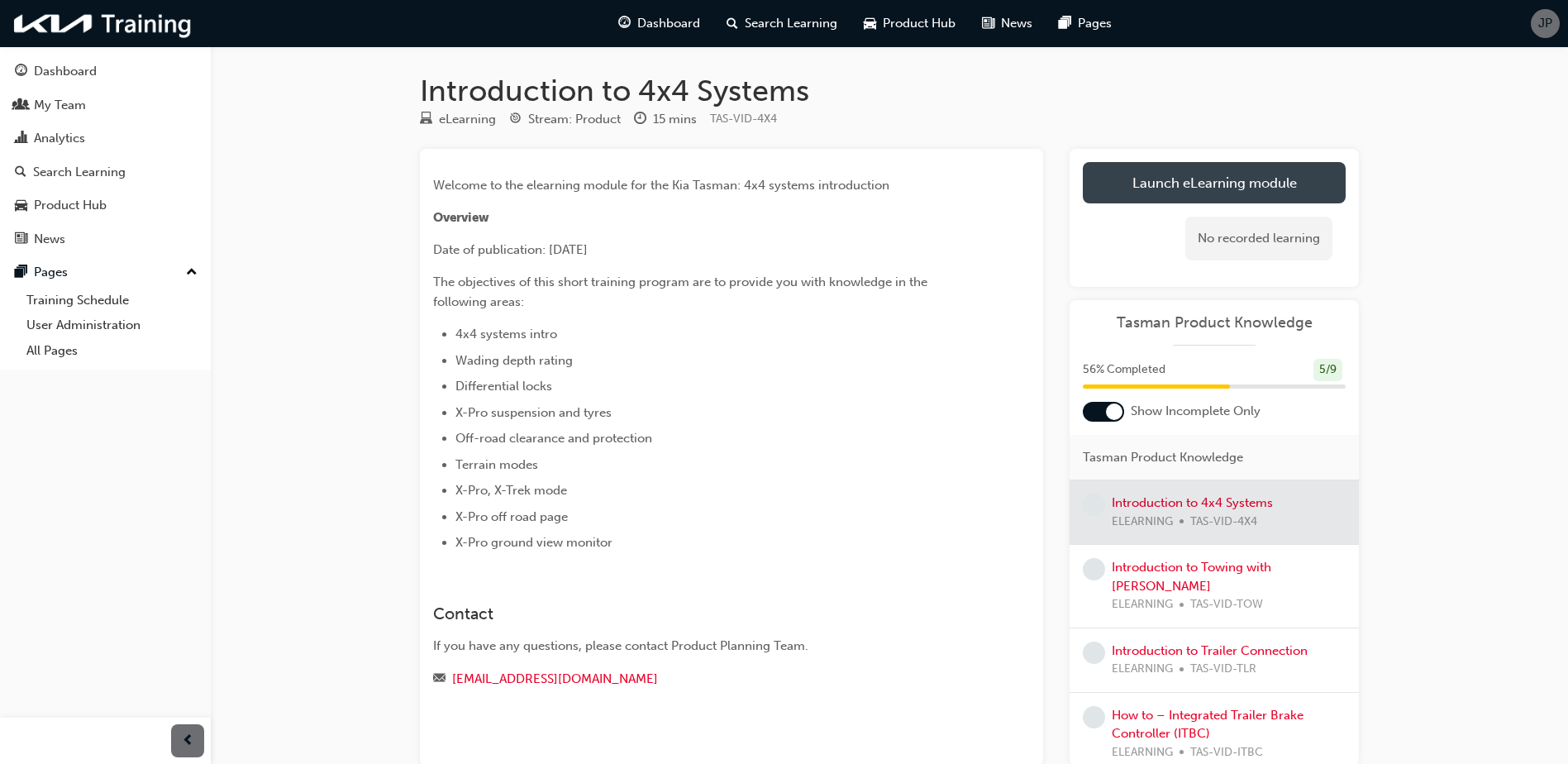
click at [1296, 185] on link "Launch eLearning module" at bounding box center [1214, 182] width 262 height 41
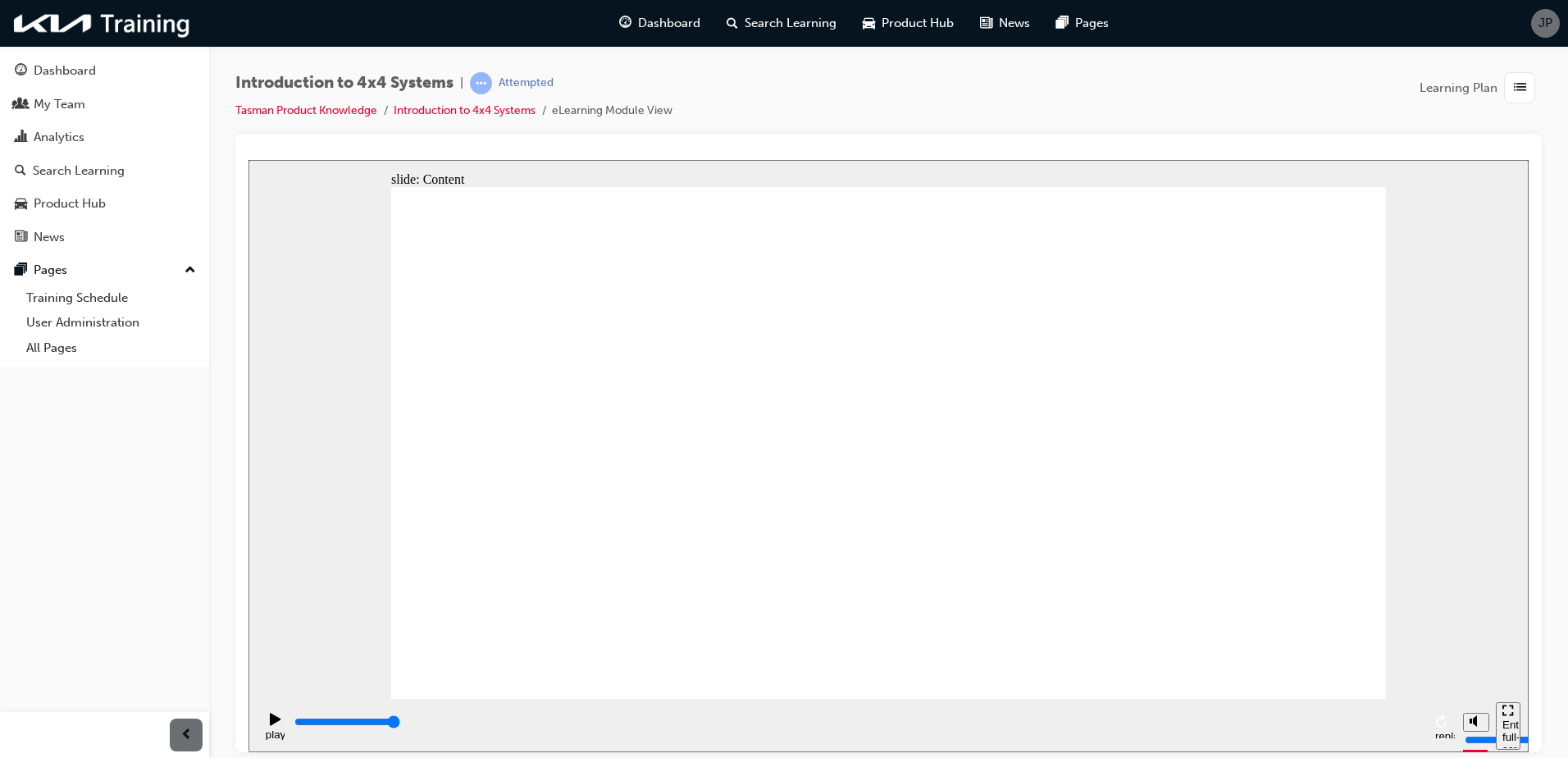
drag, startPoint x: 865, startPoint y: 503, endPoint x: 881, endPoint y: 484, distance: 24.8
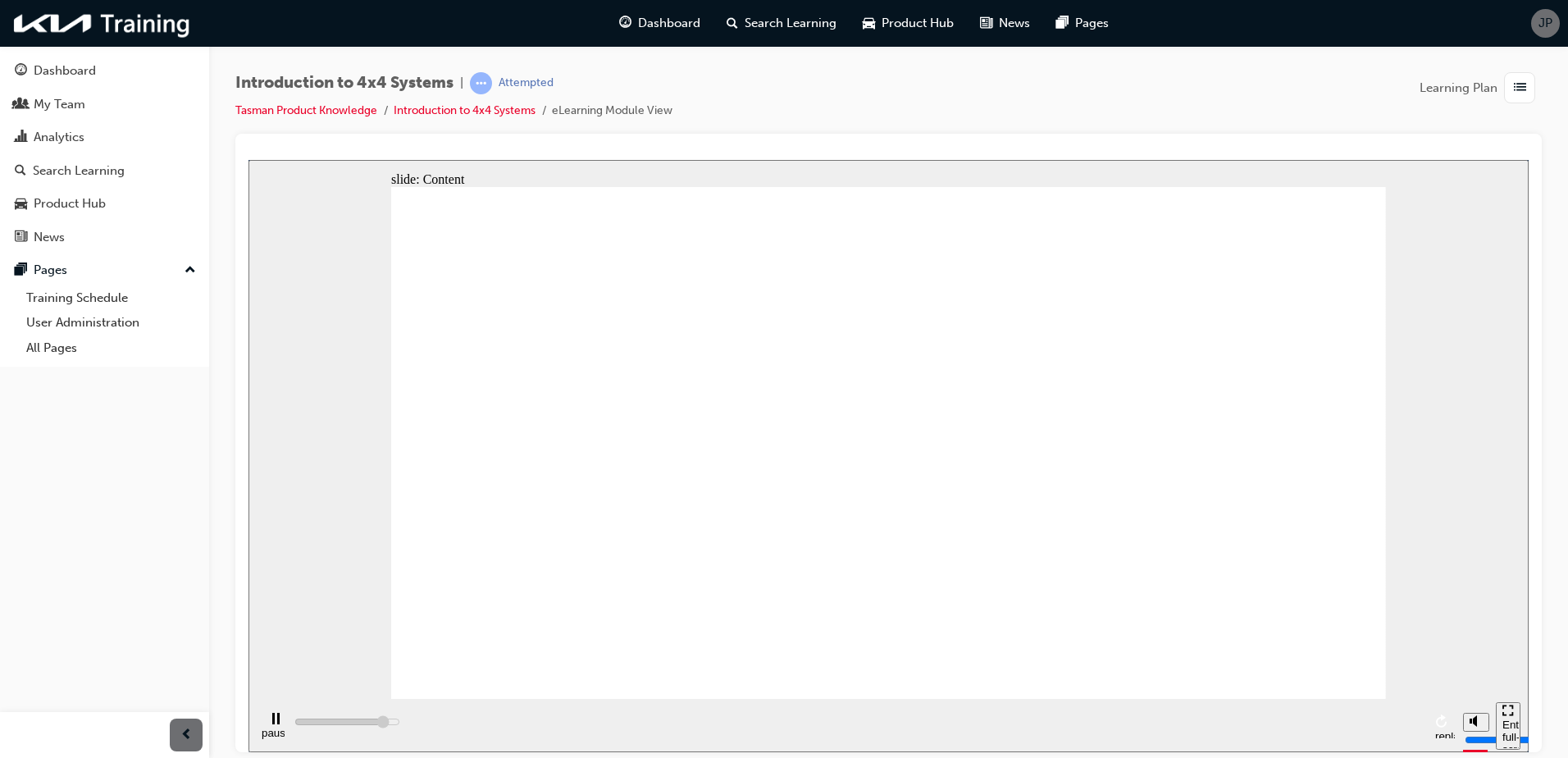
type input "428400"
radio input "true"
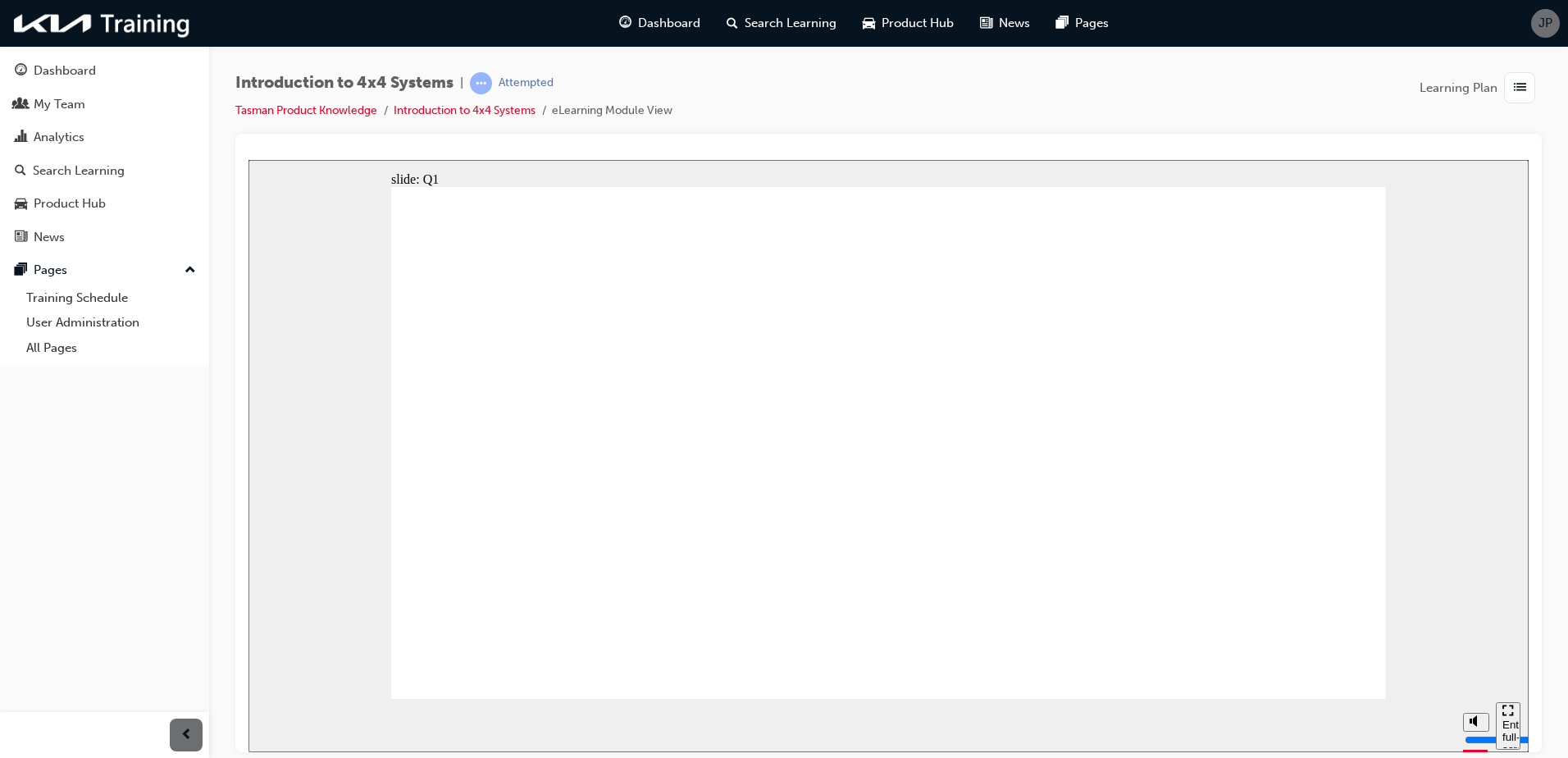
drag, startPoint x: 456, startPoint y: 342, endPoint x: 608, endPoint y: 348, distance: 152.1
radio input "true"
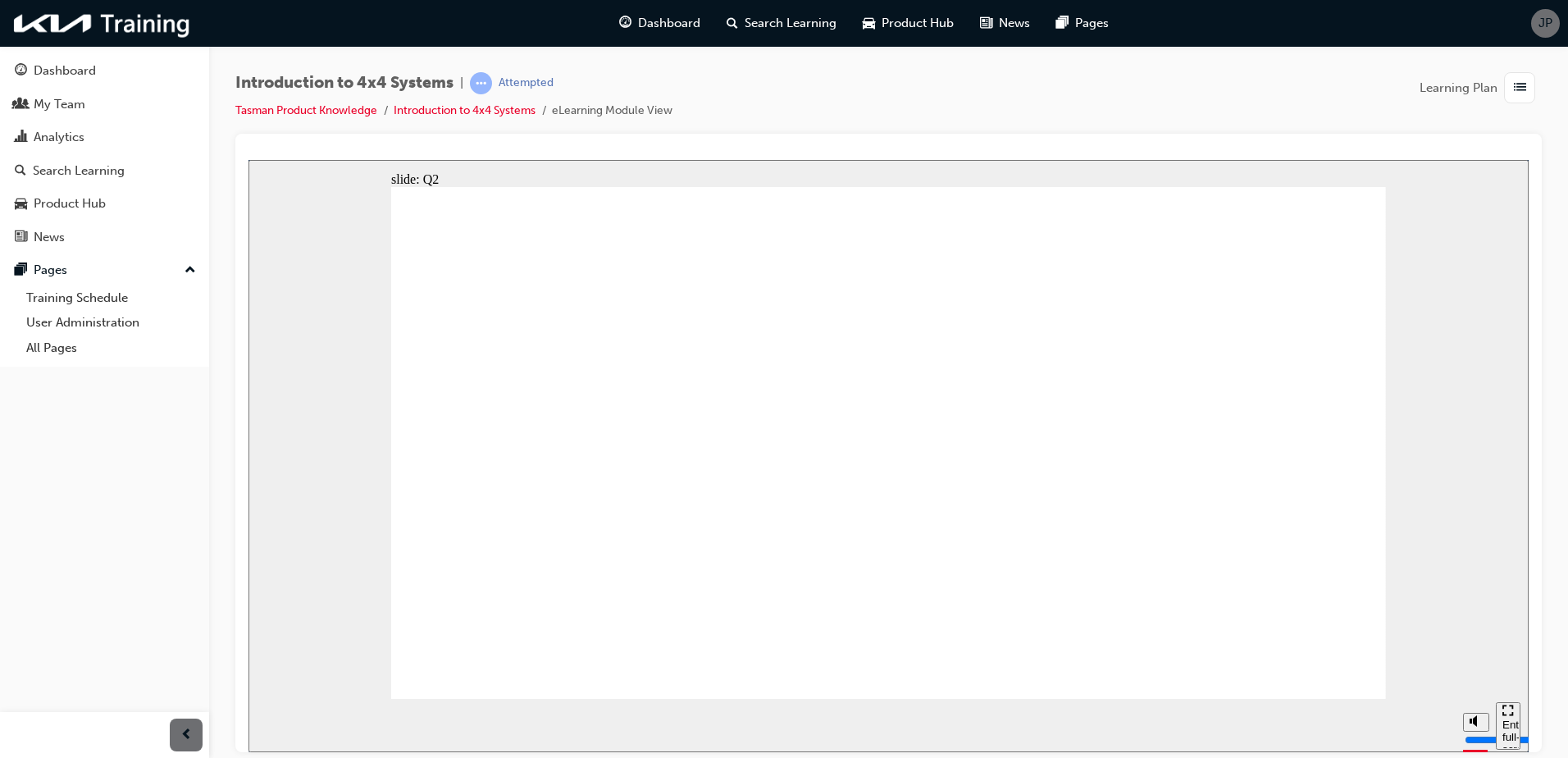
radio input "true"
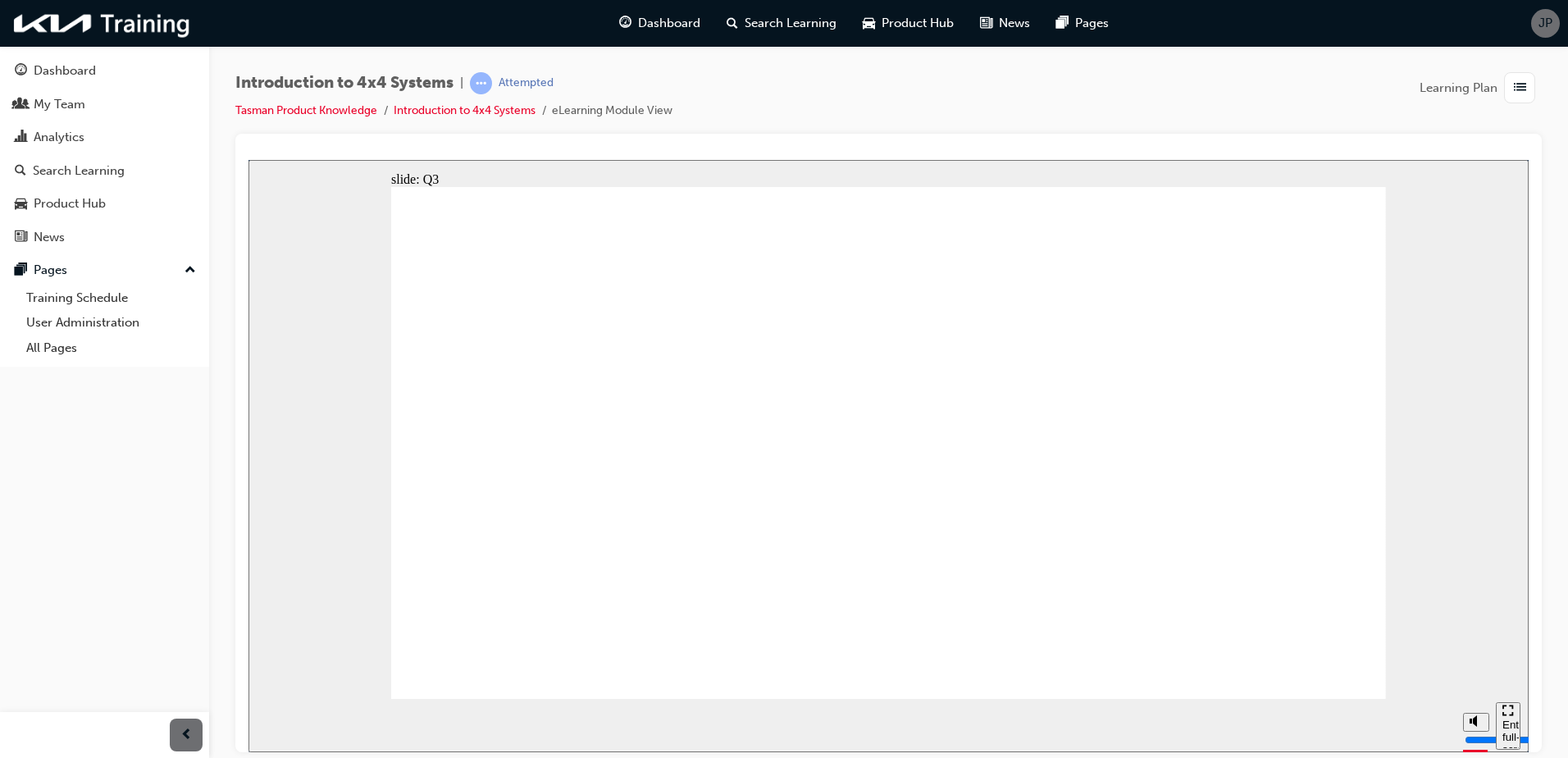
drag, startPoint x: 968, startPoint y: 422, endPoint x: 966, endPoint y: 400, distance: 22.1
radio input "true"
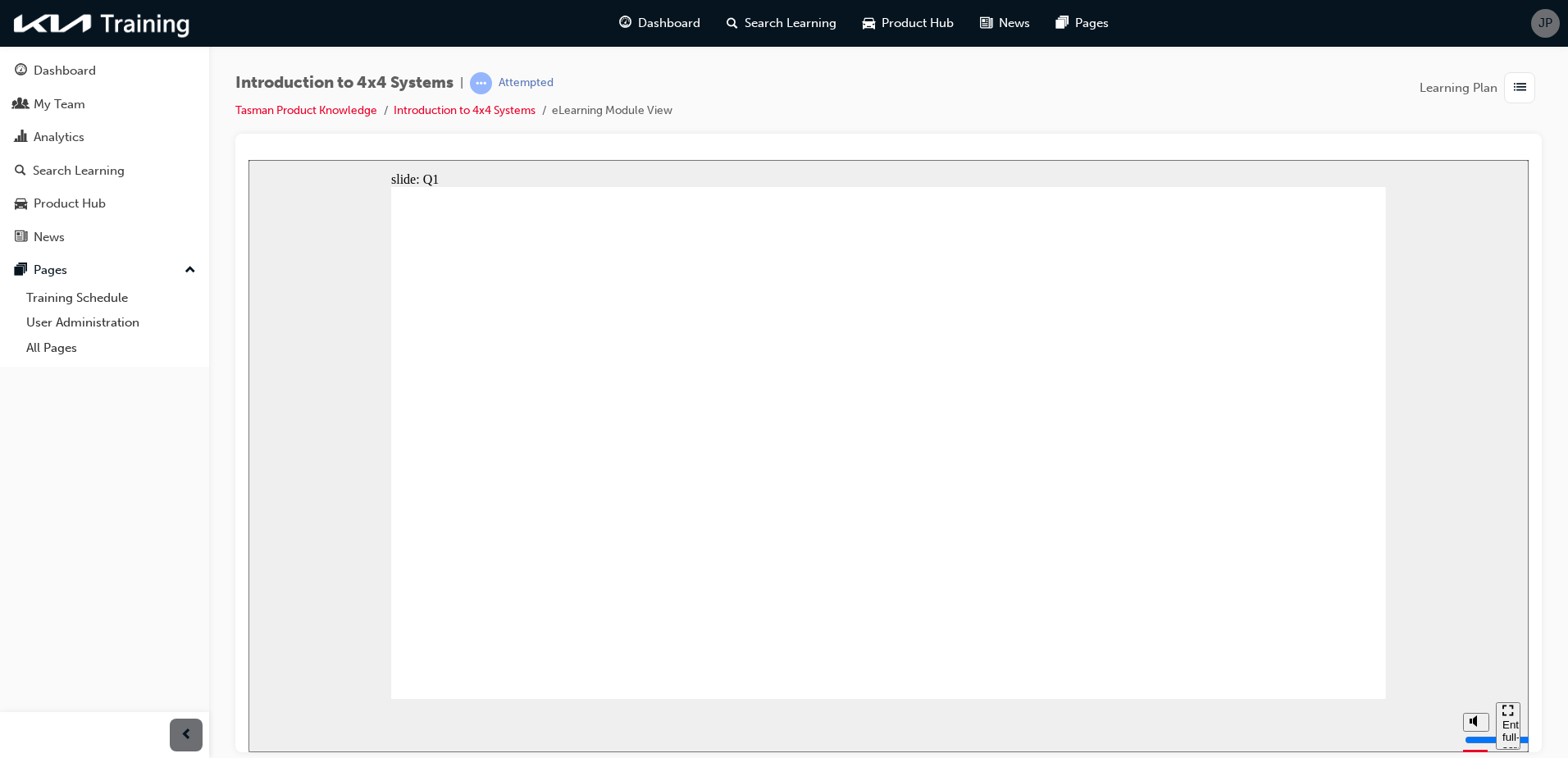
radio input "true"
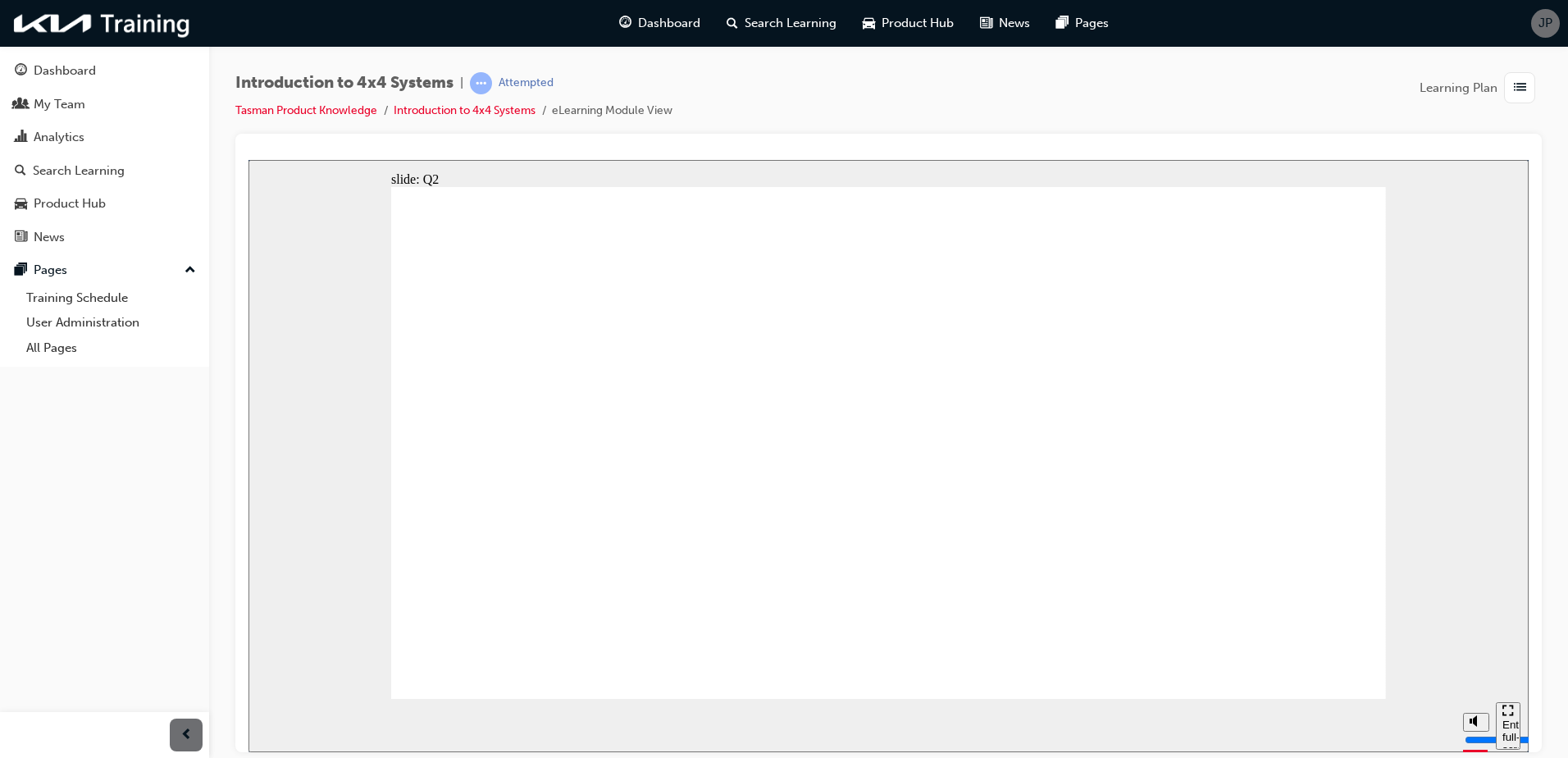
radio input "true"
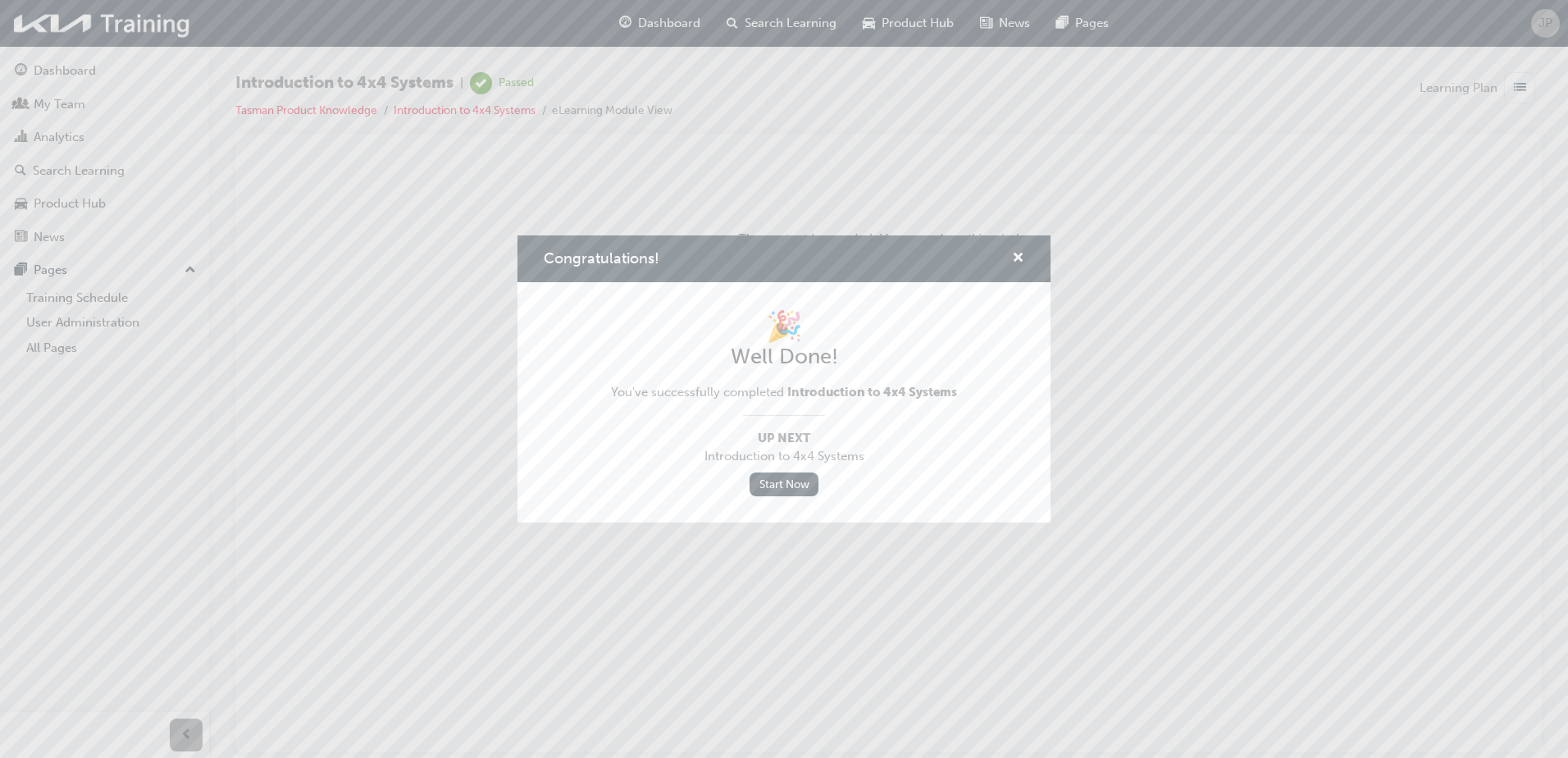
click at [1009, 254] on div "Congratulations!" at bounding box center [1012, 259] width 26 height 21
click at [1016, 252] on span "cross-icon" at bounding box center [1018, 259] width 12 height 15
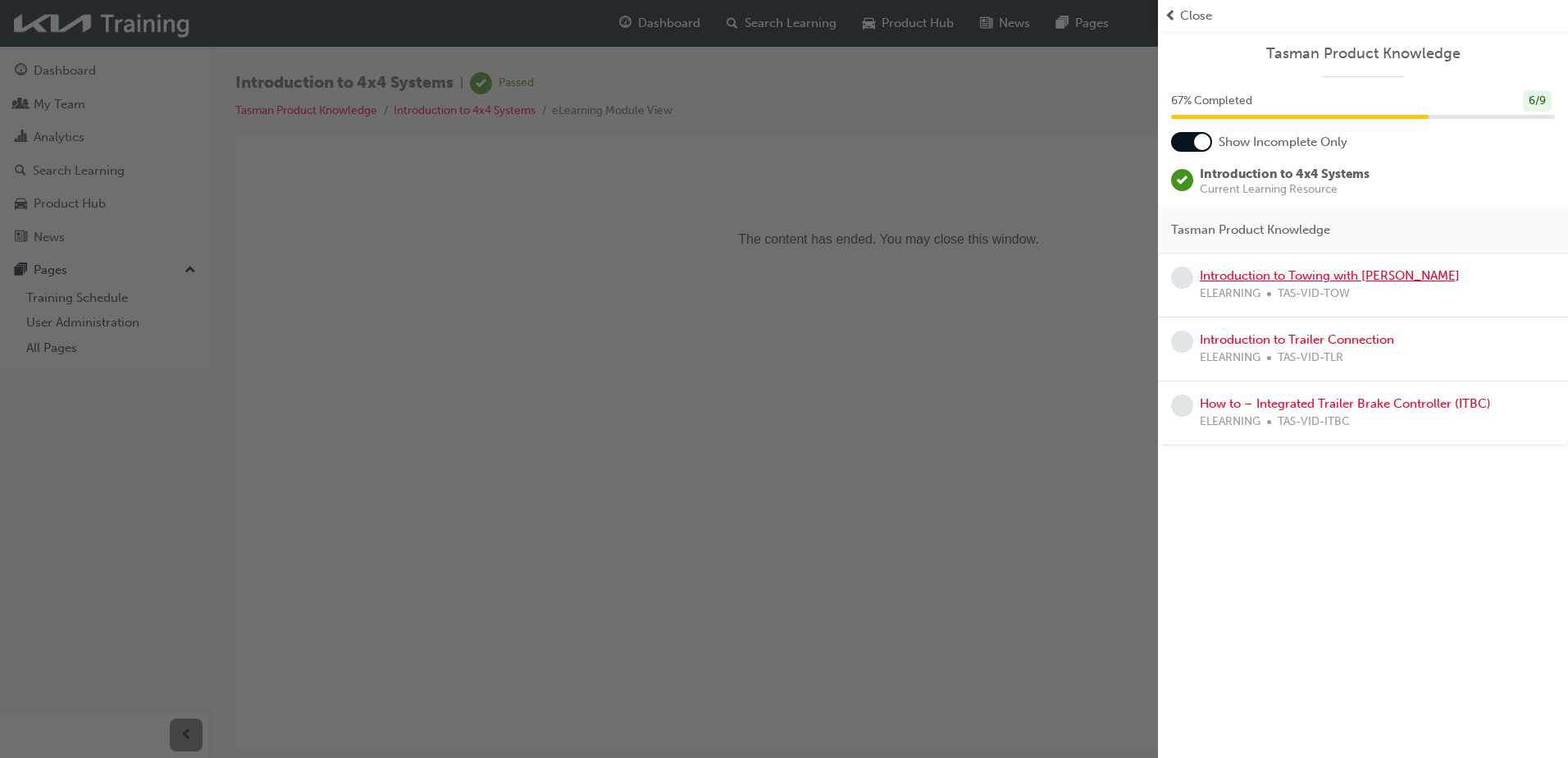
click at [1357, 281] on link "Introduction to Towing with [PERSON_NAME]" at bounding box center [1330, 275] width 261 height 15
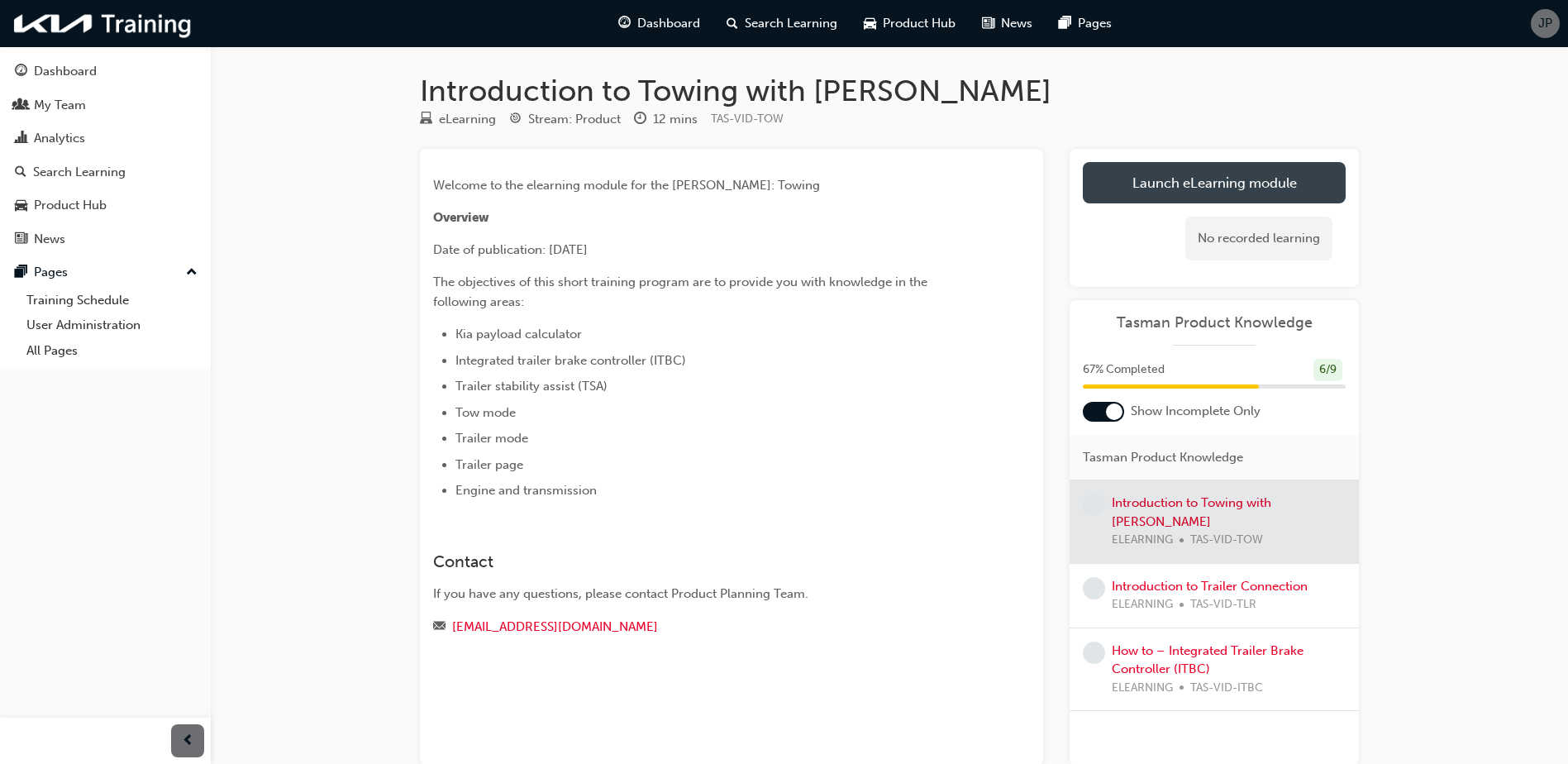
click at [1261, 174] on link "Launch eLearning module" at bounding box center [1214, 182] width 262 height 41
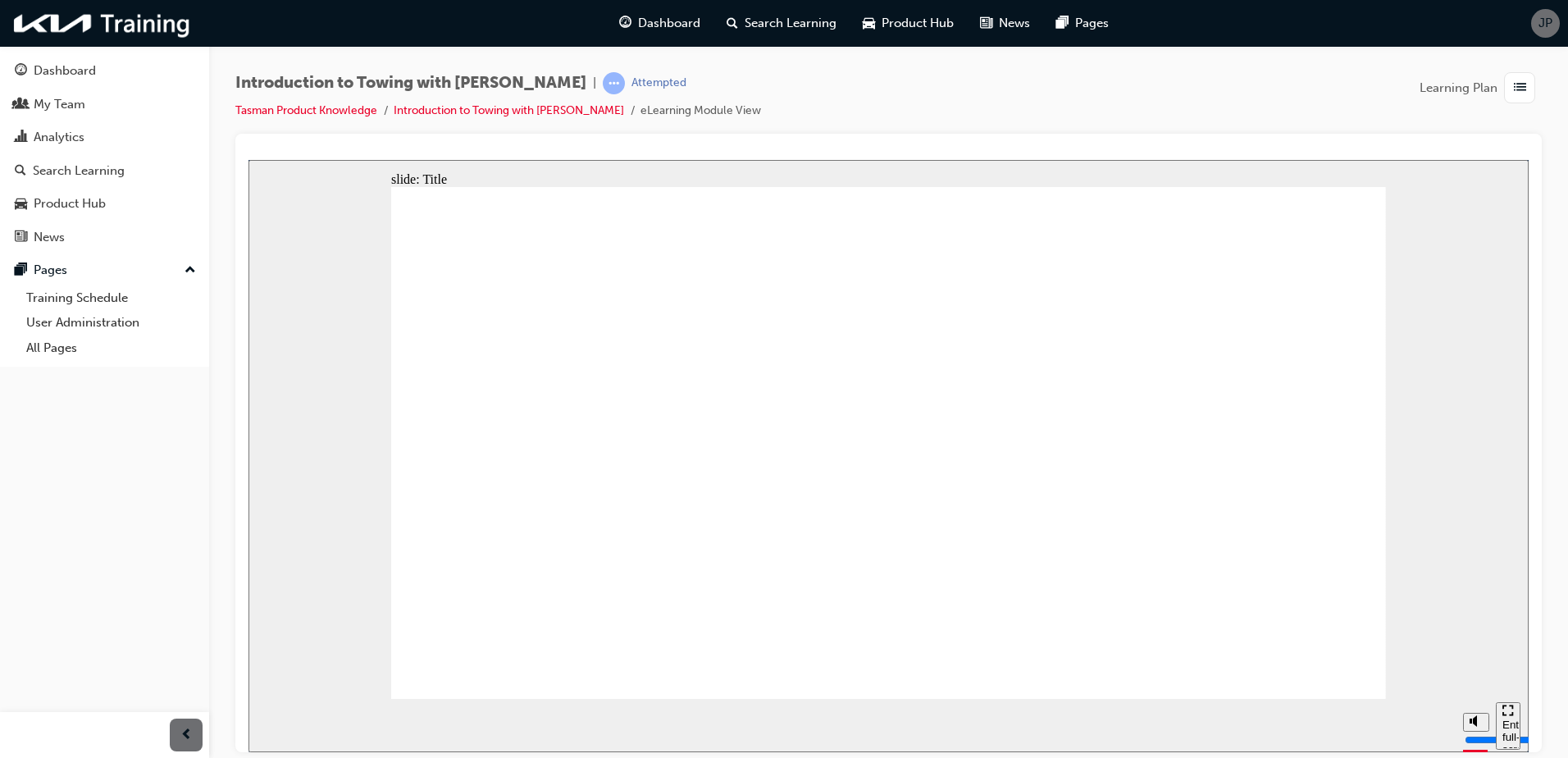
type input "105000"
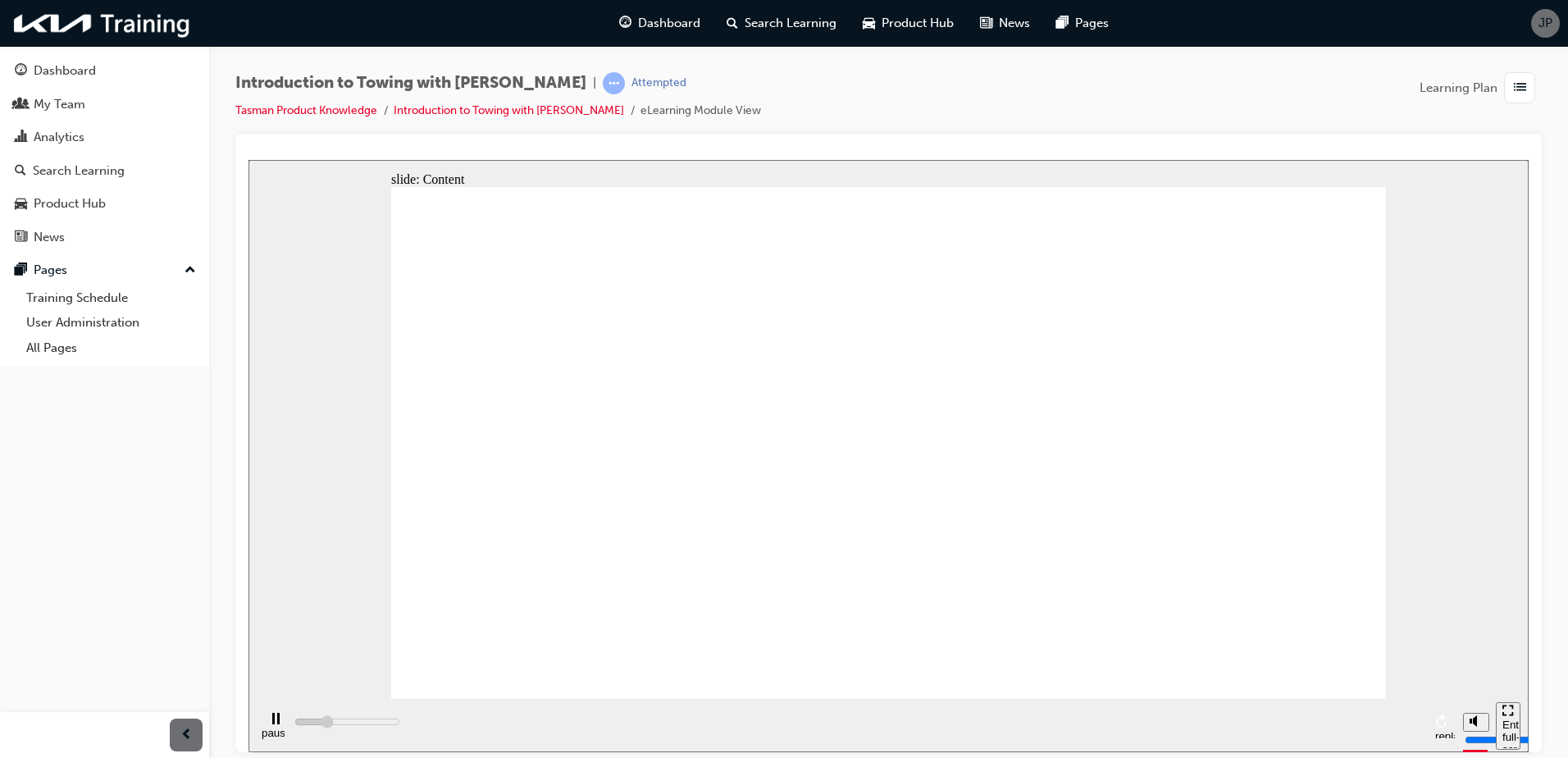
type input "287200"
